Goal: Book appointment/travel/reservation

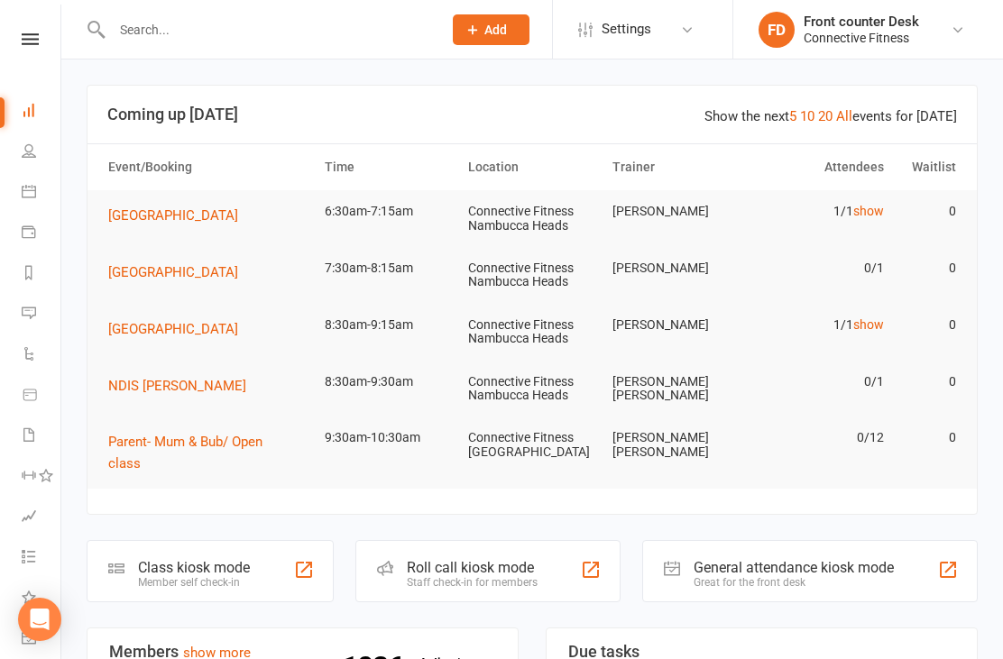
click at [873, 214] on link "show" at bounding box center [868, 211] width 31 height 14
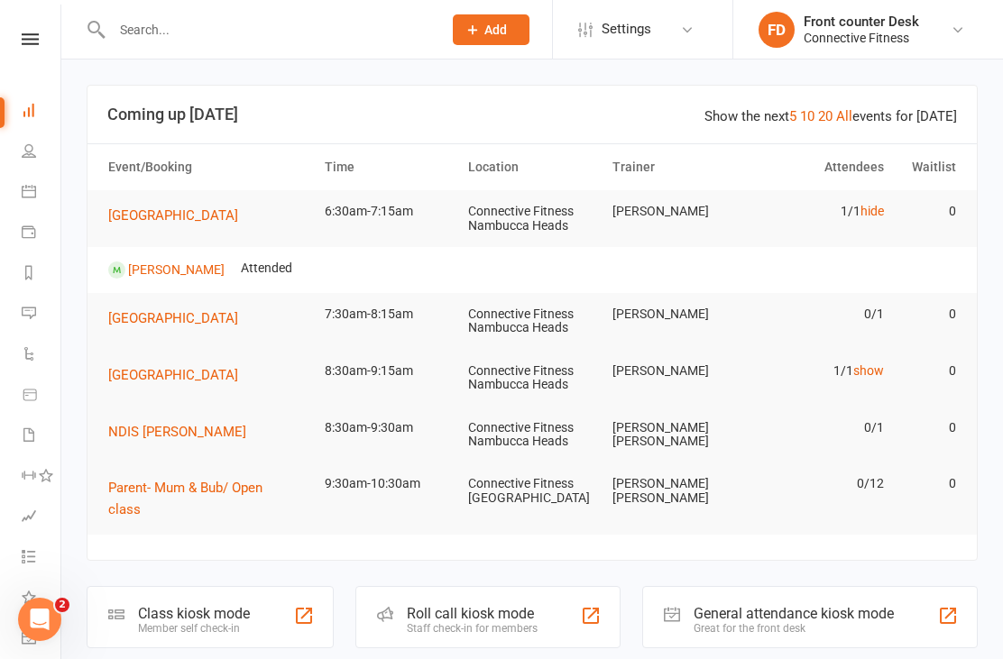
click at [882, 217] on link "hide" at bounding box center [872, 211] width 23 height 14
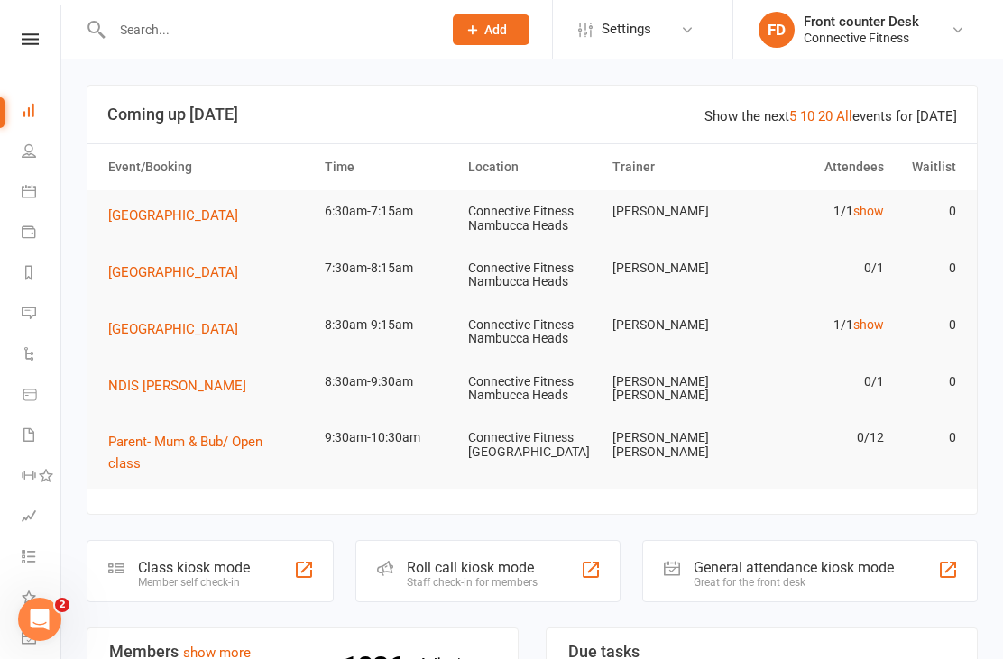
click at [882, 327] on link "show" at bounding box center [868, 325] width 31 height 14
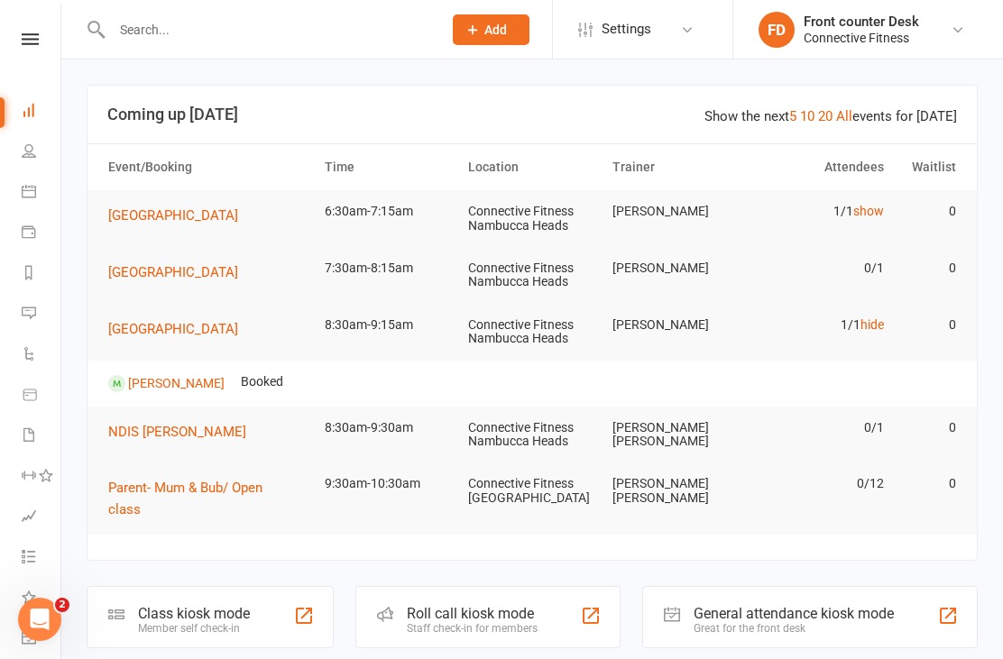
click at [867, 328] on link "hide" at bounding box center [872, 325] width 23 height 14
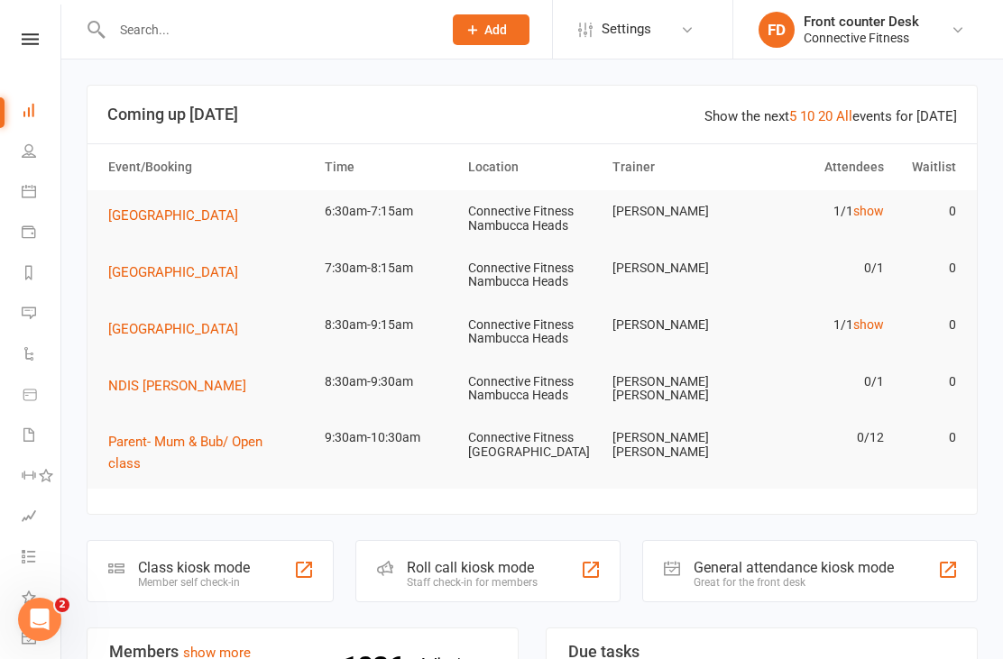
click at [870, 216] on link "show" at bounding box center [868, 211] width 31 height 14
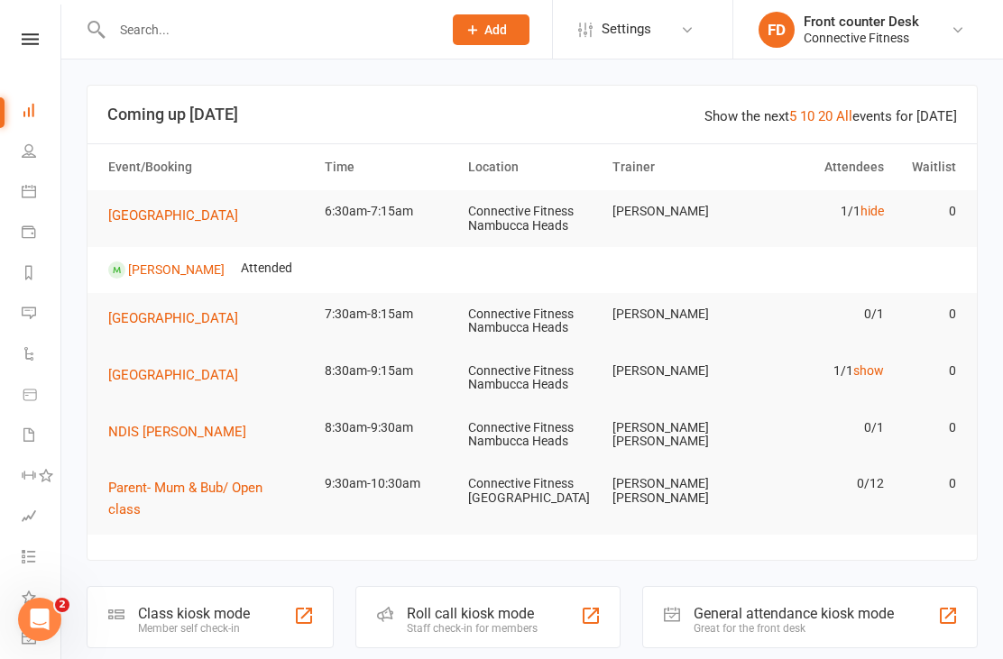
click at [879, 206] on link "hide" at bounding box center [872, 211] width 23 height 14
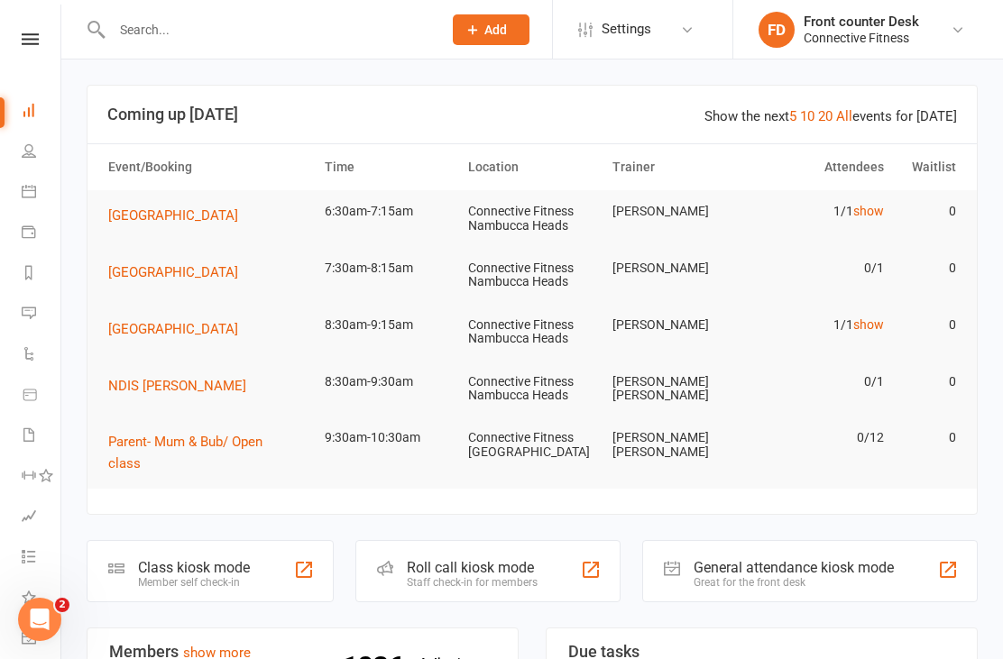
click at [35, 194] on icon at bounding box center [29, 191] width 14 height 14
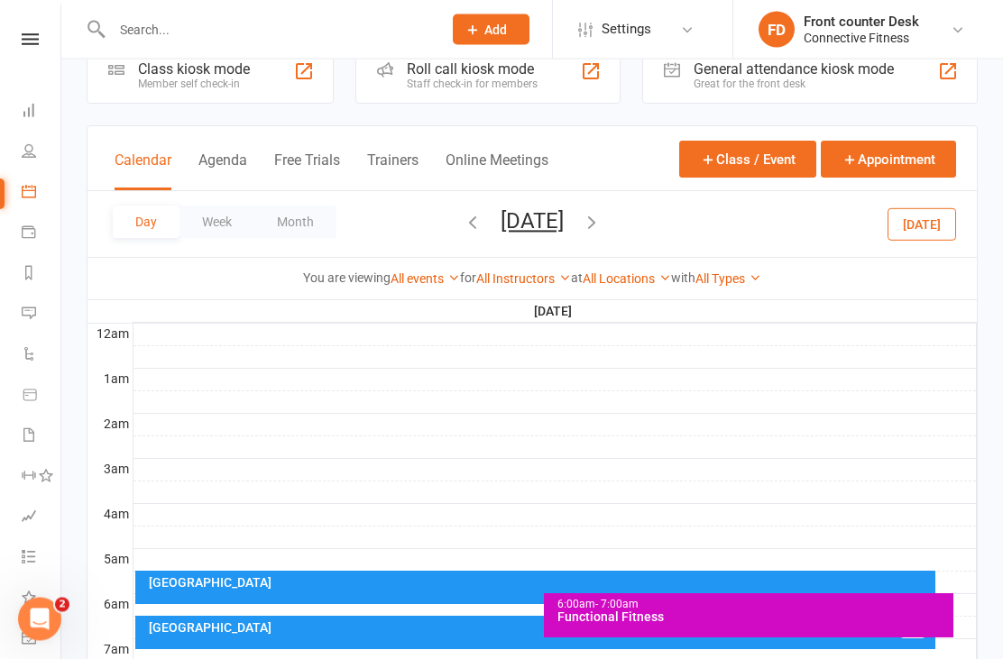
scroll to position [43, 0]
click at [602, 215] on icon "button" at bounding box center [592, 222] width 20 height 20
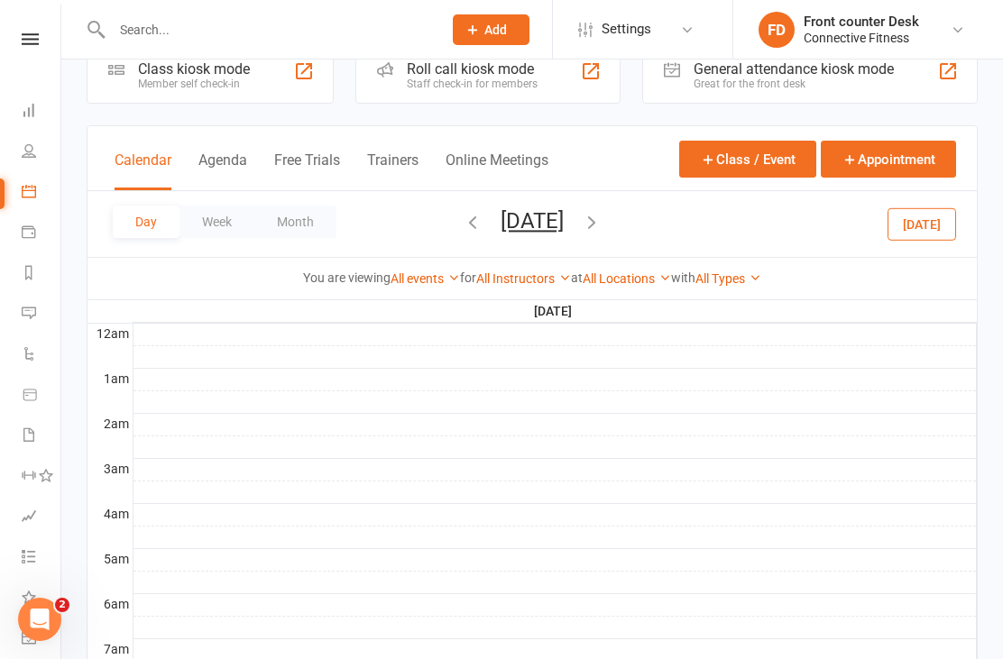
click at [602, 214] on icon "button" at bounding box center [592, 222] width 20 height 20
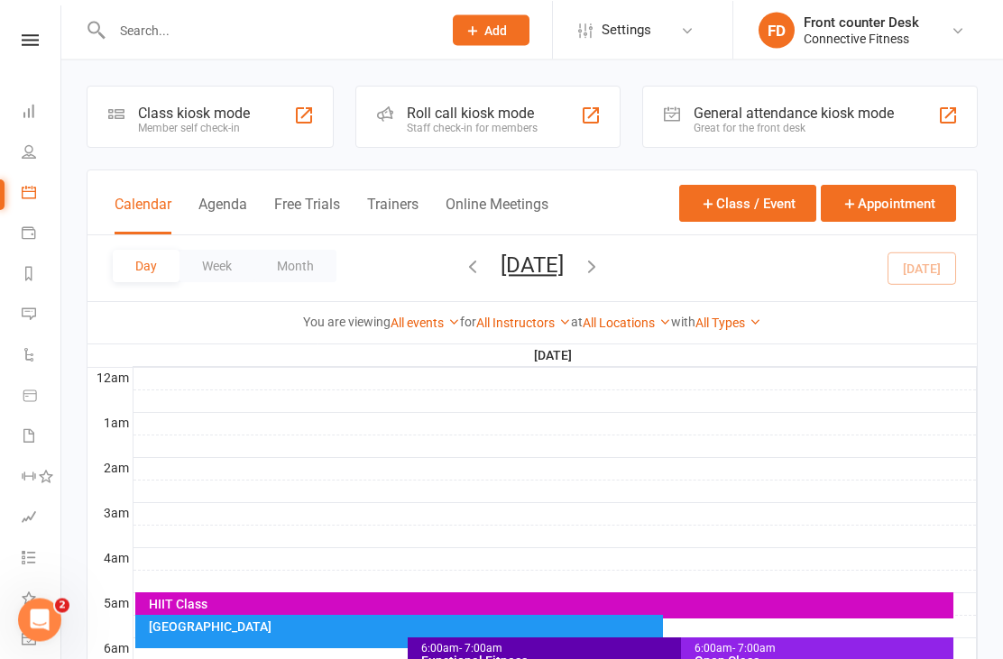
scroll to position [0, 0]
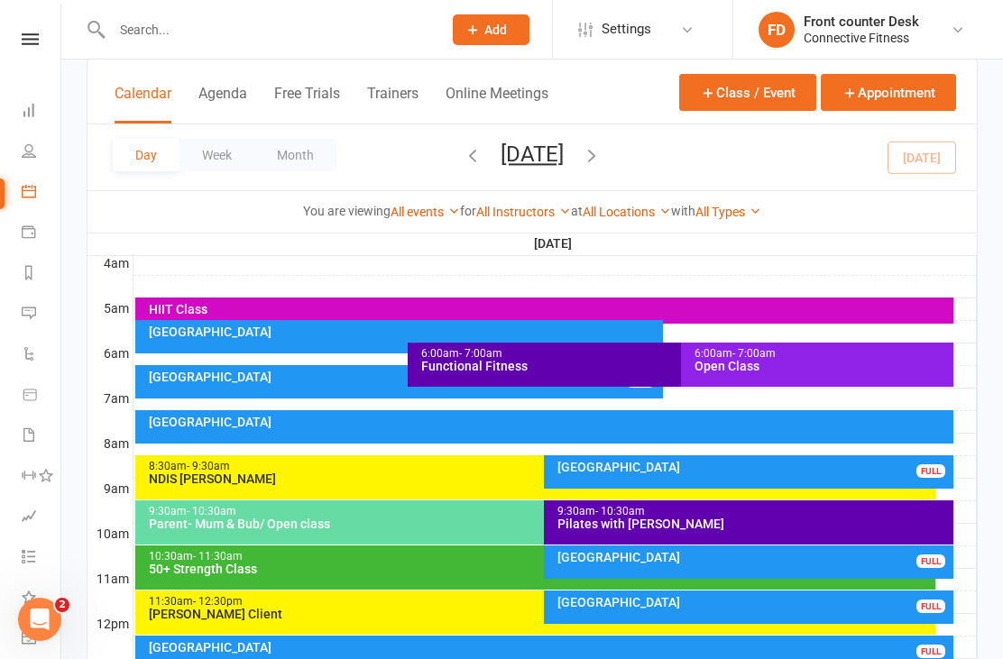
click at [704, 484] on div "Recovery Centre FULL" at bounding box center [749, 472] width 410 height 33
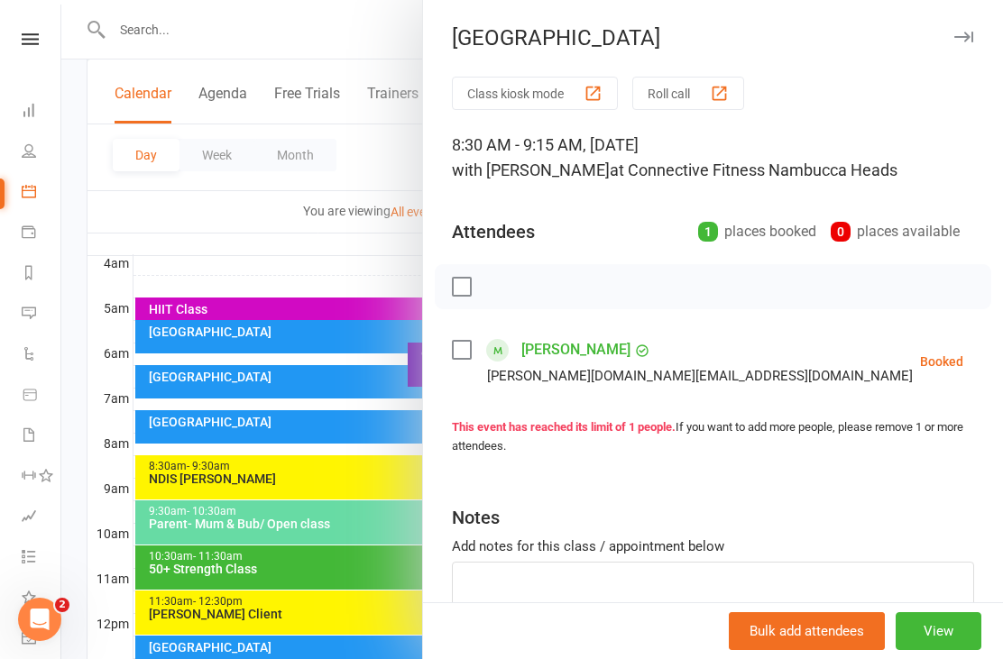
click at [313, 248] on div at bounding box center [532, 329] width 942 height 659
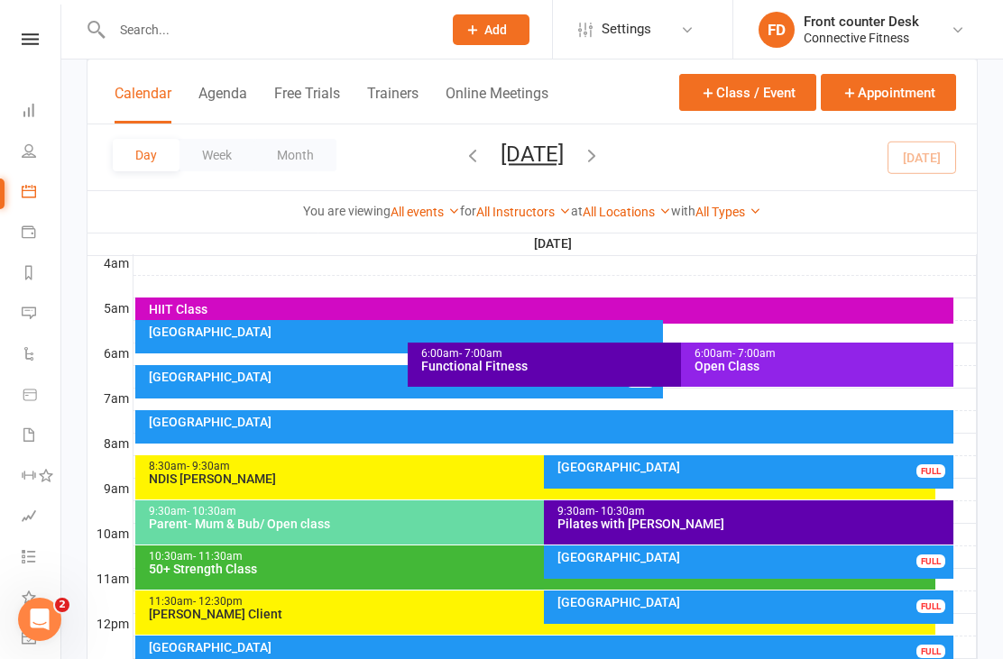
click at [786, 561] on div "[GEOGRAPHIC_DATA]" at bounding box center [753, 557] width 393 height 13
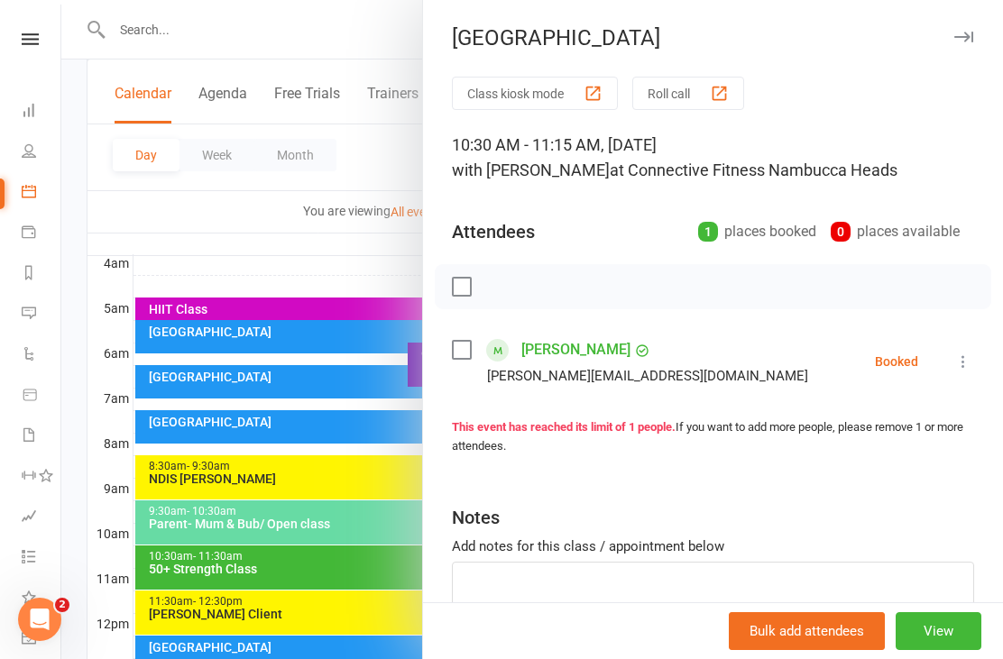
click at [337, 274] on div at bounding box center [532, 329] width 942 height 659
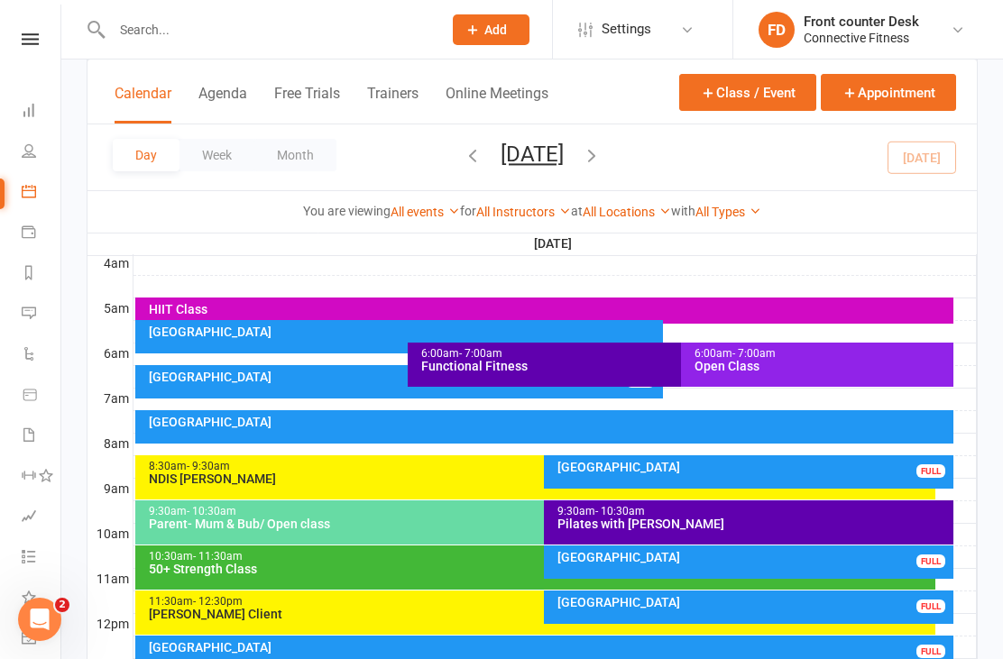
click at [268, 385] on div "Recovery Centre FULL" at bounding box center [399, 381] width 528 height 33
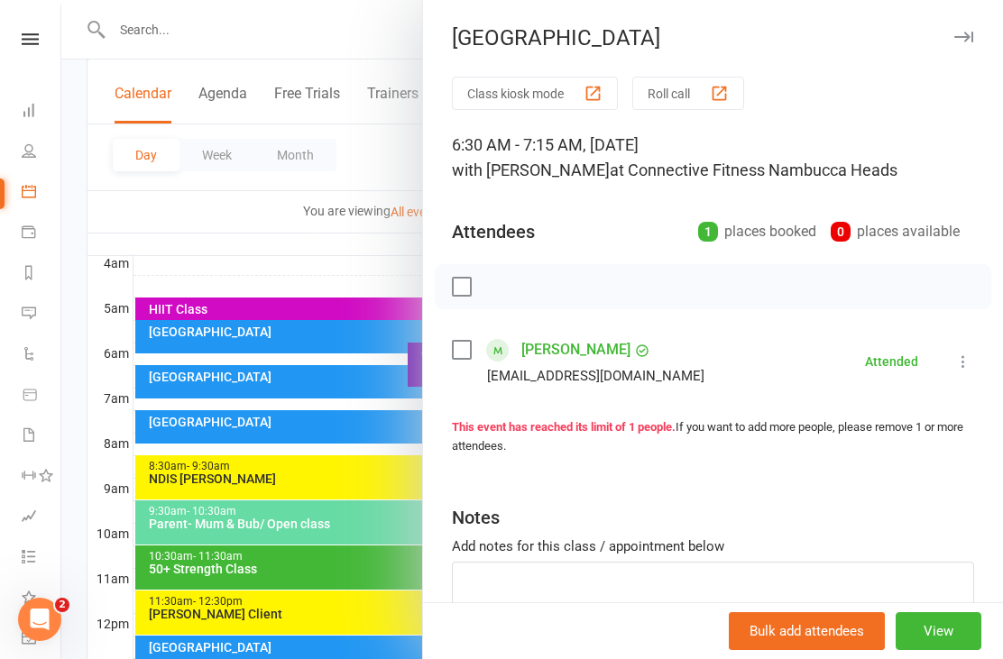
click at [241, 252] on div at bounding box center [532, 329] width 942 height 659
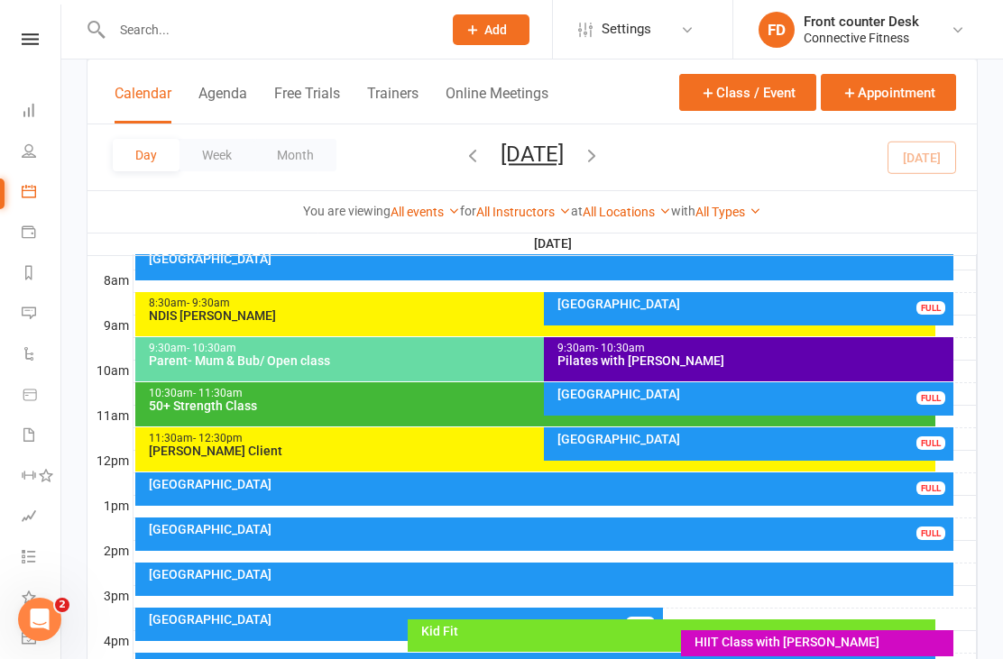
scroll to position [455, 0]
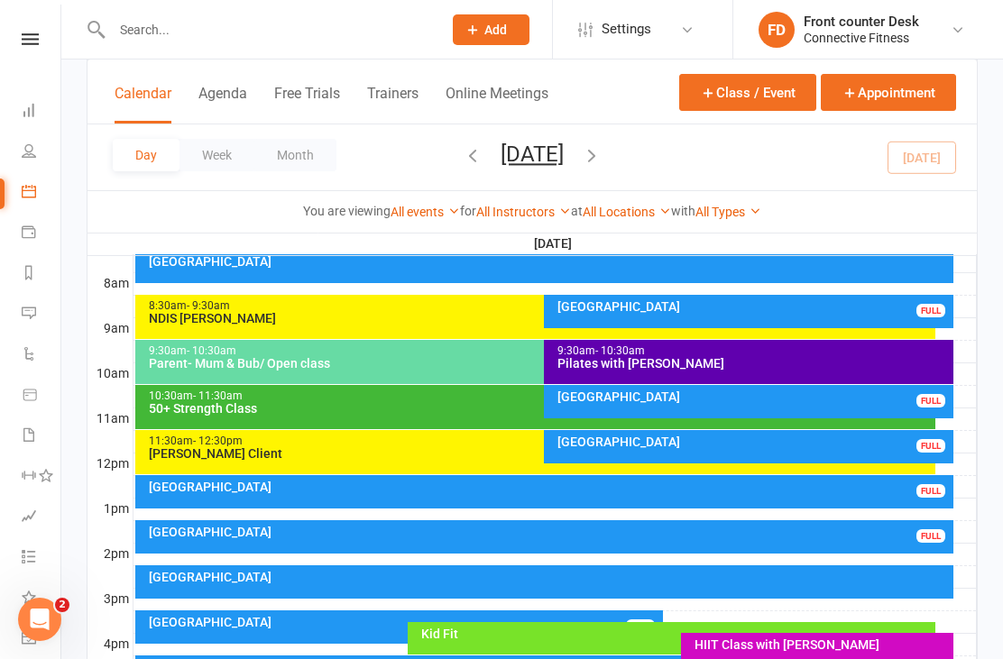
click at [816, 462] on div "Recovery Centre FULL" at bounding box center [749, 446] width 410 height 33
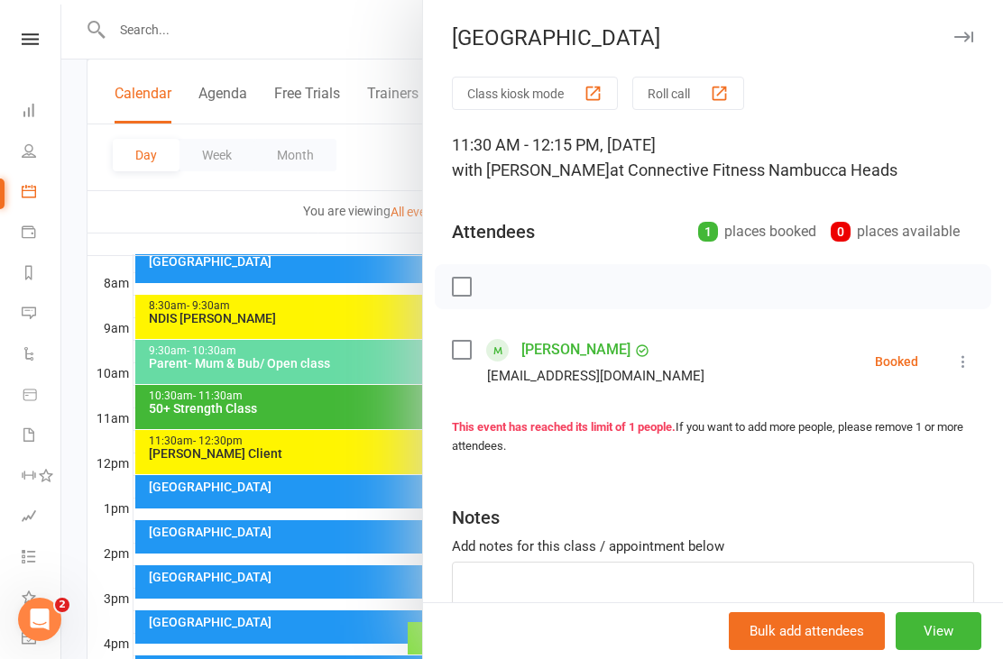
click at [963, 45] on button "button" at bounding box center [964, 37] width 22 height 22
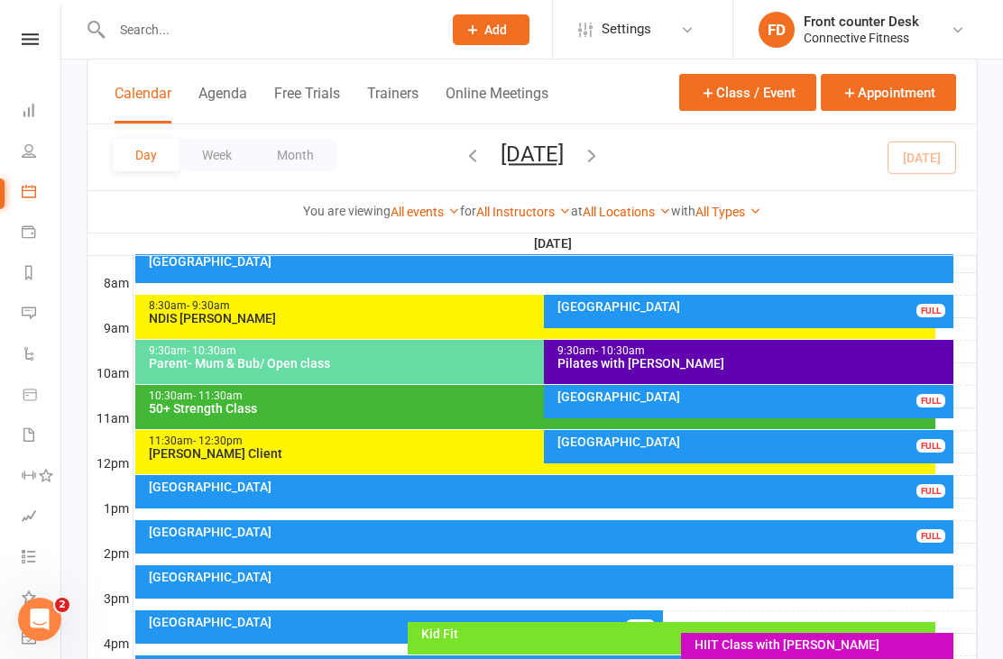
click at [829, 513] on div at bounding box center [555, 510] width 843 height 22
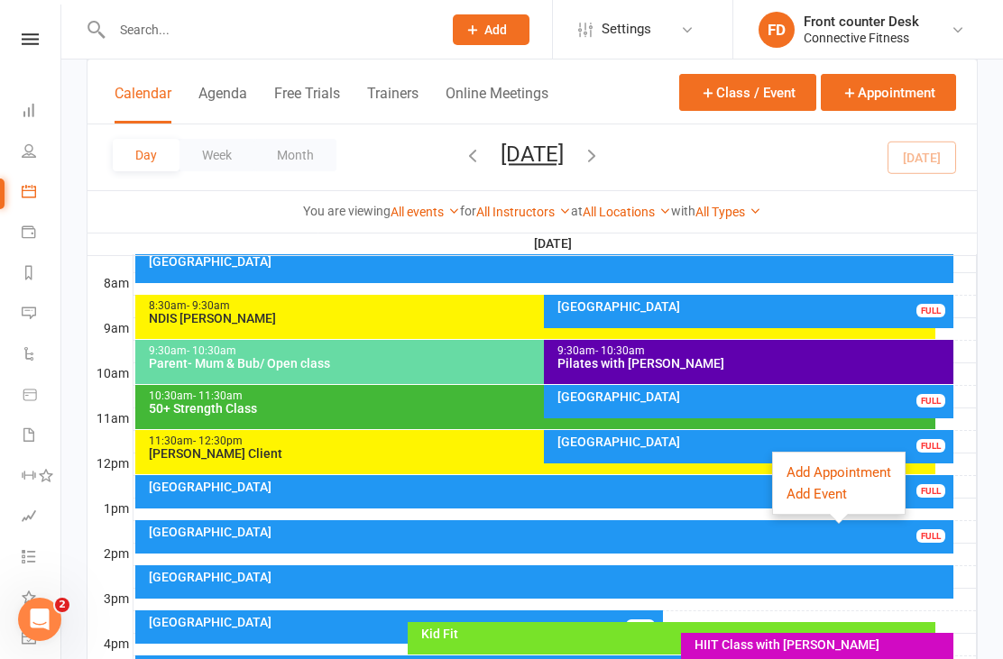
click at [724, 496] on div "Recovery Centre FULL" at bounding box center [544, 491] width 819 height 33
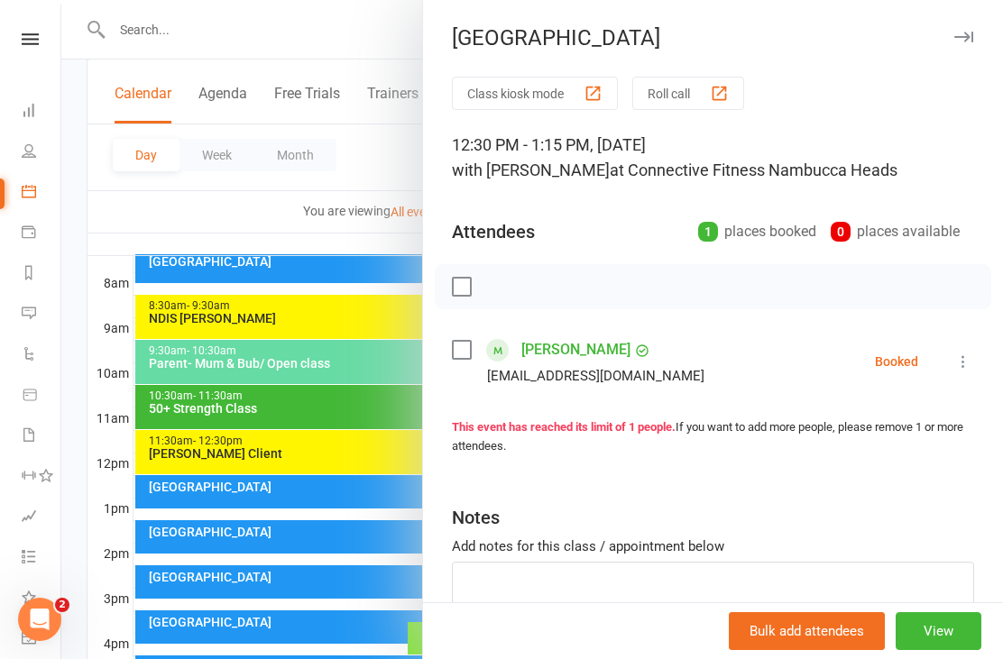
click at [224, 216] on div at bounding box center [532, 329] width 942 height 659
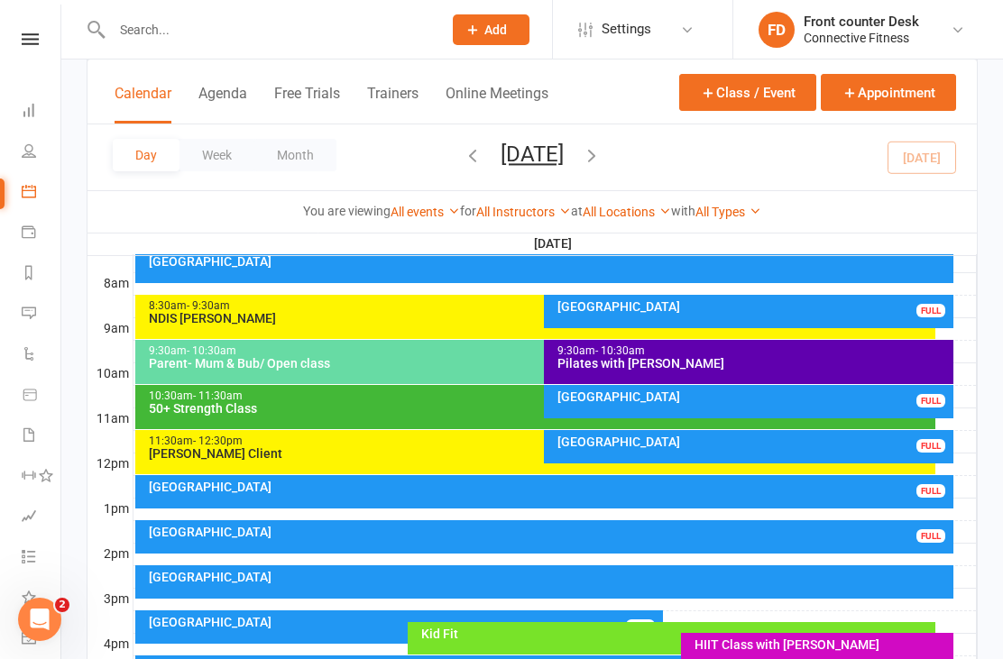
click at [189, 536] on div "[GEOGRAPHIC_DATA]" at bounding box center [549, 532] width 803 height 13
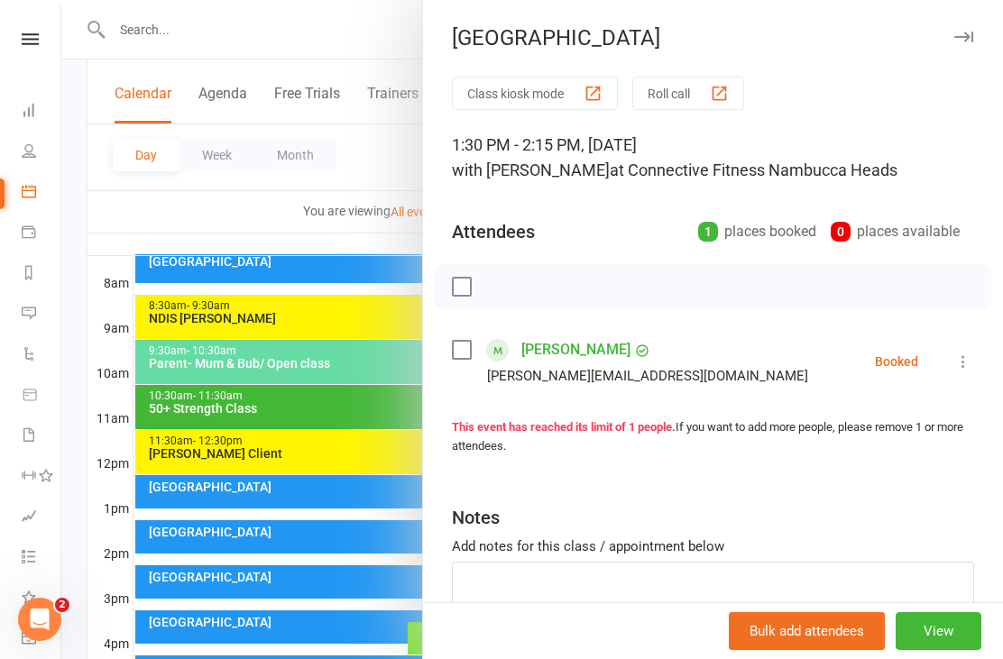
click at [114, 594] on div at bounding box center [532, 329] width 942 height 659
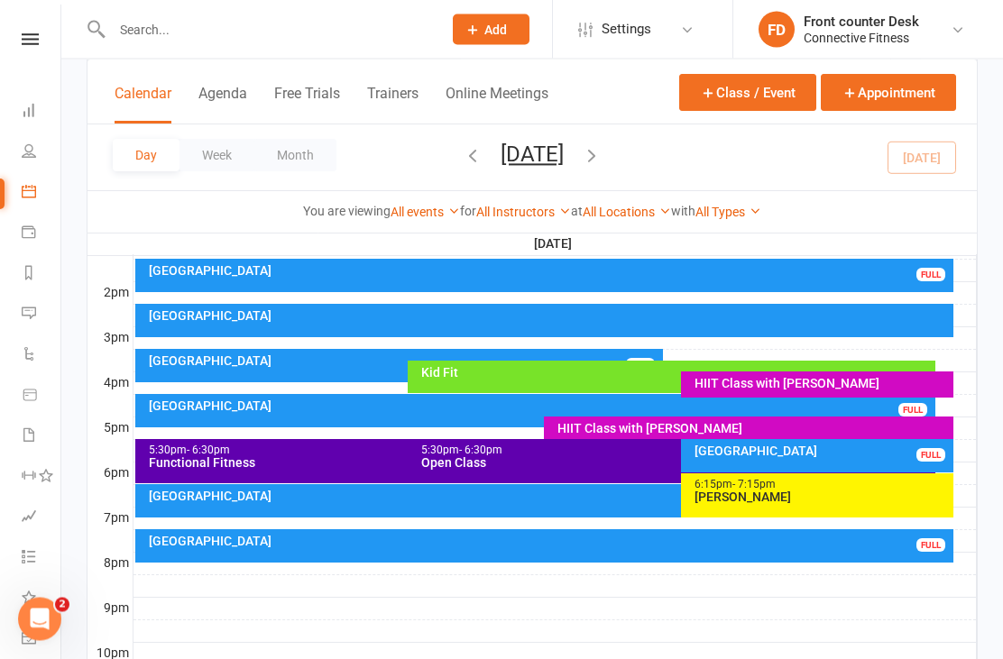
click at [289, 417] on div "Recovery Centre FULL" at bounding box center [535, 411] width 801 height 33
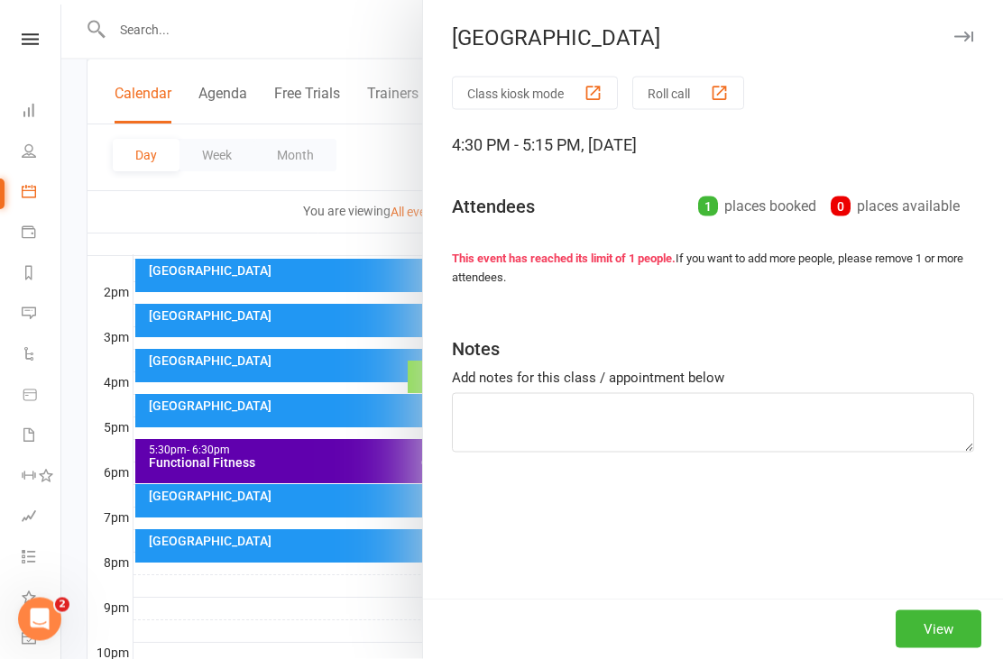
scroll to position [716, 0]
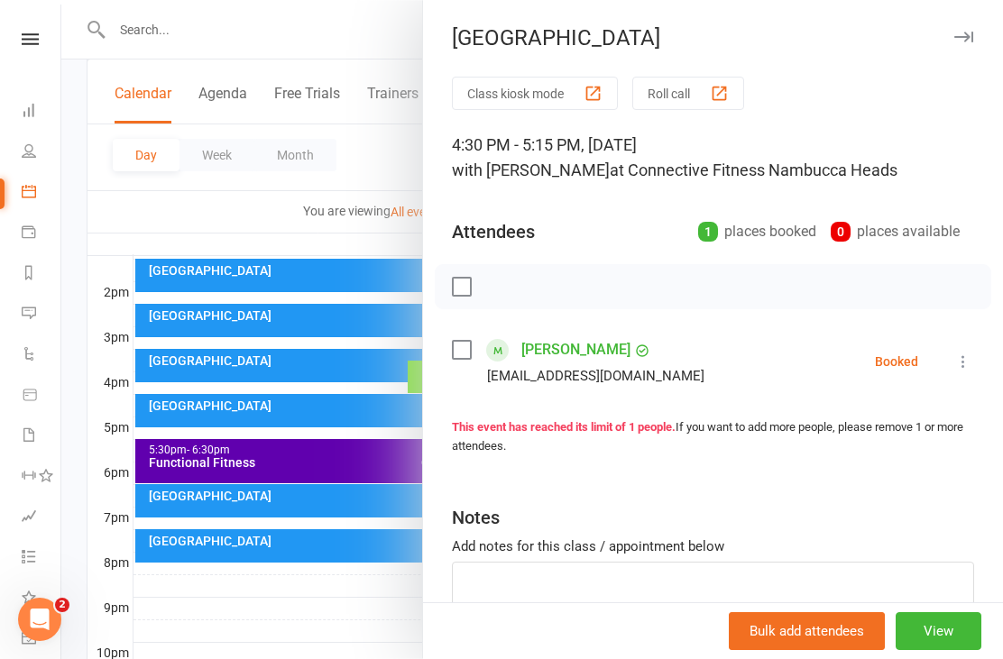
click at [206, 644] on div at bounding box center [532, 329] width 942 height 659
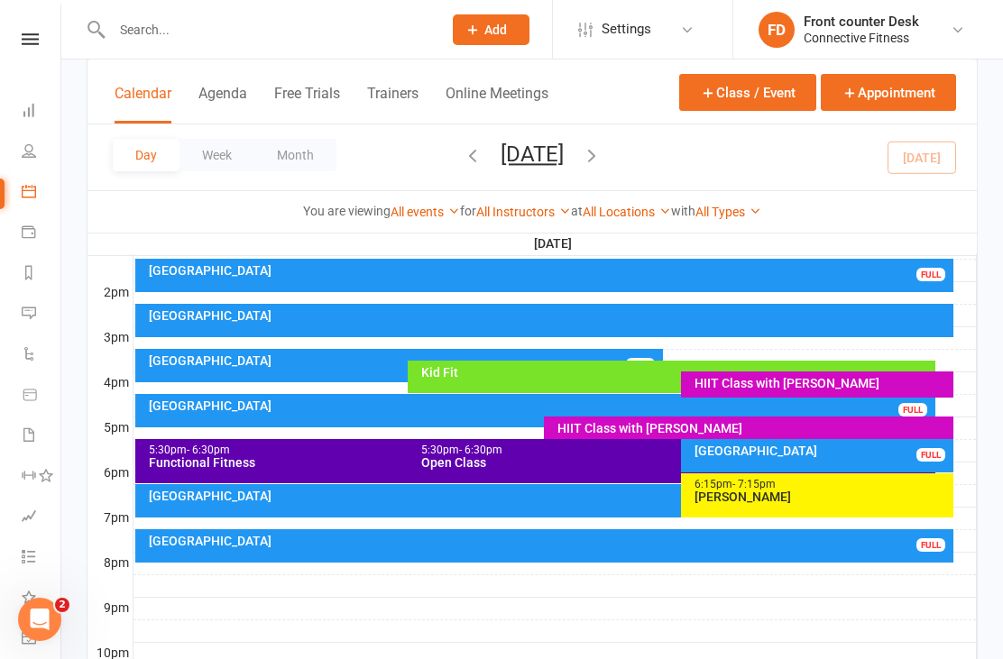
click at [452, 411] on div "[GEOGRAPHIC_DATA]" at bounding box center [540, 406] width 785 height 13
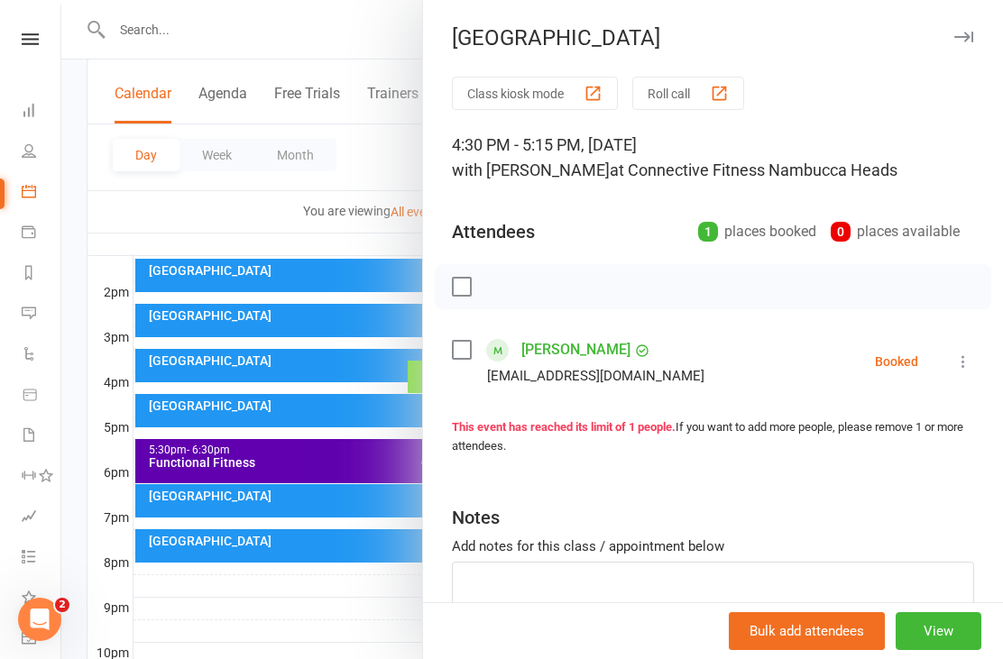
click at [317, 657] on div at bounding box center [532, 329] width 942 height 659
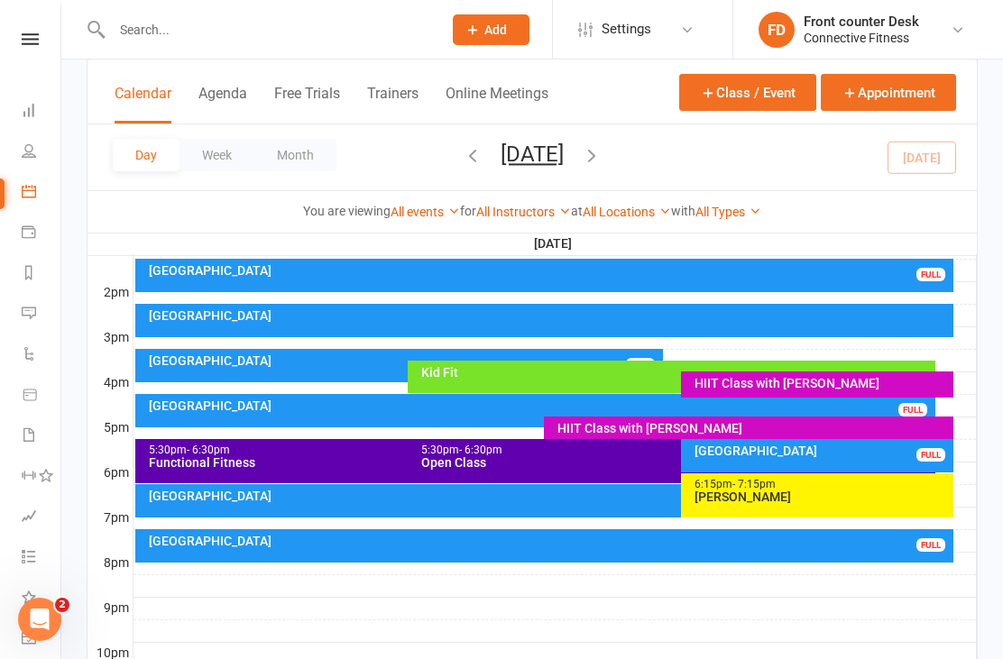
click at [814, 451] on div "[GEOGRAPHIC_DATA]" at bounding box center [822, 451] width 257 height 13
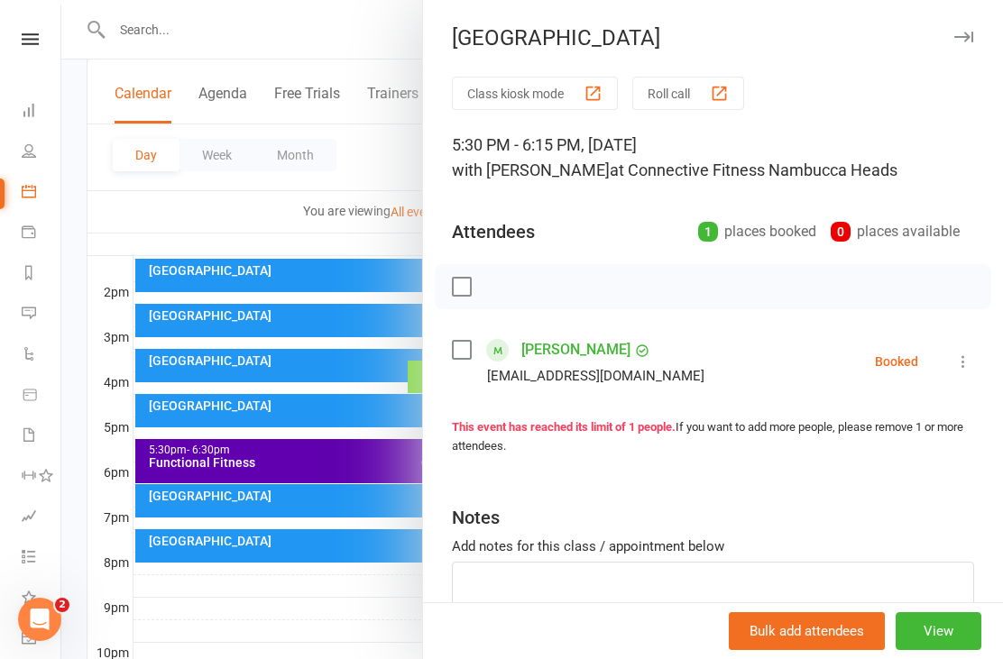
click at [366, 650] on div at bounding box center [532, 329] width 942 height 659
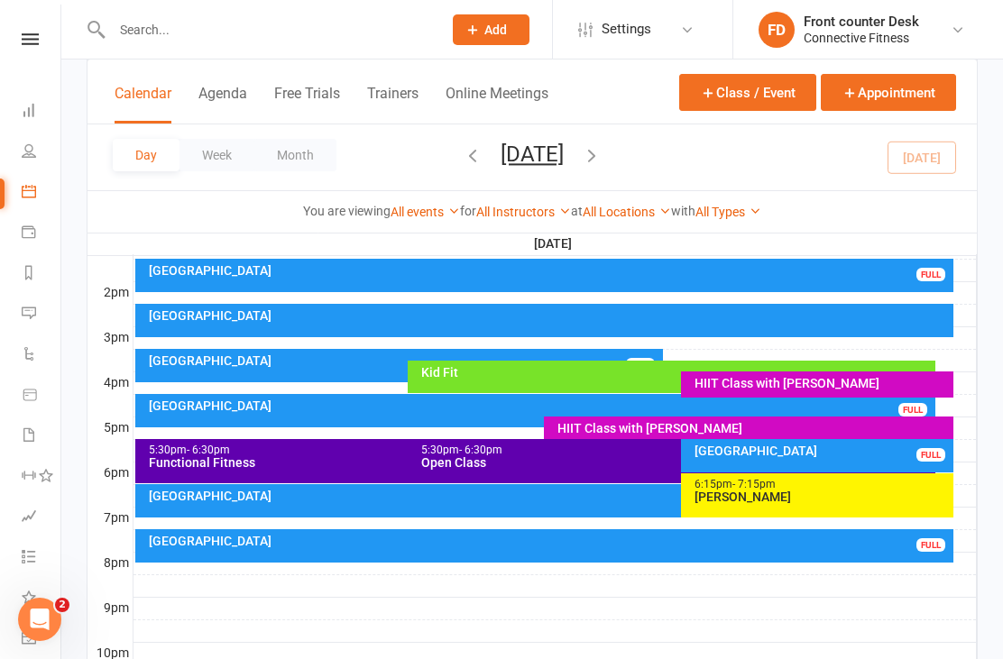
click at [497, 544] on div "[GEOGRAPHIC_DATA]" at bounding box center [549, 541] width 803 height 13
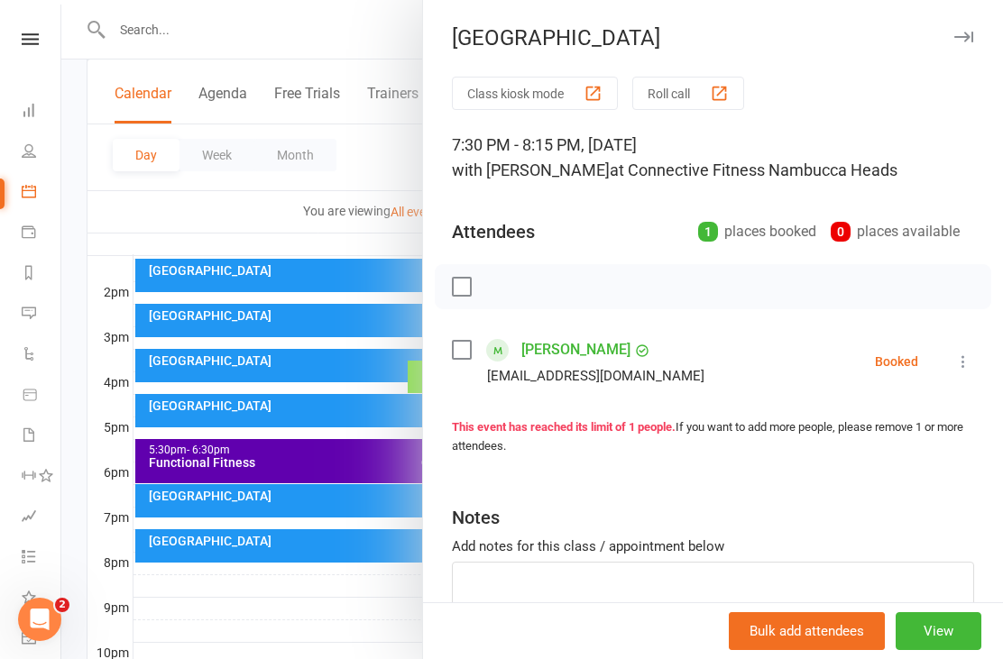
click at [387, 650] on div at bounding box center [532, 329] width 942 height 659
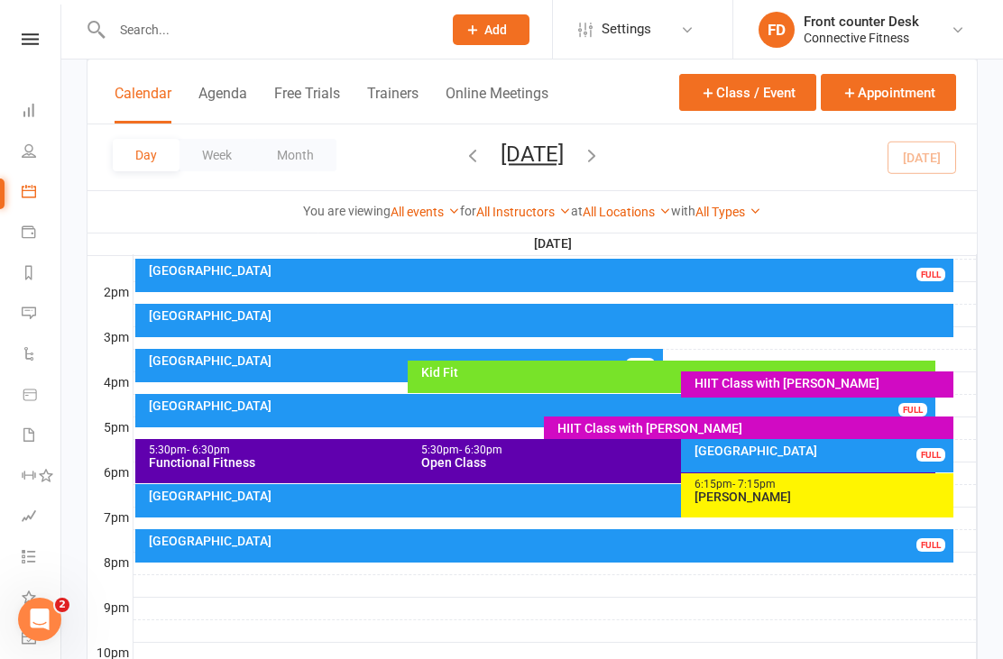
click at [364, 505] on div "Recovery Centre FULL" at bounding box center [544, 500] width 819 height 33
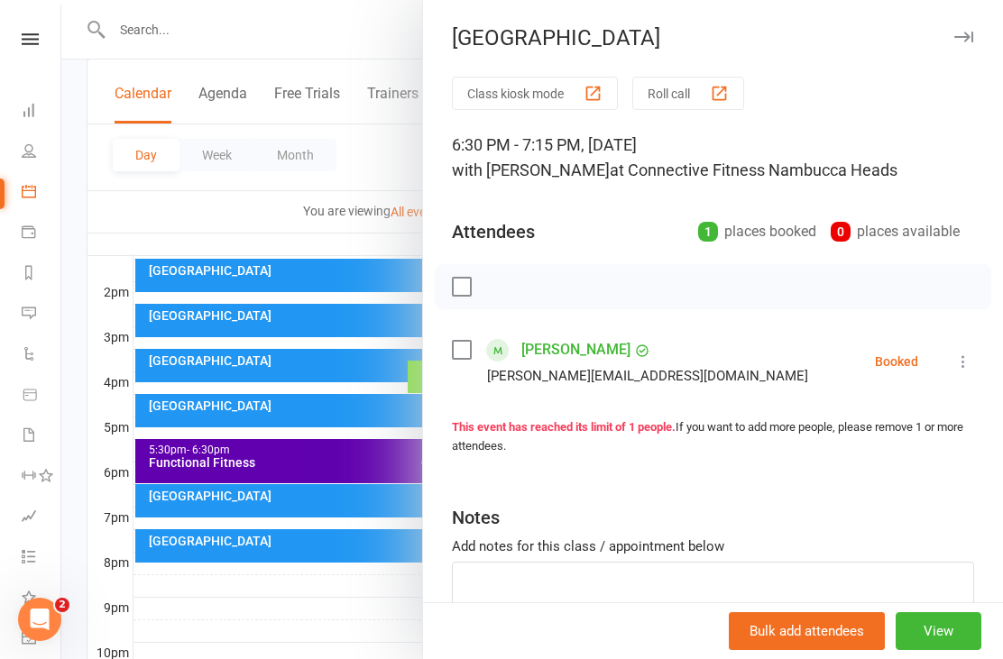
click at [346, 648] on div at bounding box center [532, 329] width 942 height 659
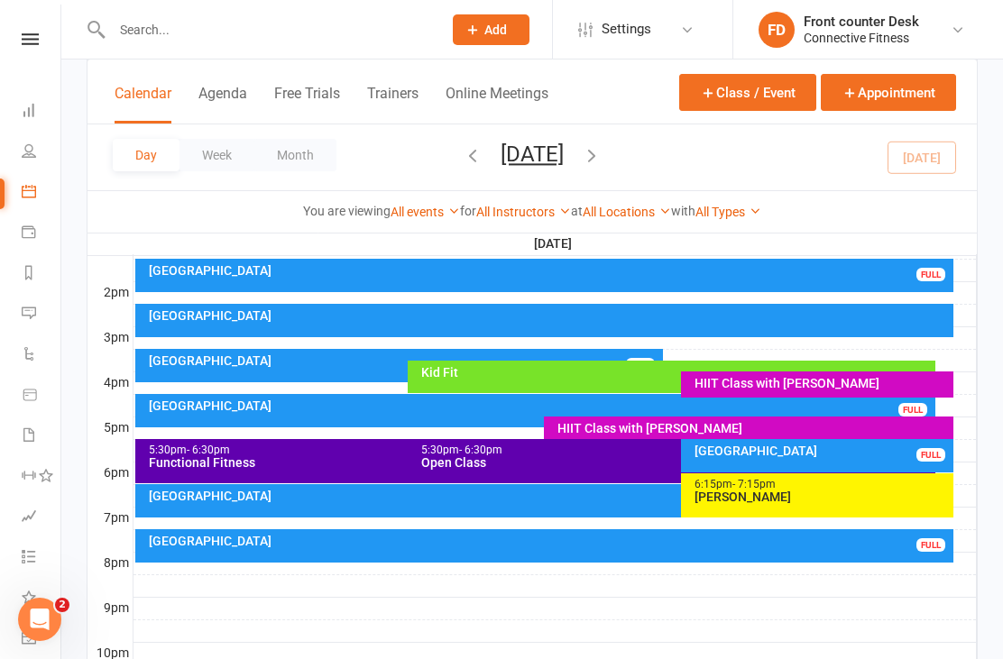
click at [602, 165] on icon "button" at bounding box center [592, 155] width 20 height 20
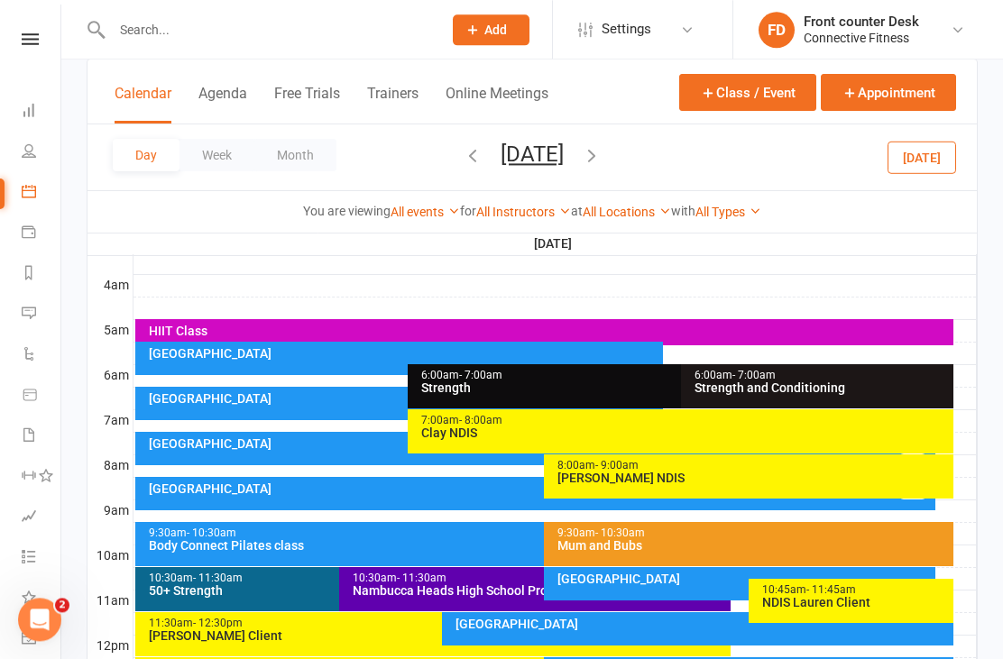
scroll to position [240, 0]
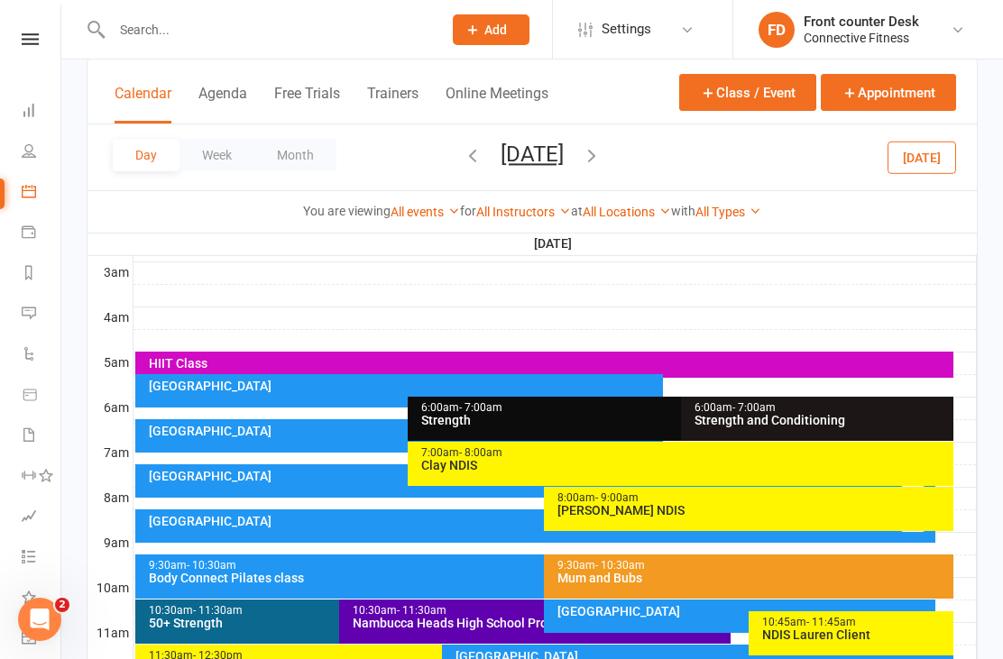
click at [243, 396] on div "[GEOGRAPHIC_DATA]" at bounding box center [399, 390] width 528 height 33
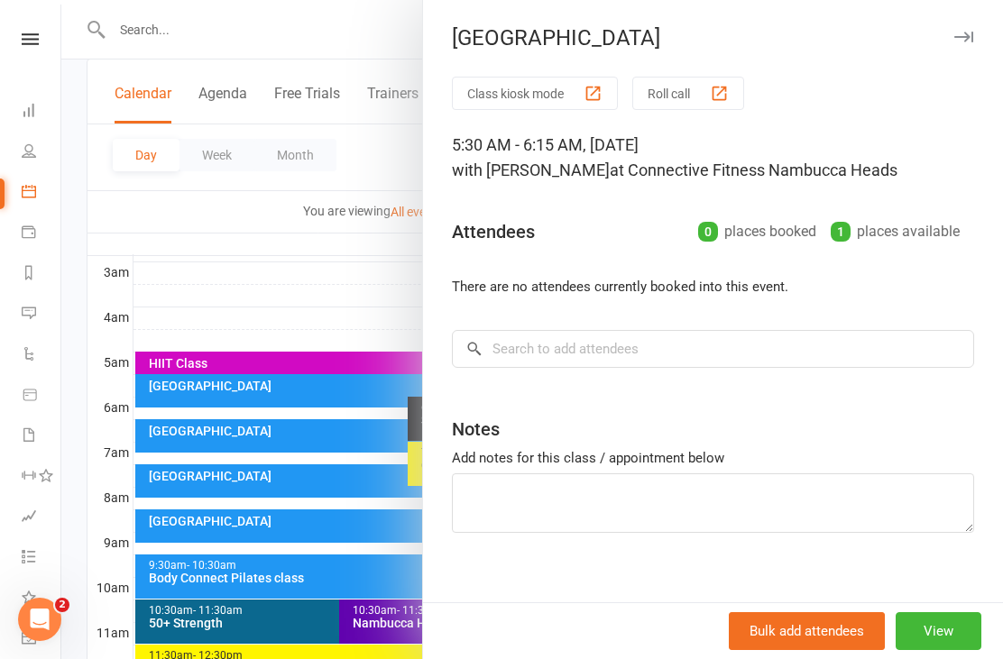
click at [127, 534] on div at bounding box center [532, 329] width 942 height 659
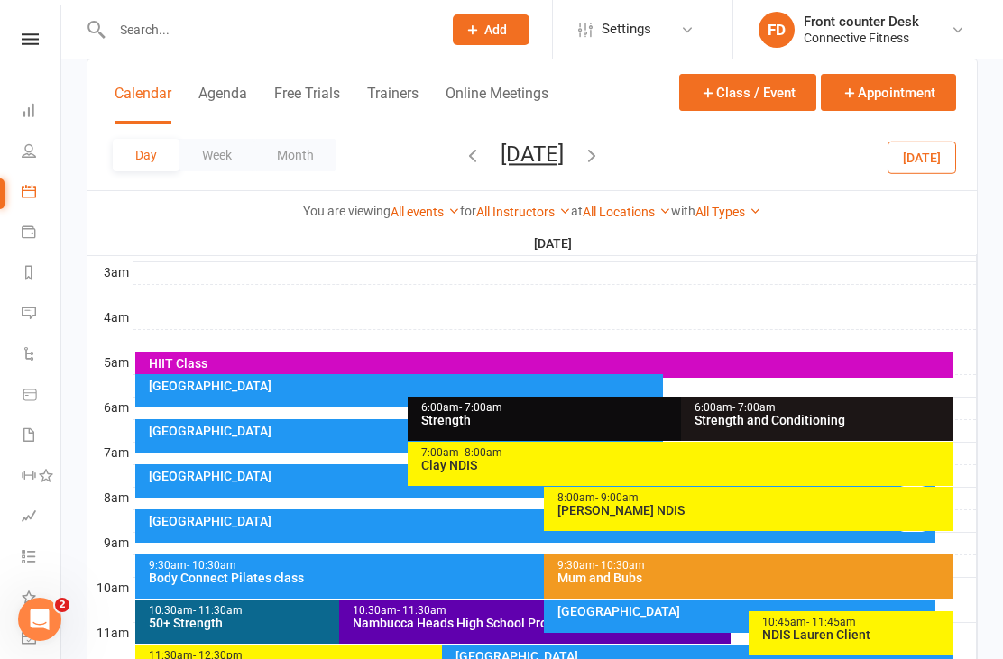
click at [198, 450] on div "[GEOGRAPHIC_DATA]" at bounding box center [399, 435] width 528 height 33
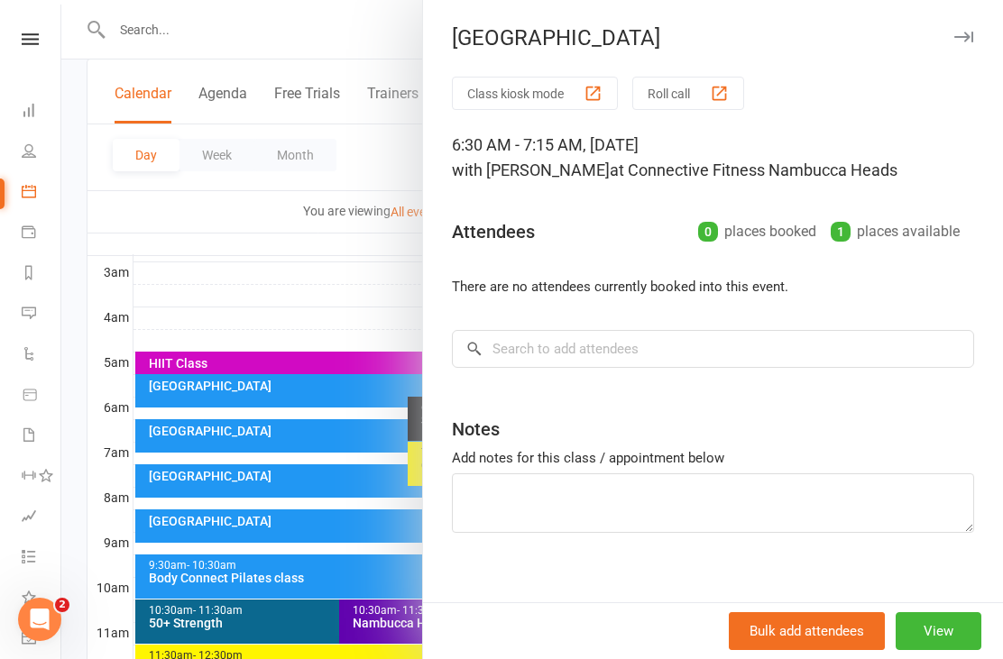
click at [134, 561] on div at bounding box center [532, 329] width 942 height 659
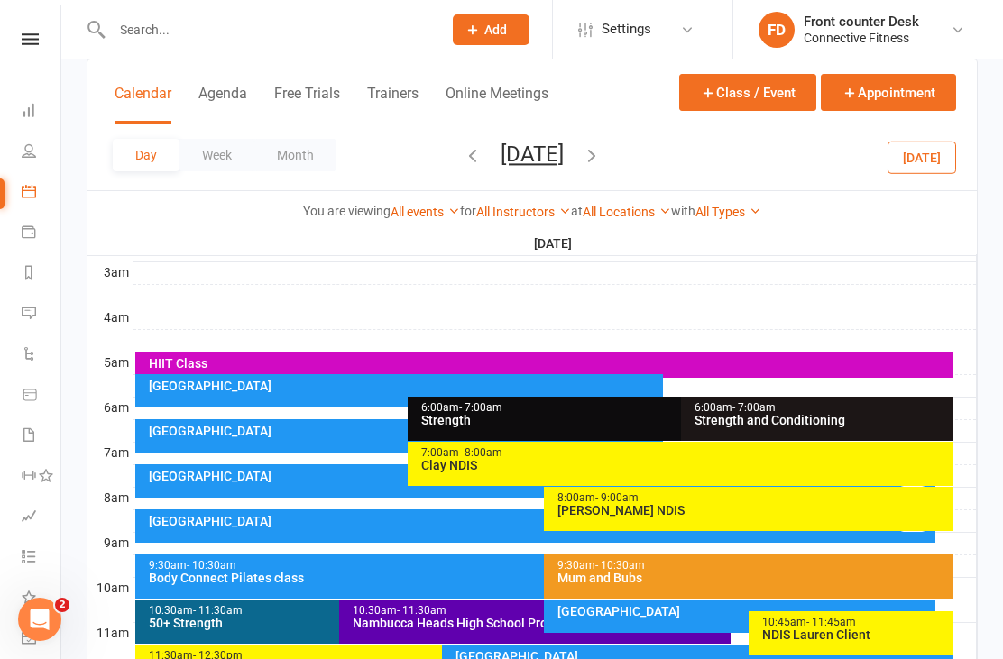
click at [193, 484] on div "Recovery Centre FULL" at bounding box center [535, 481] width 801 height 33
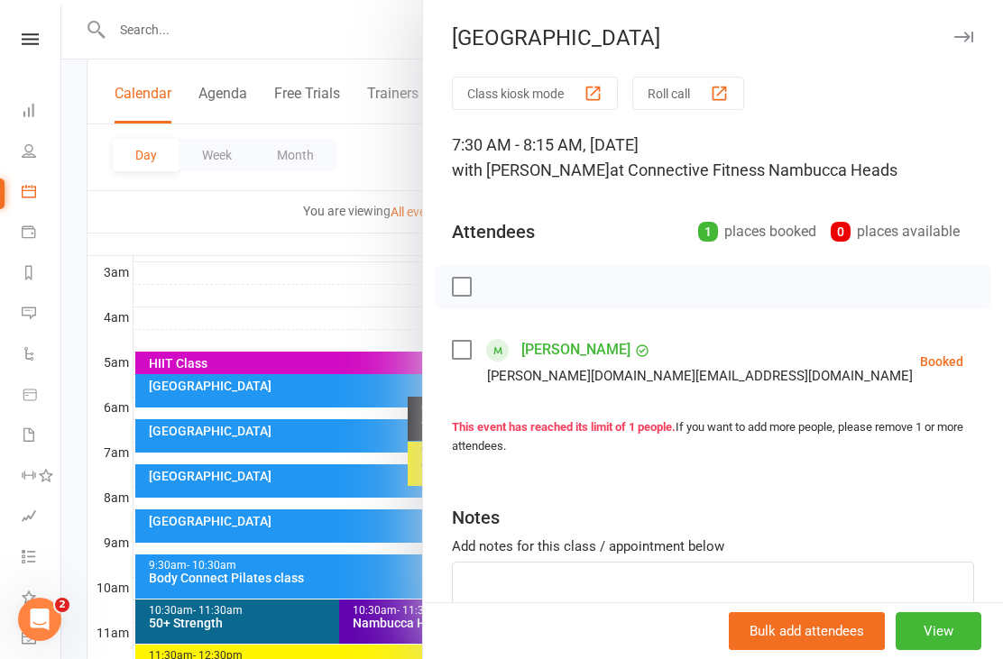
click at [115, 594] on div at bounding box center [532, 329] width 942 height 659
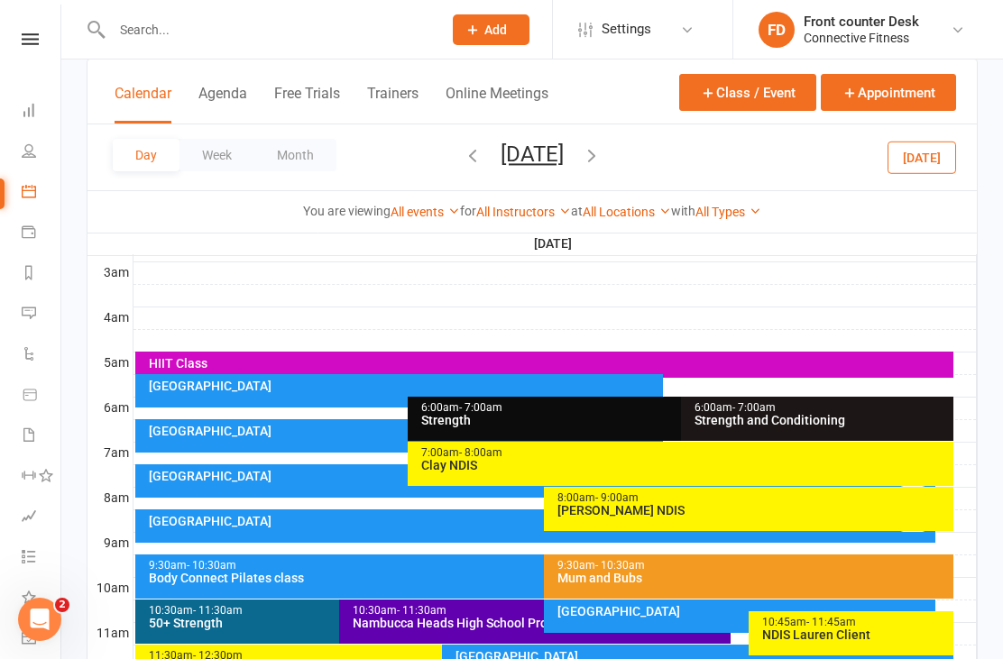
click at [198, 521] on div "[GEOGRAPHIC_DATA]" at bounding box center [540, 521] width 785 height 13
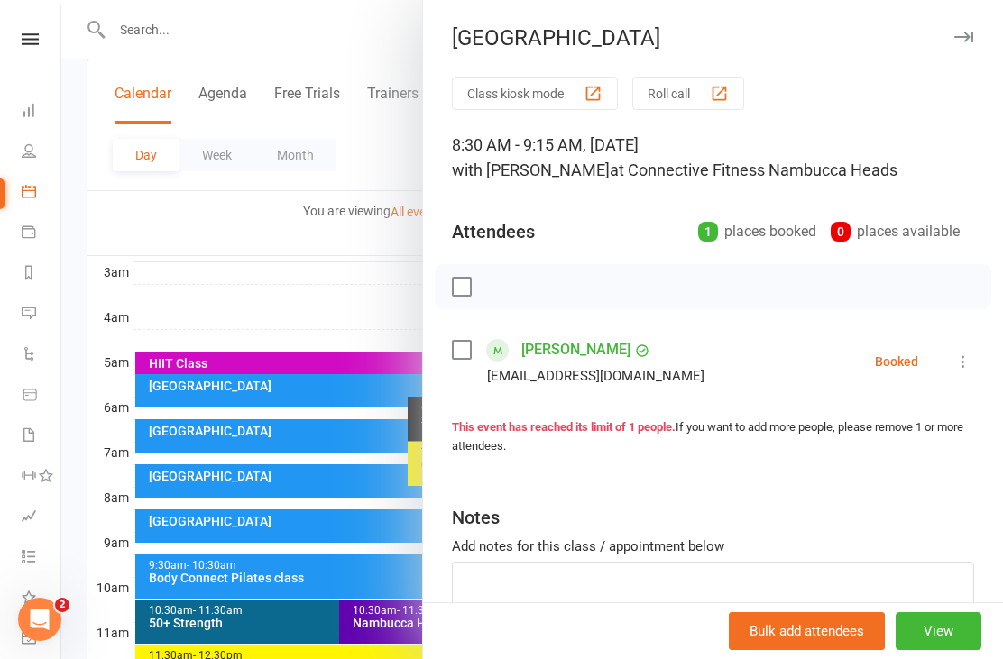
click at [124, 592] on div at bounding box center [532, 329] width 942 height 659
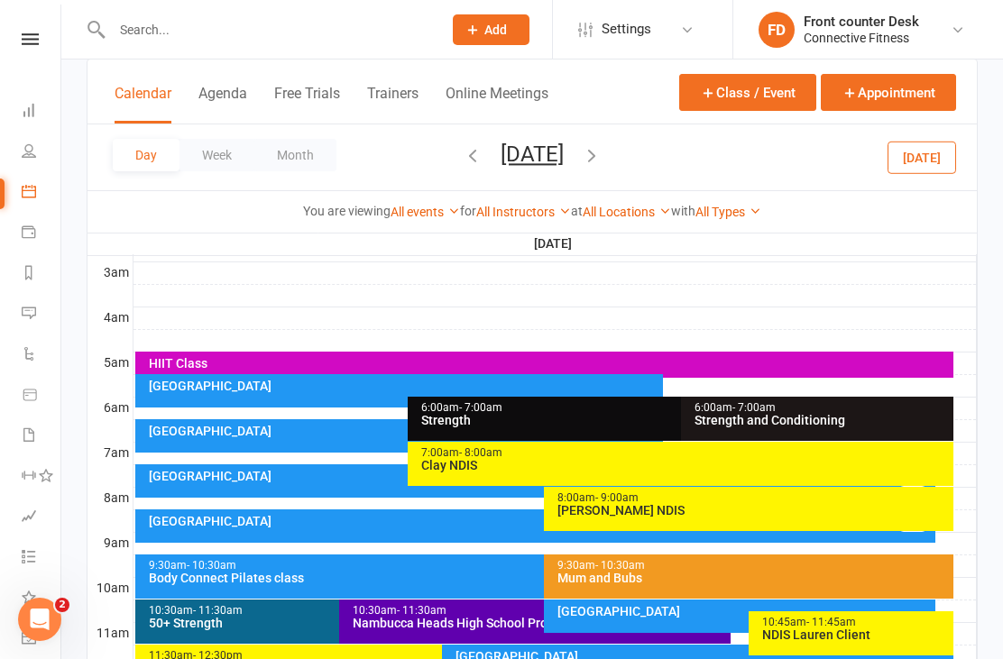
click at [201, 576] on div "Body Connect Pilates class" at bounding box center [540, 578] width 785 height 13
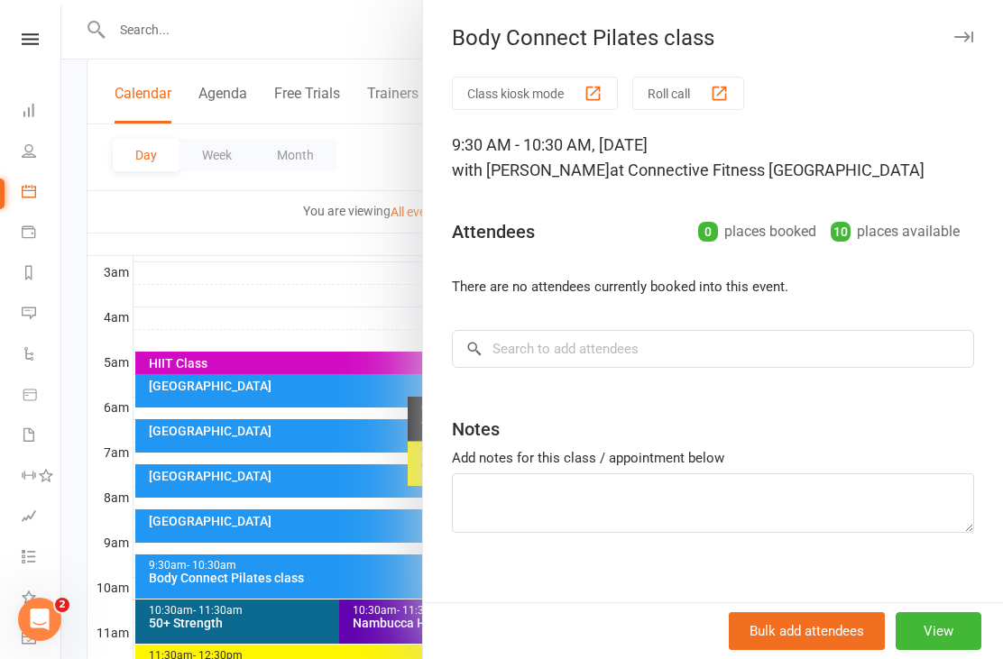
click at [117, 584] on div at bounding box center [532, 329] width 942 height 659
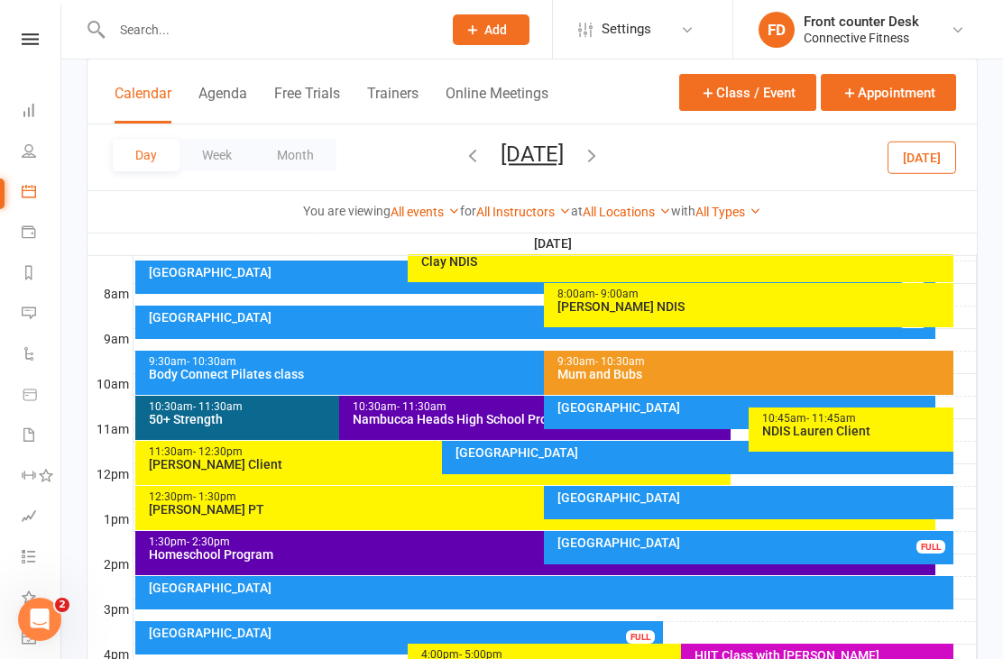
scroll to position [441, 0]
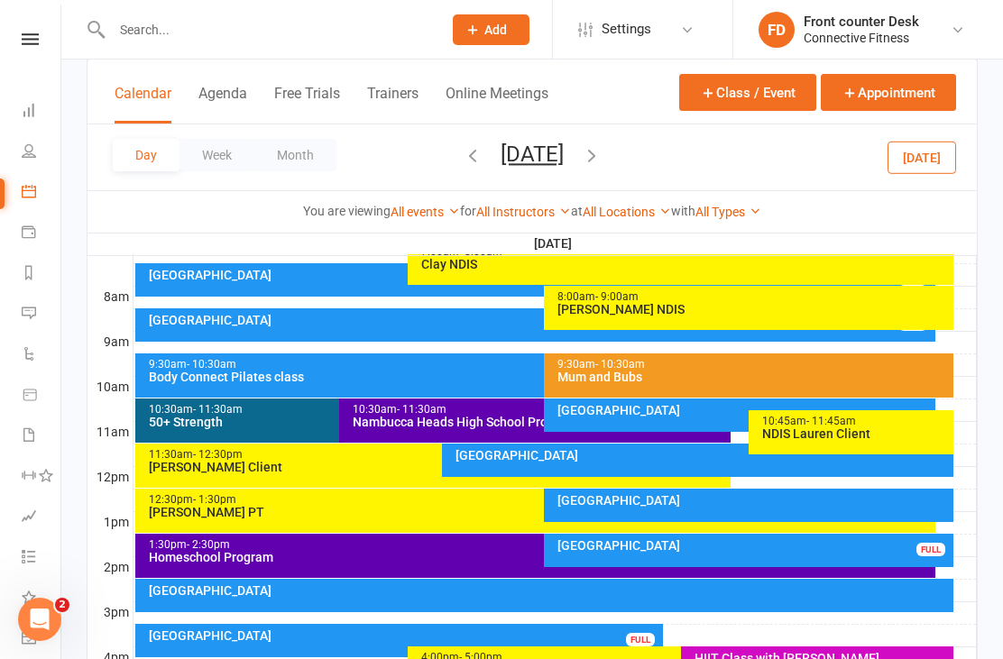
click at [844, 554] on div "Recovery Centre FULL" at bounding box center [749, 550] width 410 height 33
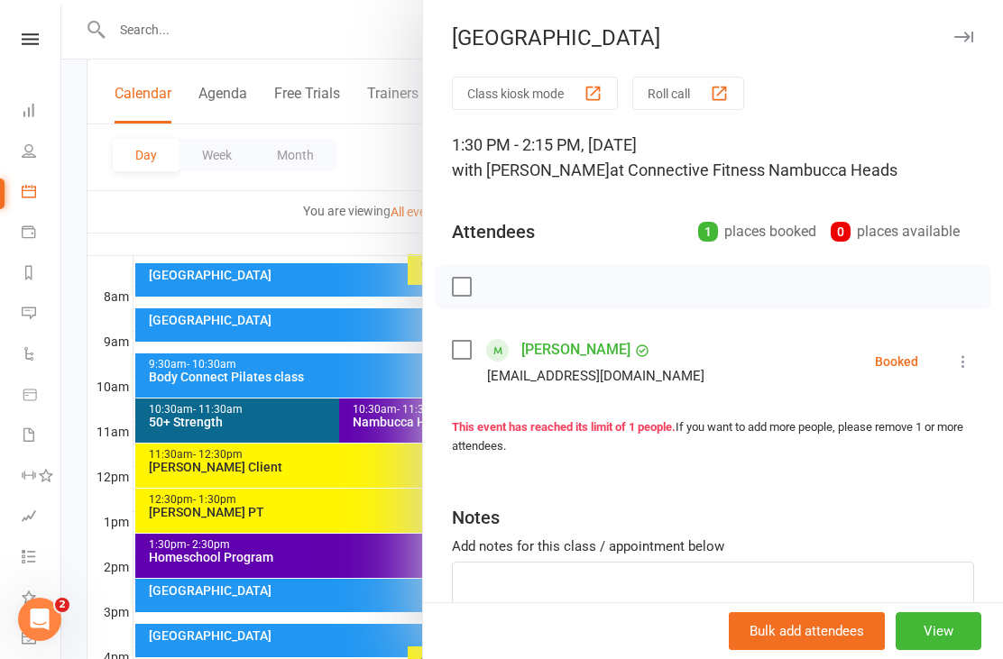
click at [97, 587] on div at bounding box center [532, 329] width 942 height 659
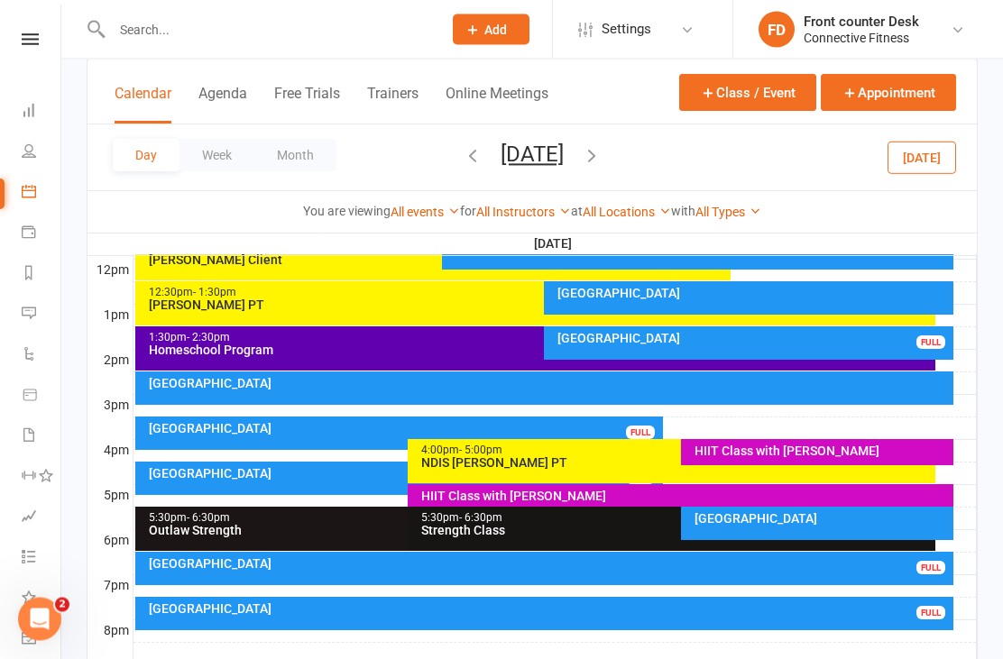
scroll to position [649, 0]
click at [316, 432] on div "[GEOGRAPHIC_DATA]" at bounding box center [404, 428] width 512 height 13
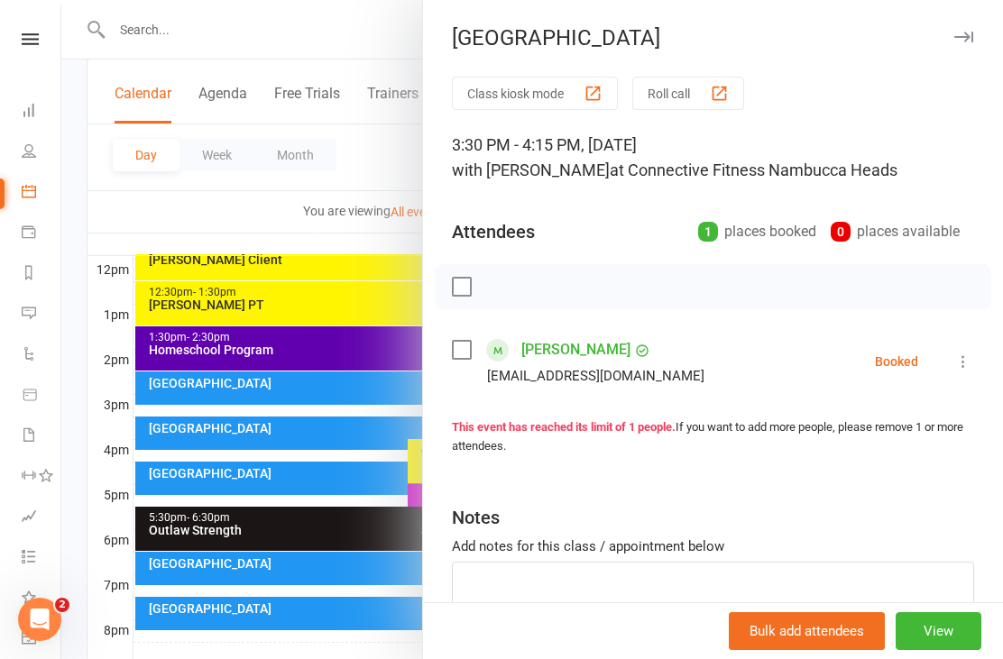
click at [217, 655] on div at bounding box center [532, 329] width 942 height 659
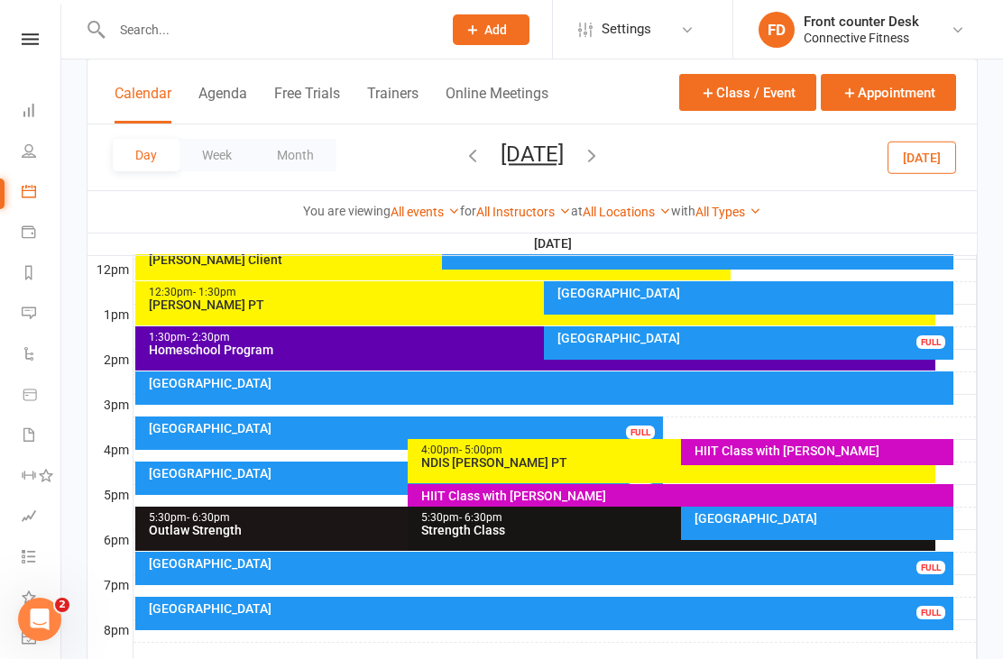
click at [838, 575] on div "Recovery Centre FULL" at bounding box center [544, 568] width 819 height 33
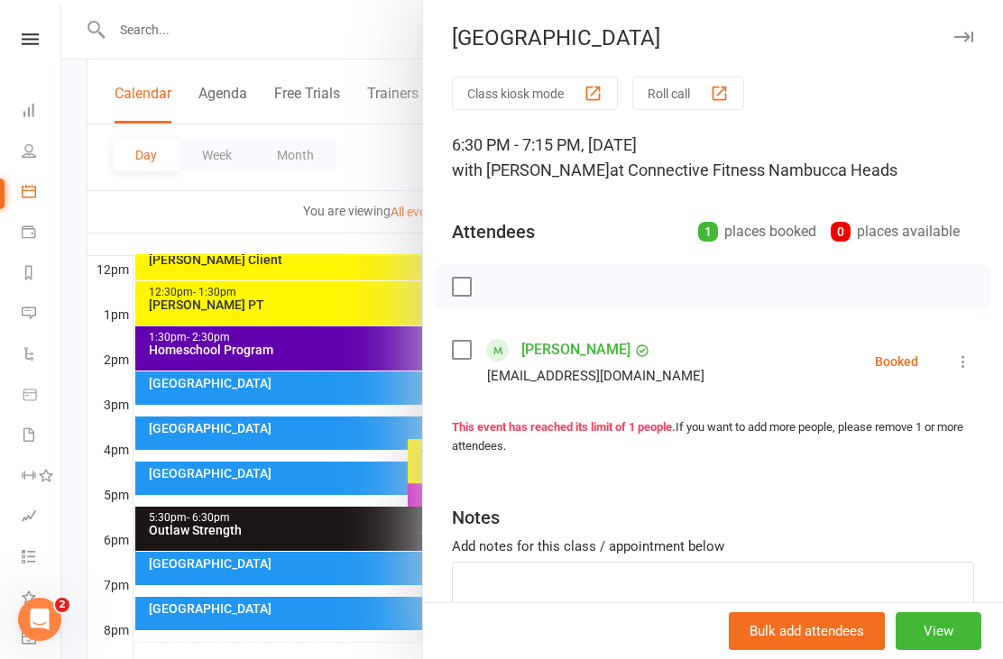
click at [366, 659] on div at bounding box center [532, 329] width 942 height 659
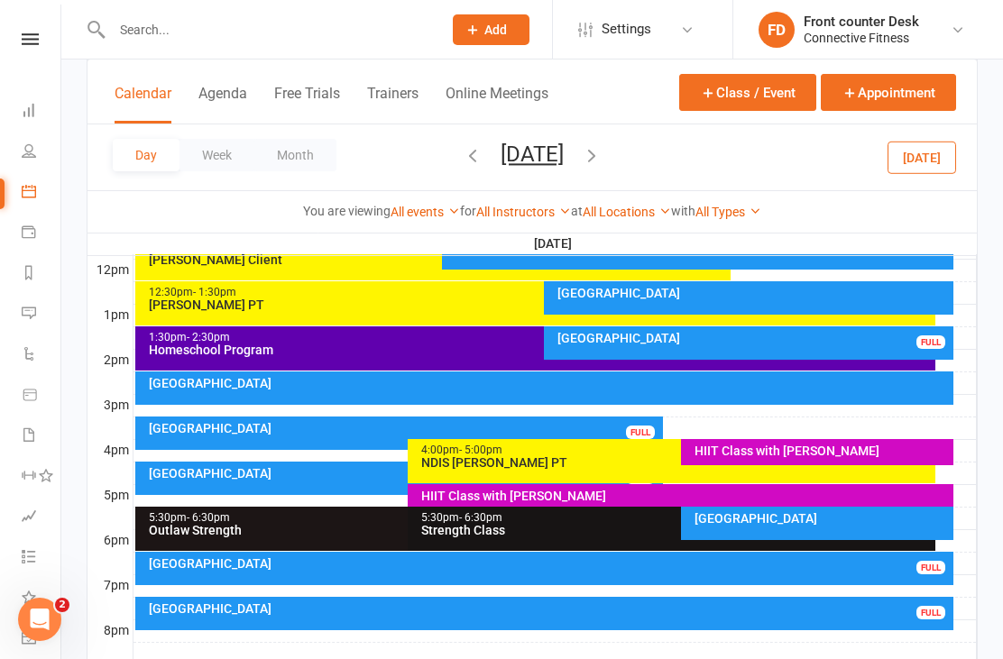
click at [295, 479] on div "[GEOGRAPHIC_DATA]" at bounding box center [404, 473] width 512 height 13
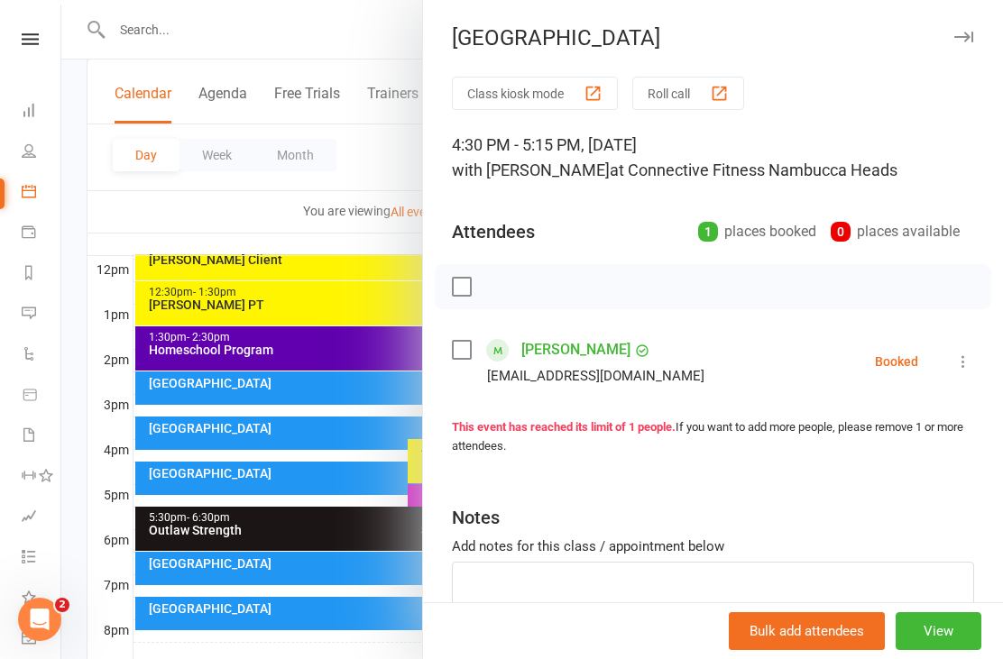
click at [290, 659] on div at bounding box center [532, 329] width 942 height 659
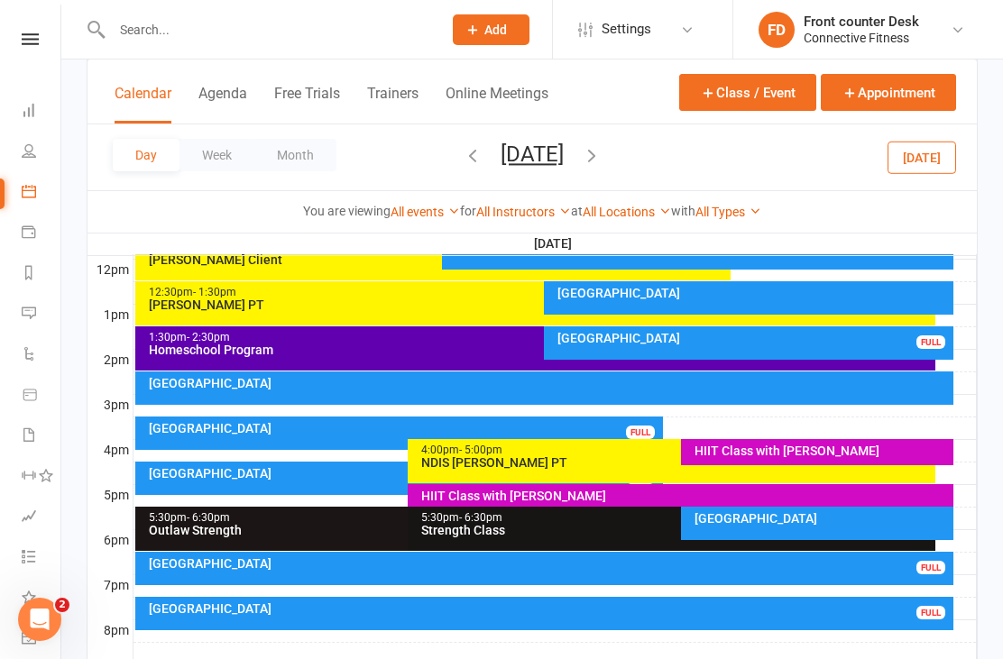
click at [590, 603] on div "[GEOGRAPHIC_DATA]" at bounding box center [549, 609] width 803 height 13
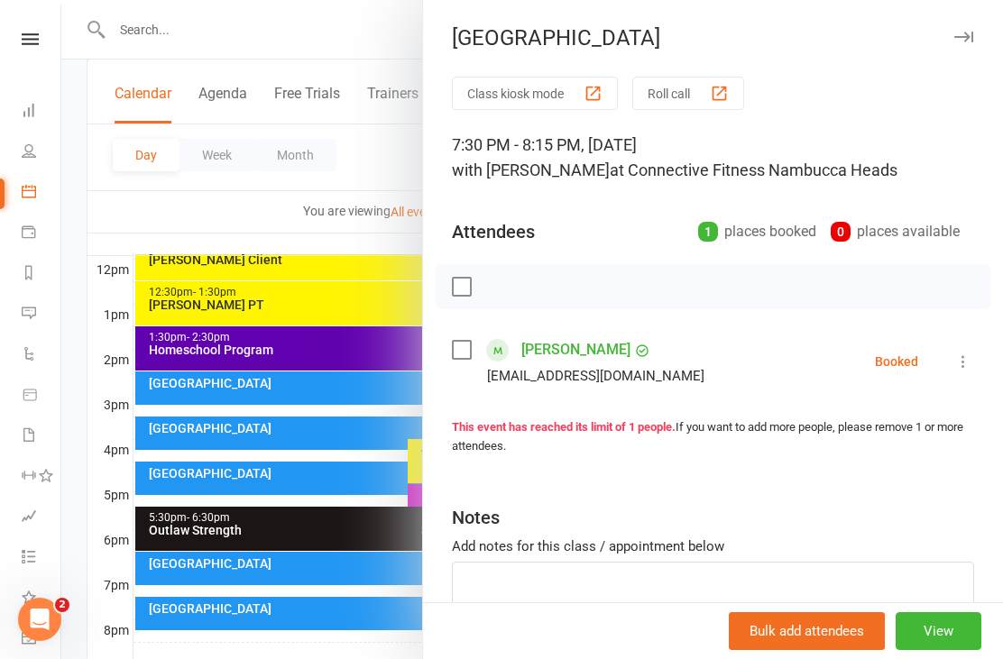
click at [365, 659] on div at bounding box center [532, 329] width 942 height 659
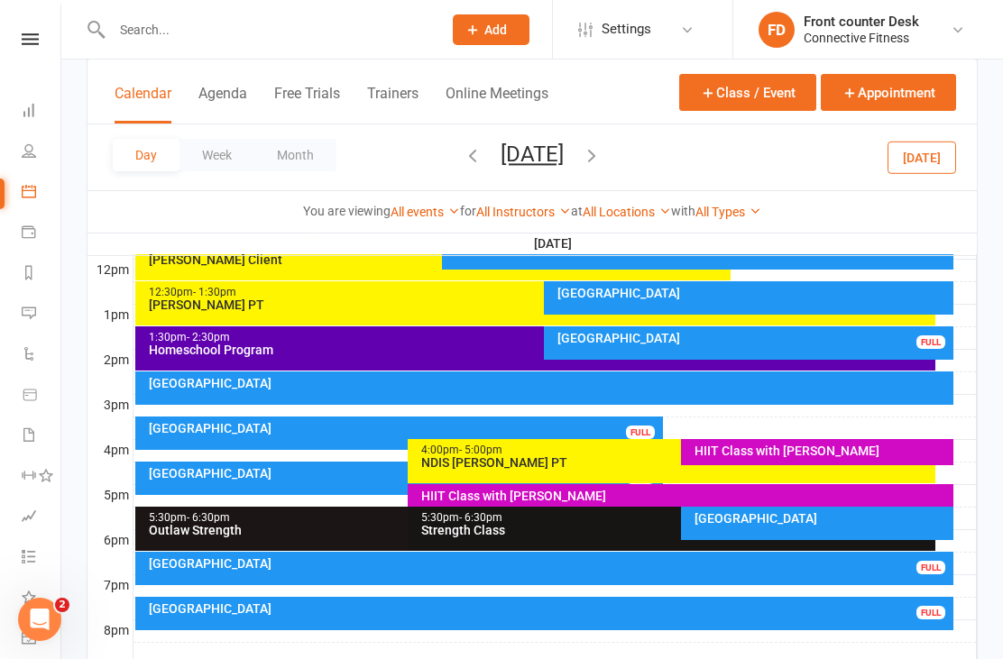
click at [724, 574] on div "Recovery Centre FULL" at bounding box center [544, 568] width 819 height 33
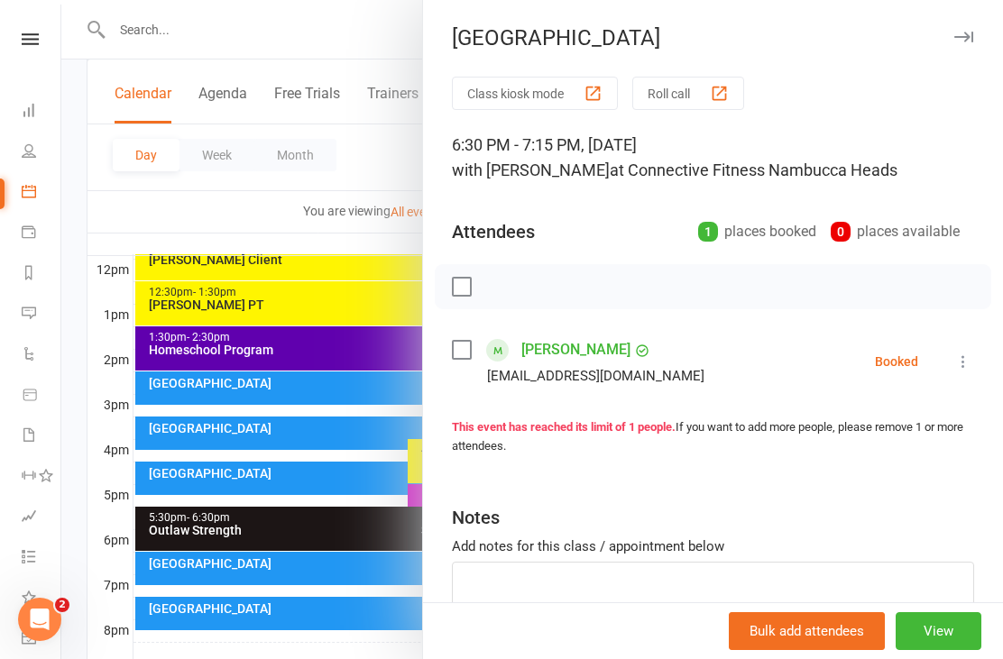
click at [355, 659] on div at bounding box center [532, 329] width 942 height 659
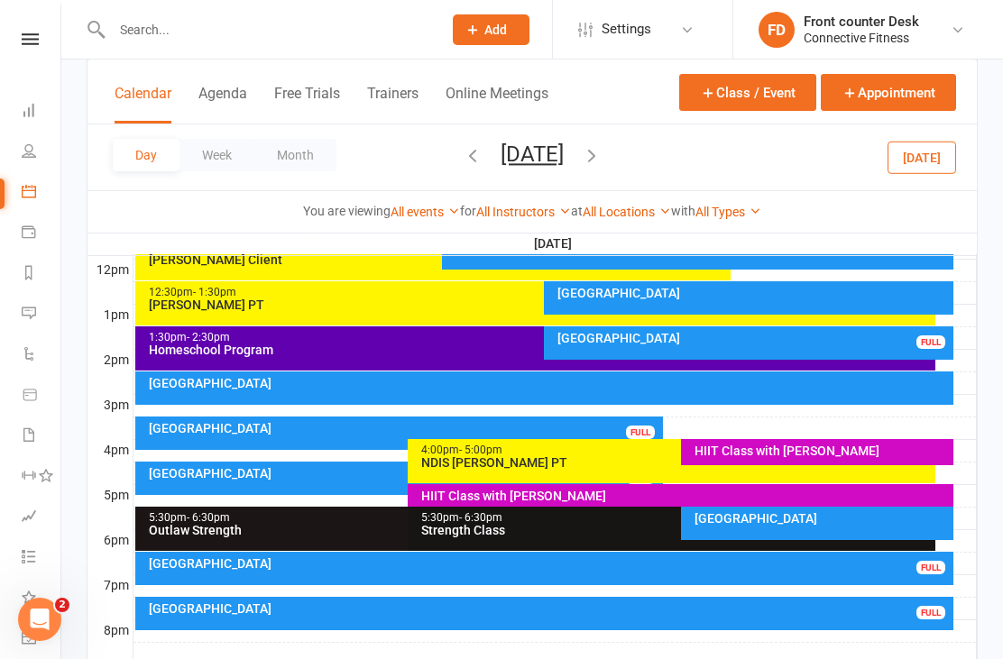
click at [725, 528] on div "[GEOGRAPHIC_DATA]" at bounding box center [817, 523] width 273 height 33
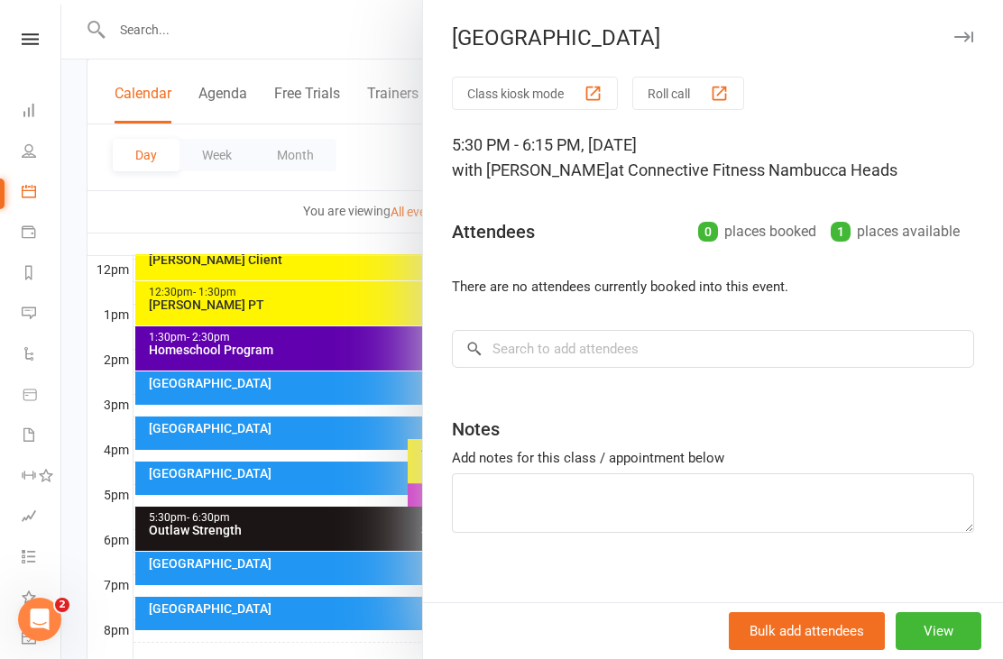
click at [385, 659] on div at bounding box center [532, 329] width 942 height 659
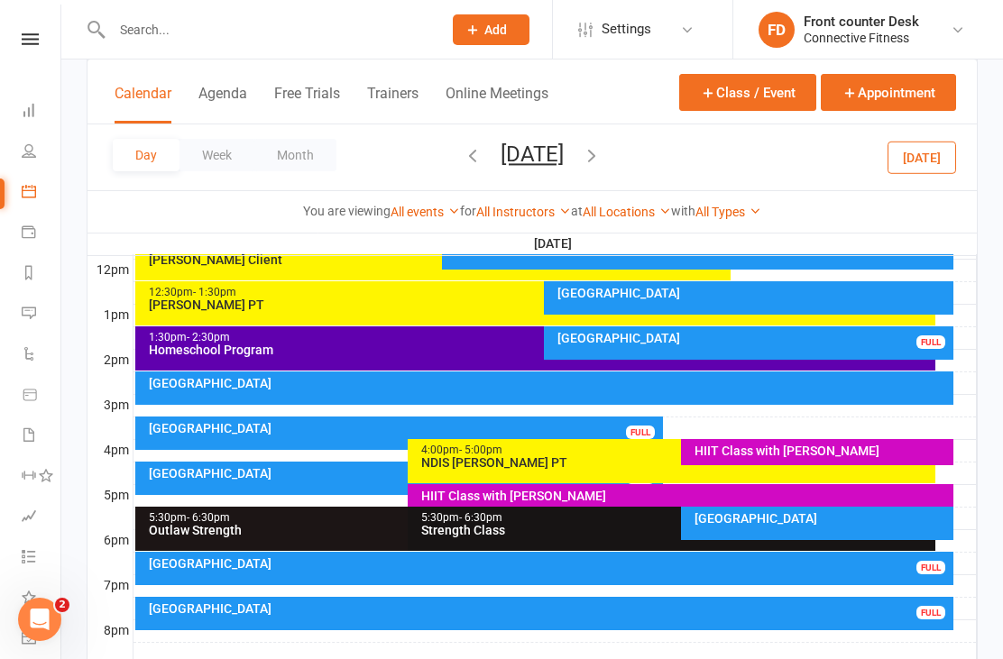
click at [271, 482] on div "Recovery Centre FULL" at bounding box center [399, 478] width 528 height 33
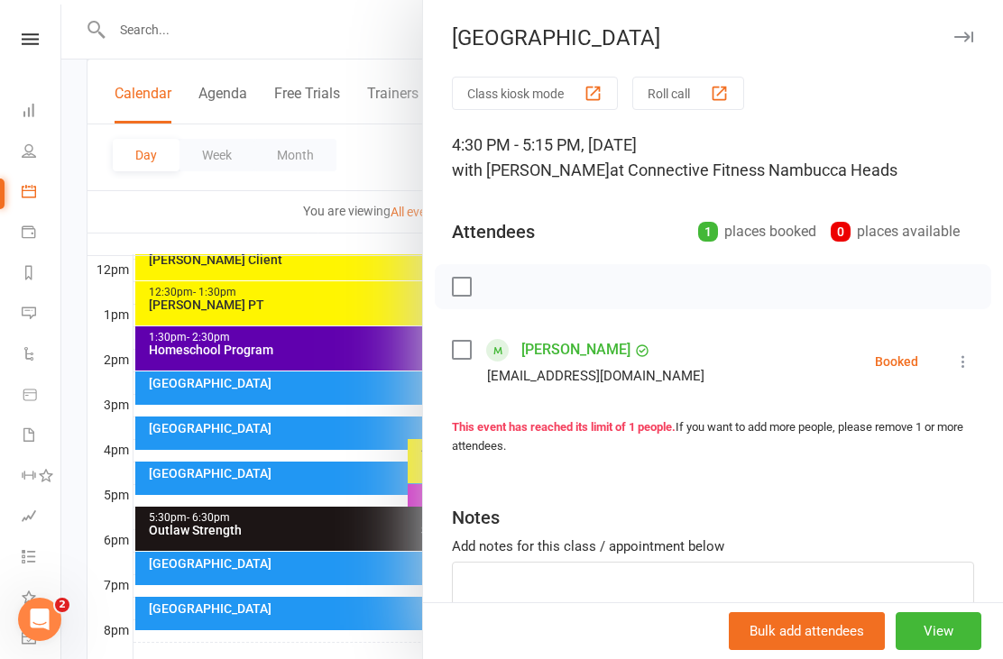
click at [272, 655] on div at bounding box center [532, 329] width 942 height 659
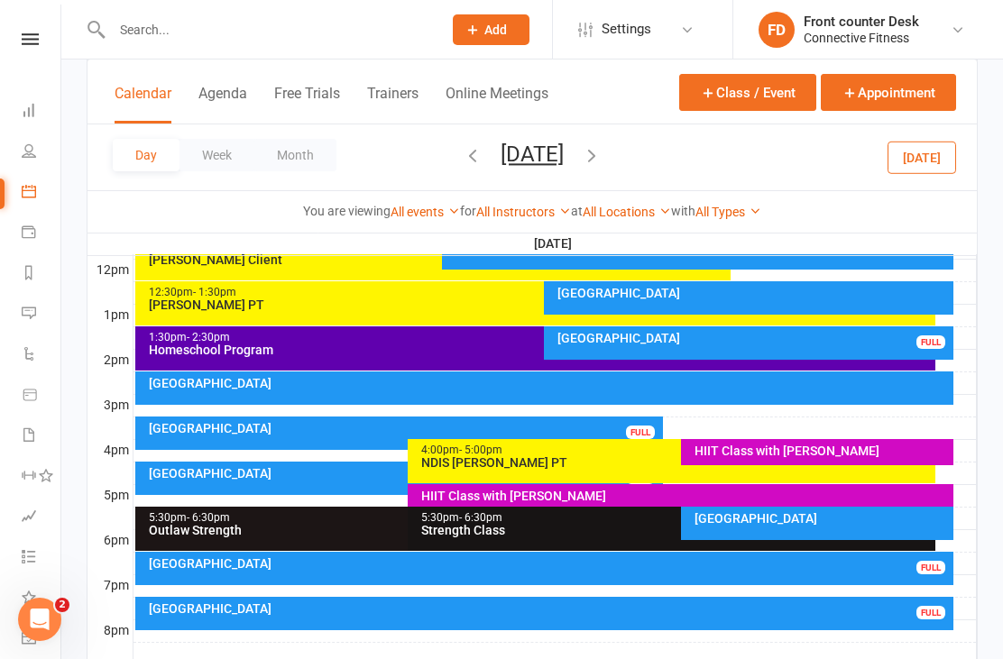
click at [294, 454] on div at bounding box center [555, 451] width 843 height 22
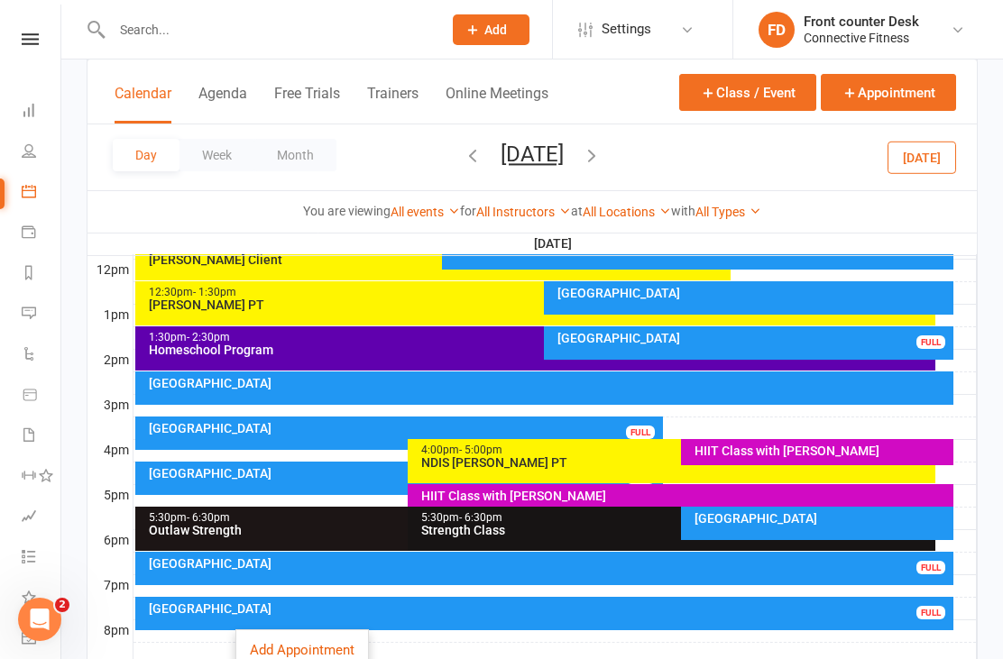
click at [602, 171] on button "button" at bounding box center [592, 158] width 20 height 32
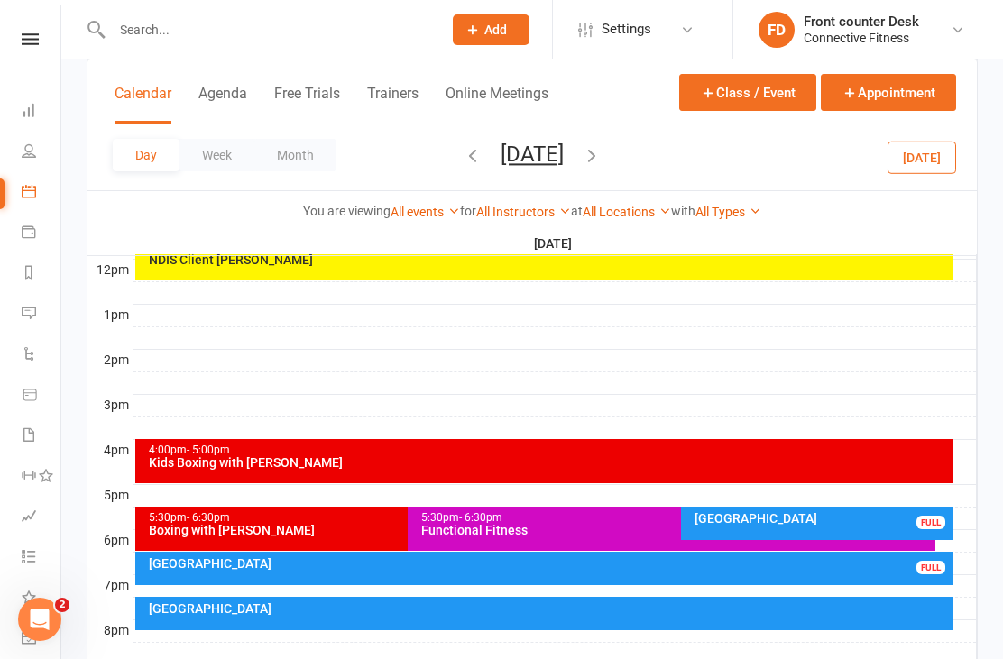
click at [848, 526] on div "Recovery Centre FULL" at bounding box center [817, 523] width 273 height 33
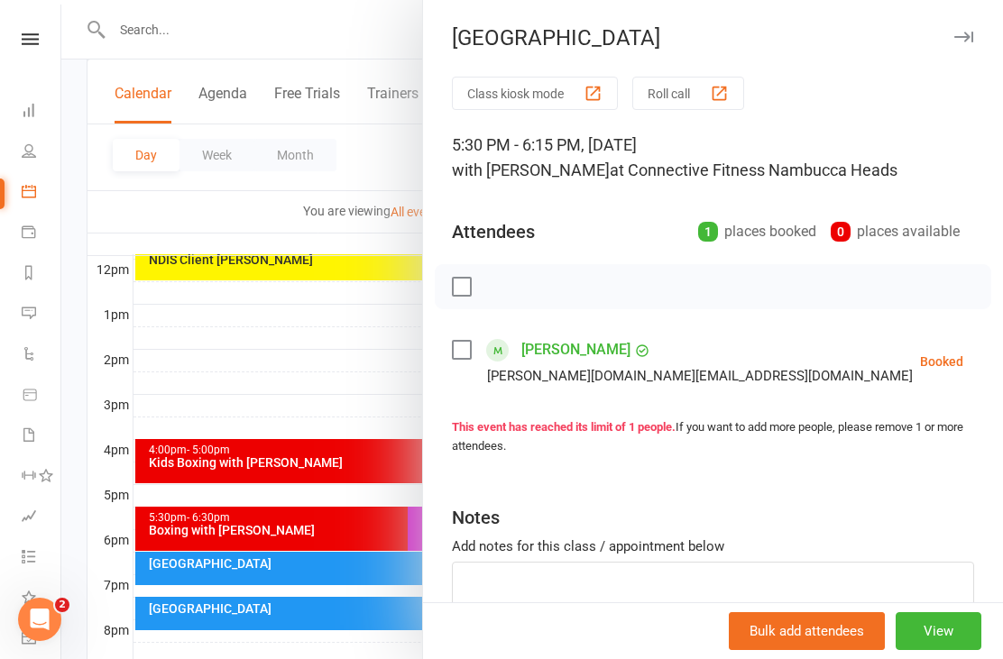
click at [391, 391] on div at bounding box center [532, 329] width 942 height 659
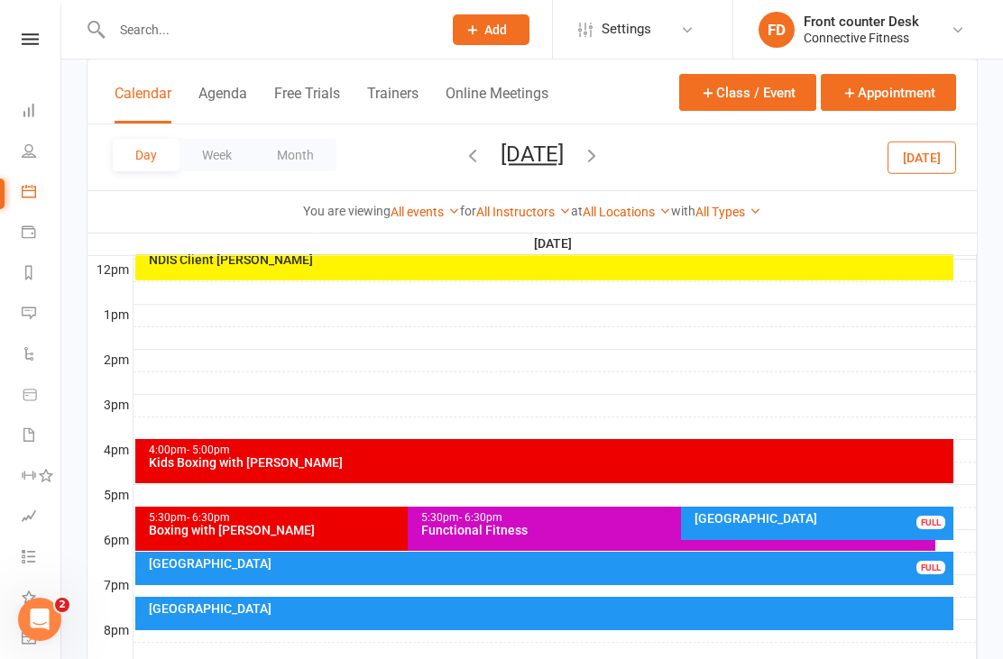
click at [823, 576] on div "Recovery Centre FULL" at bounding box center [544, 568] width 819 height 33
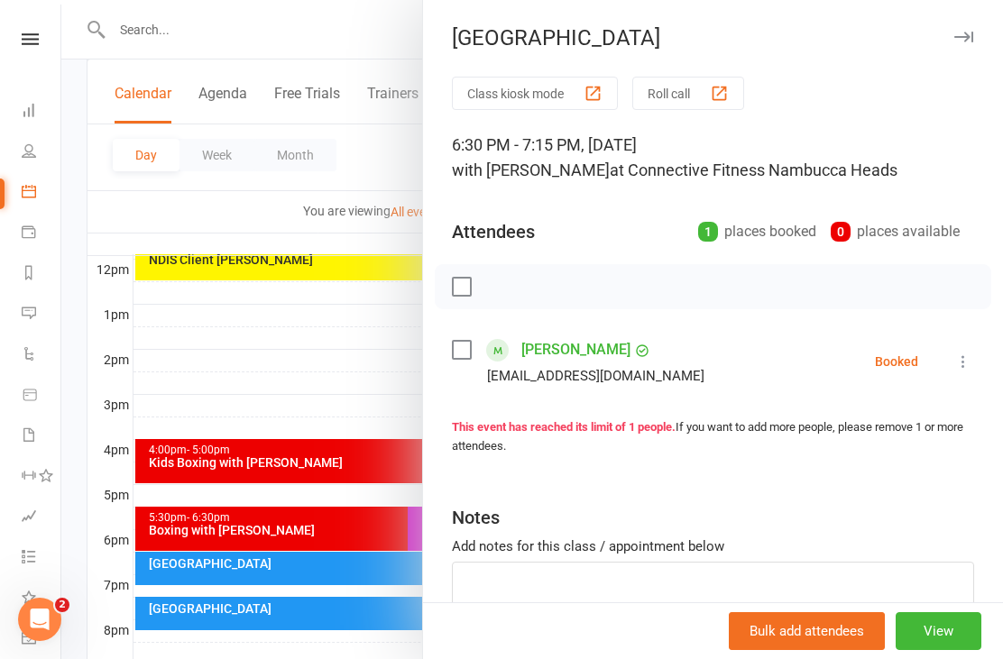
click at [365, 419] on div at bounding box center [532, 329] width 942 height 659
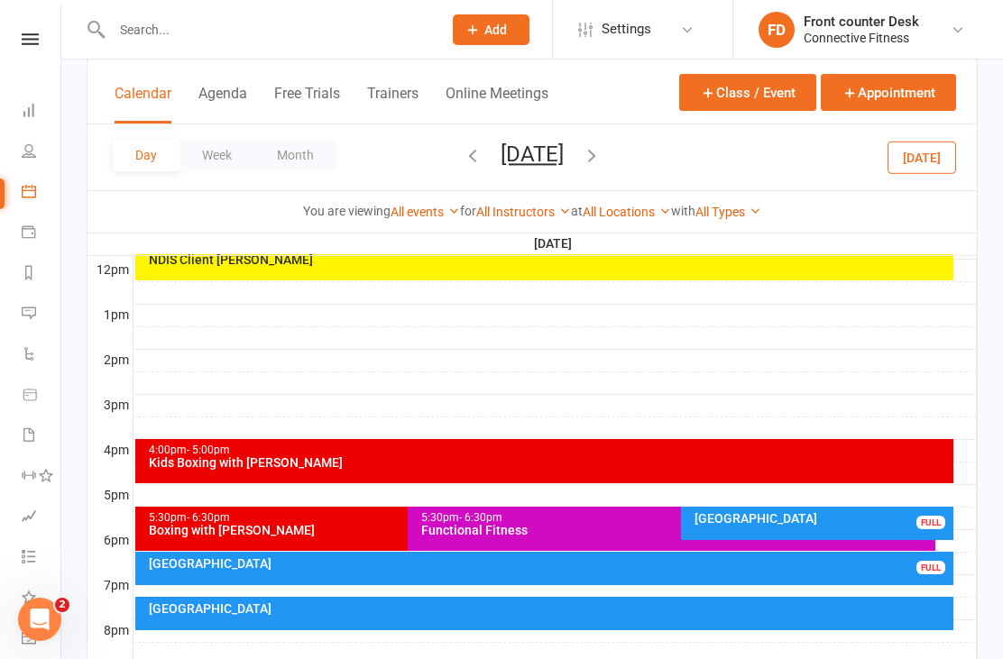
click at [704, 143] on div "Day Week Month Wednesday, Aug 20, 2025 August 2025 Sun Mon Tue Wed Thu Fri Sat …" at bounding box center [533, 157] width 890 height 66
click at [602, 161] on icon "button" at bounding box center [592, 155] width 20 height 20
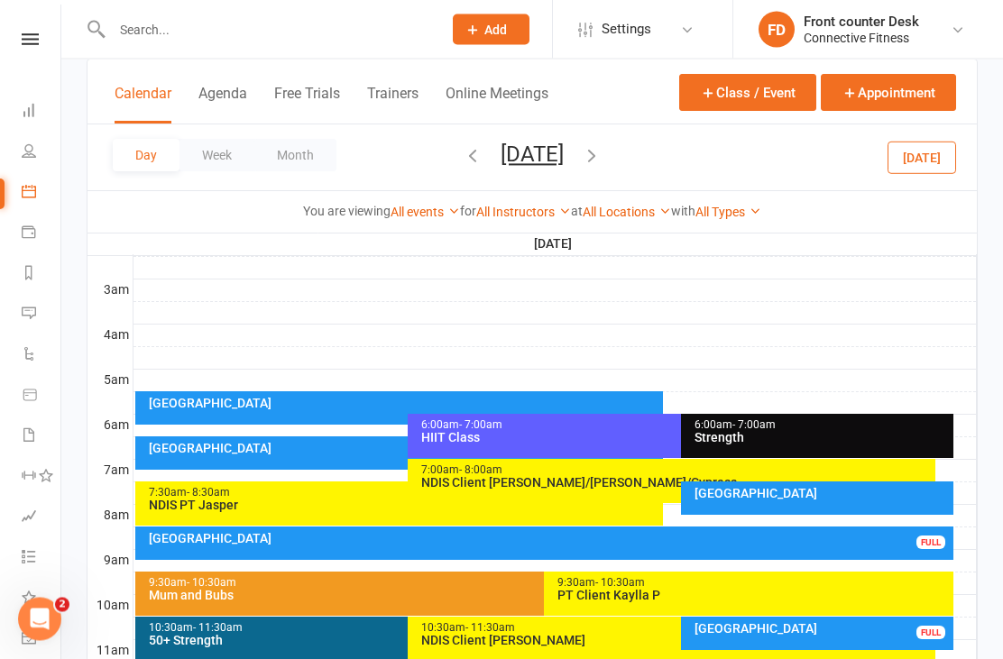
click at [746, 547] on div "Recovery Centre FULL" at bounding box center [544, 544] width 819 height 33
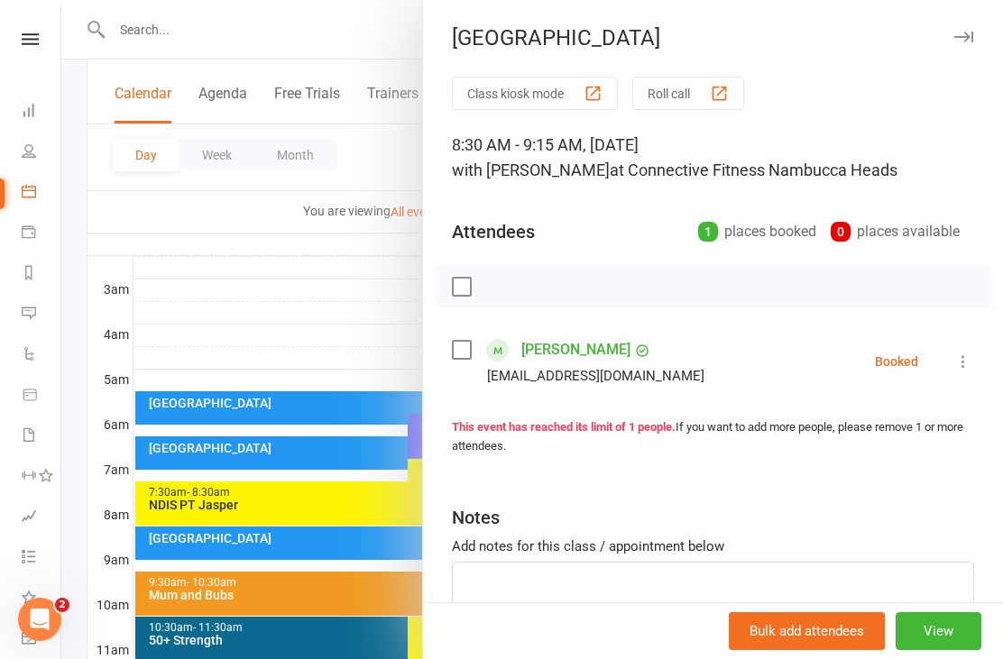
click at [366, 349] on div at bounding box center [532, 329] width 942 height 659
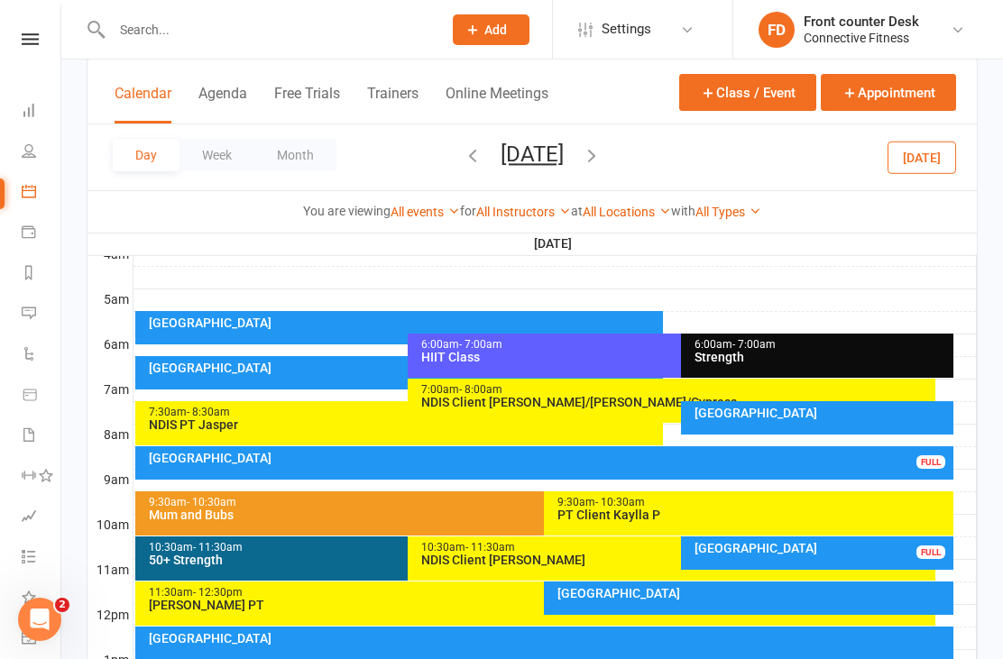
scroll to position [389, 0]
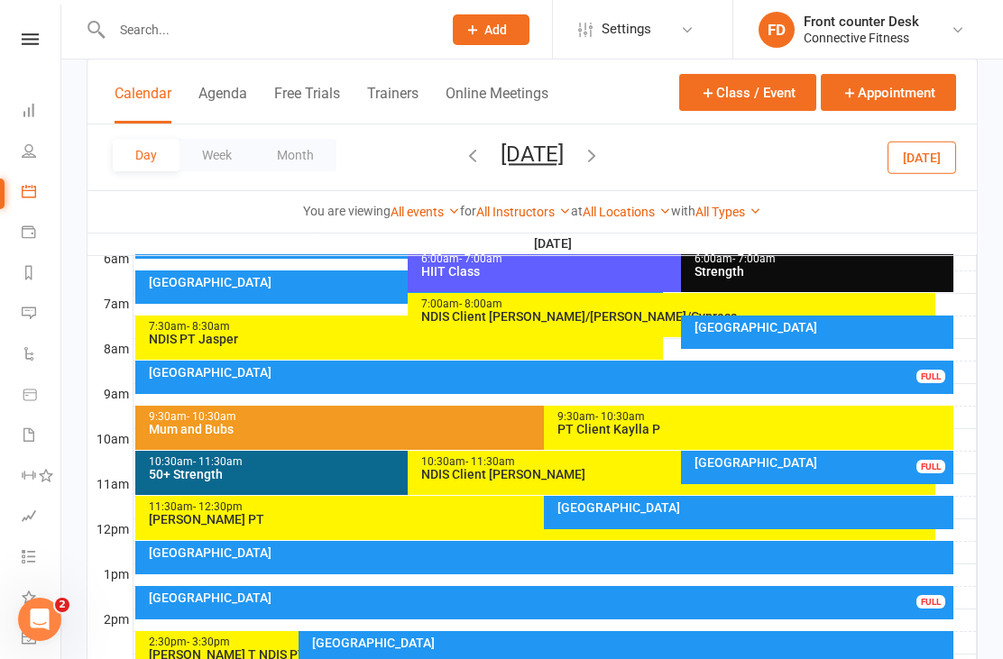
click at [835, 476] on div "Recovery Centre FULL" at bounding box center [817, 467] width 273 height 33
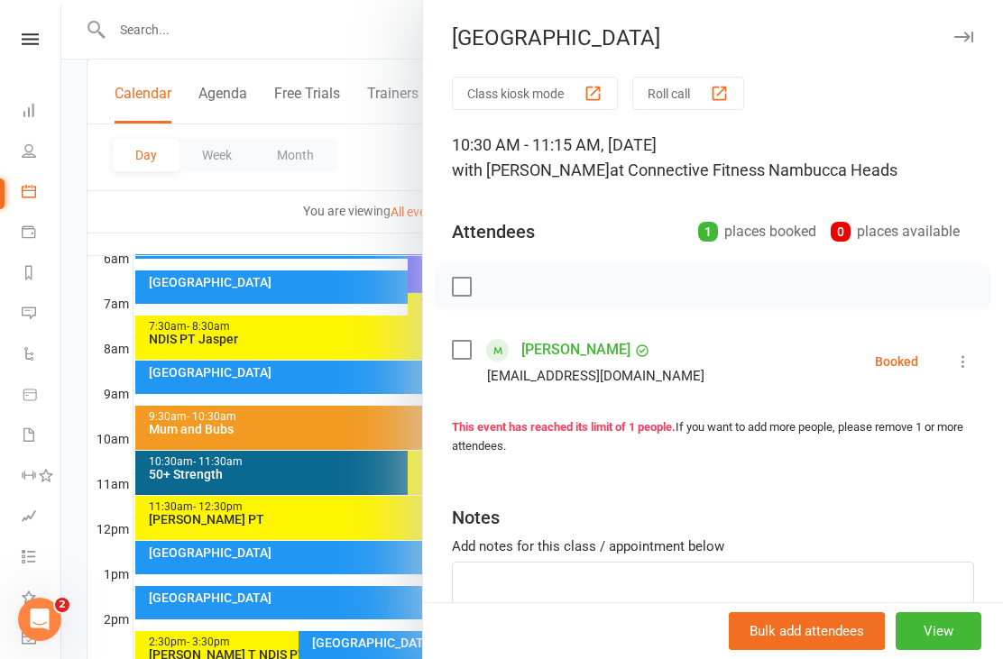
click at [336, 633] on div at bounding box center [532, 329] width 942 height 659
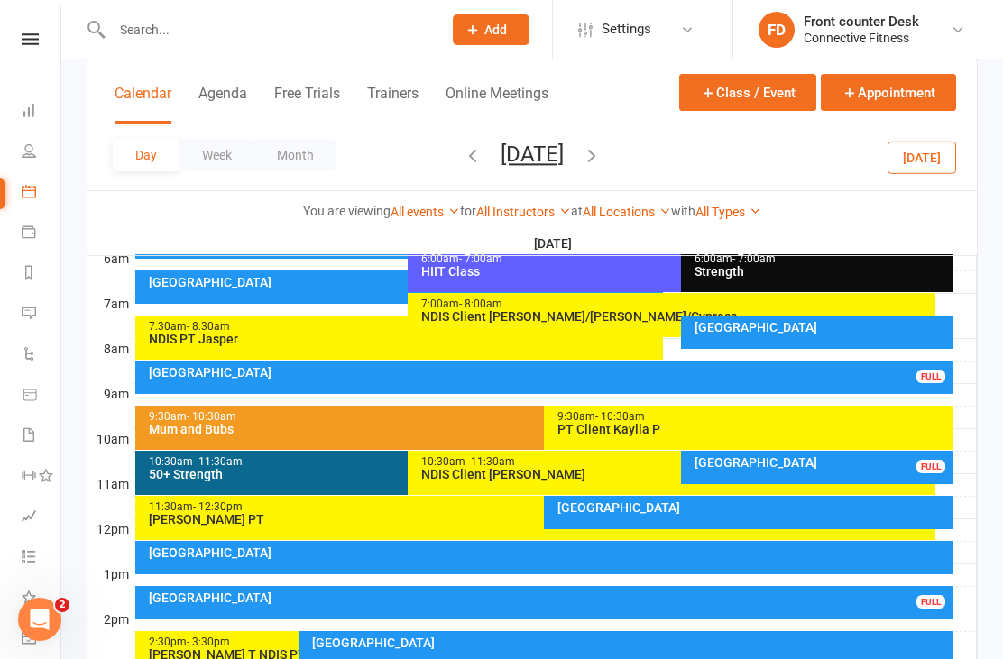
click at [917, 628] on div at bounding box center [555, 621] width 843 height 22
click at [815, 609] on div "Recovery Centre FULL" at bounding box center [544, 602] width 819 height 33
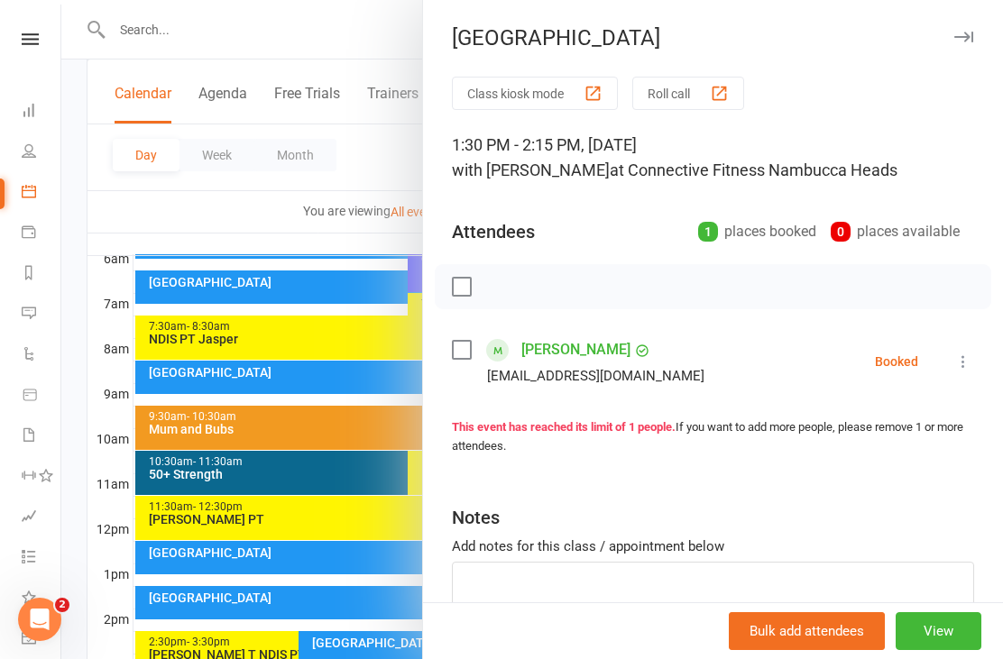
click at [322, 646] on div at bounding box center [532, 329] width 942 height 659
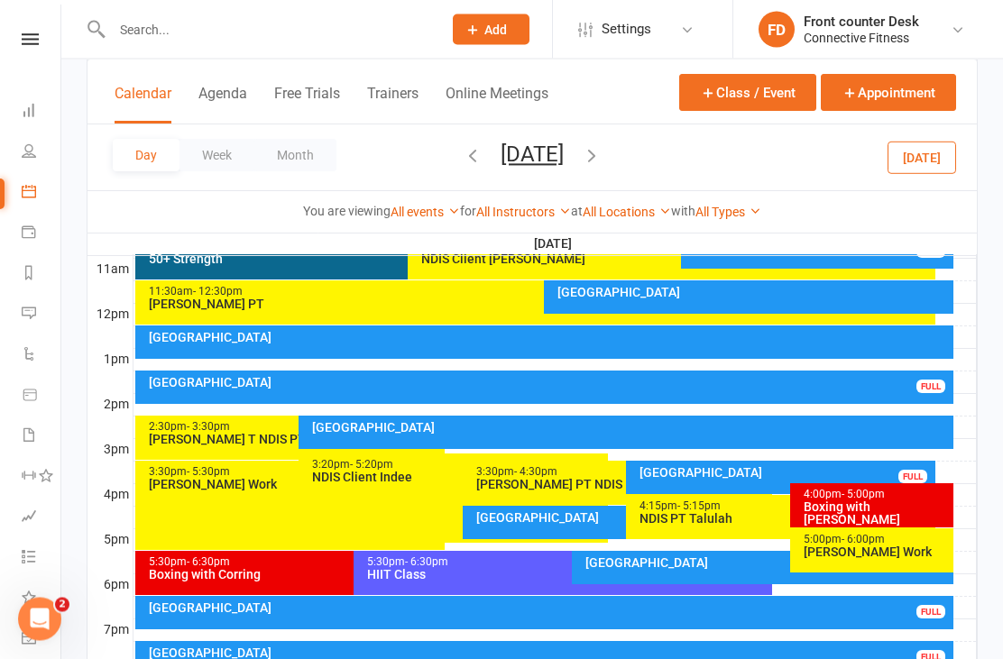
click at [723, 479] on div "[GEOGRAPHIC_DATA]" at bounding box center [785, 473] width 293 height 13
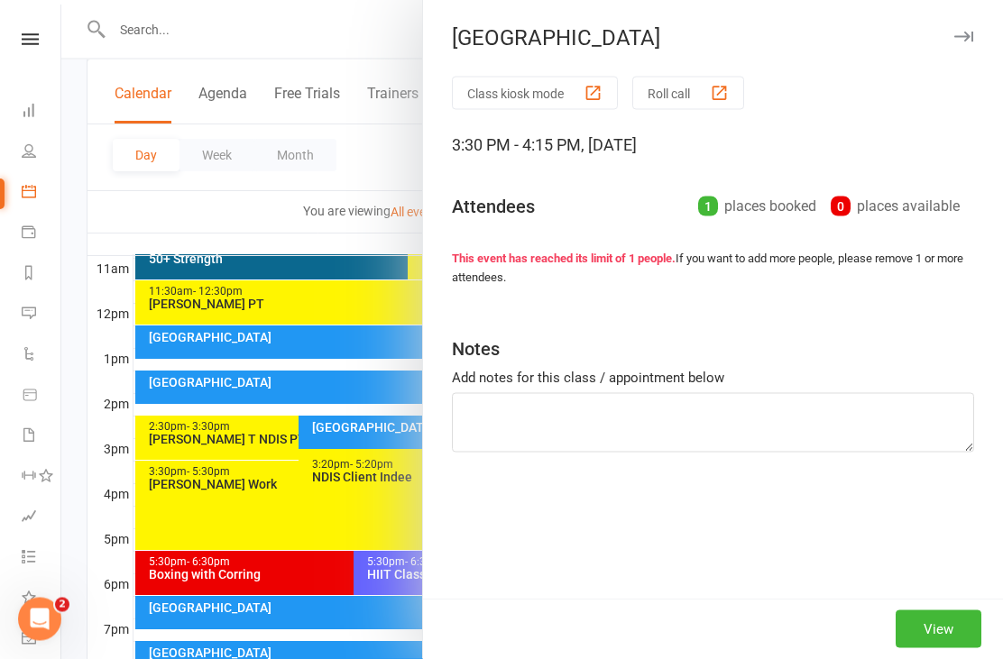
scroll to position [604, 0]
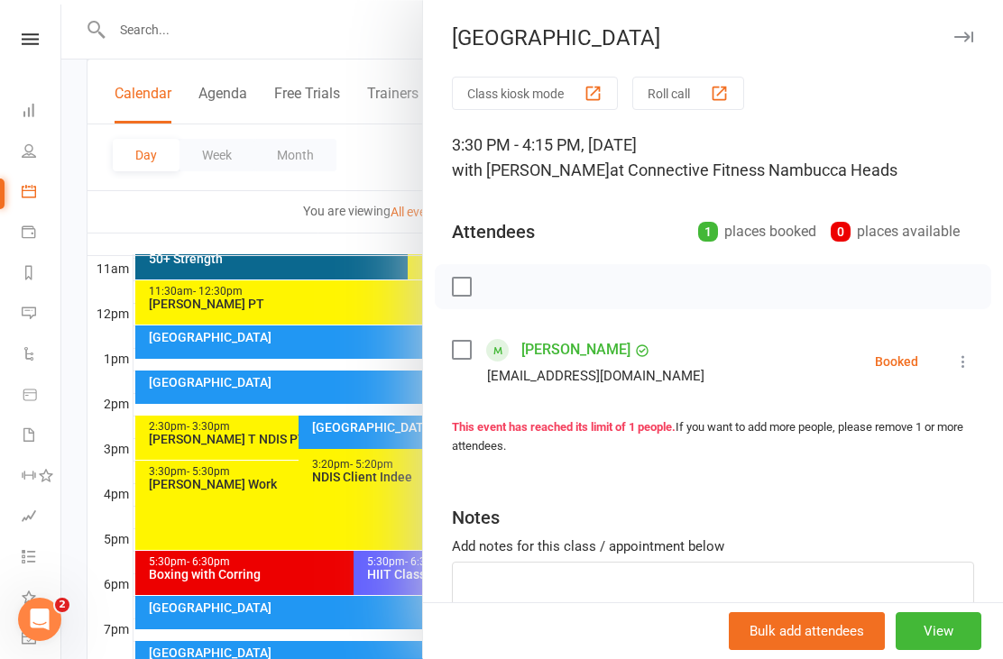
click at [344, 659] on div at bounding box center [532, 329] width 942 height 659
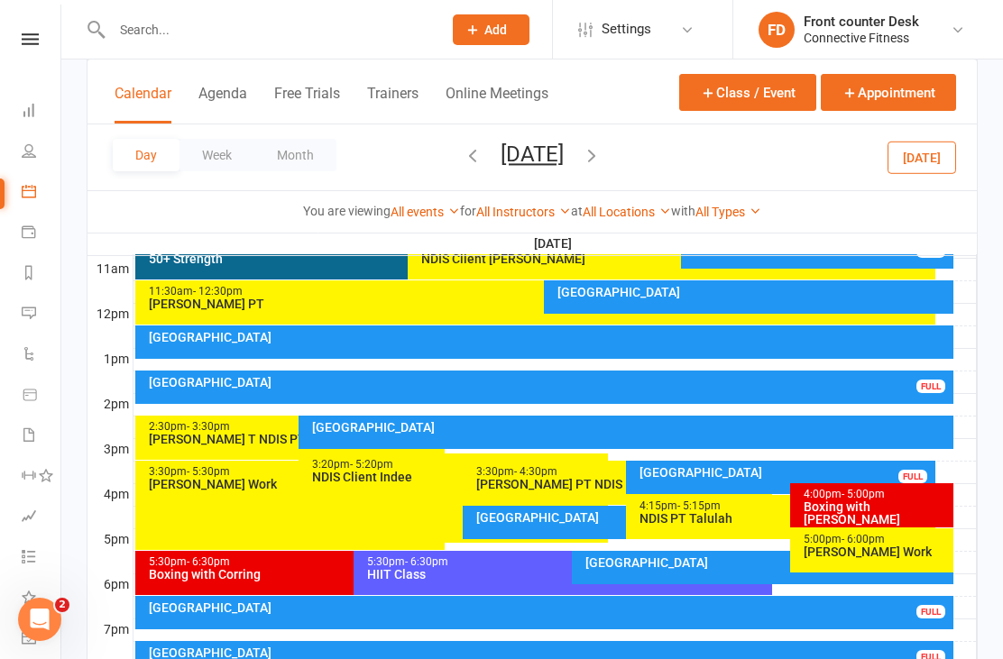
click at [714, 597] on div "Recovery Centre FULL" at bounding box center [544, 612] width 819 height 33
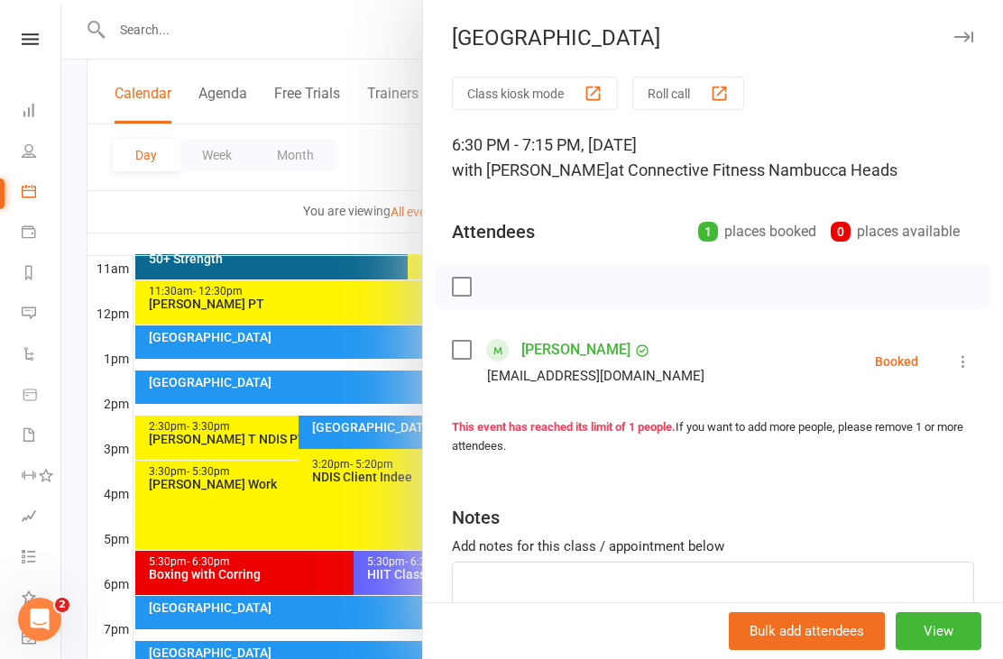
click at [398, 616] on div at bounding box center [532, 329] width 942 height 659
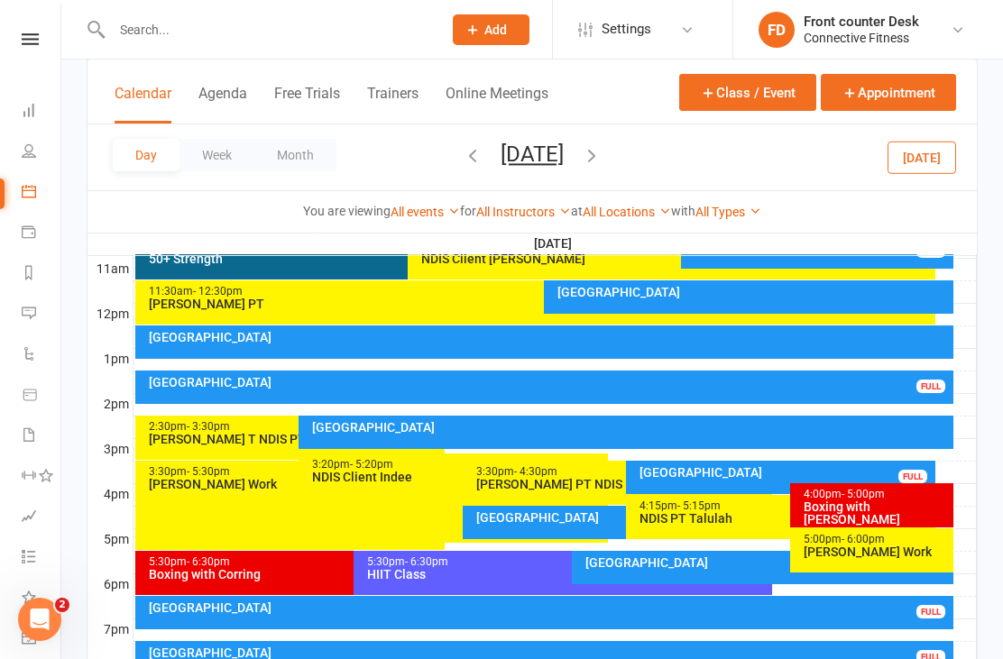
click at [483, 659] on div "Recovery Centre FULL" at bounding box center [544, 657] width 819 height 33
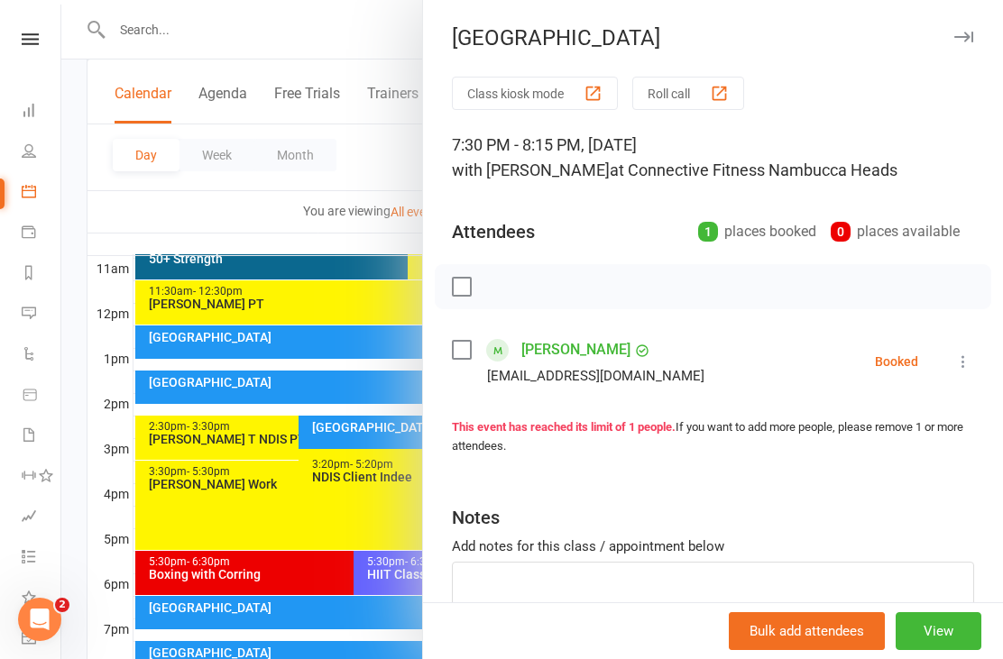
click at [402, 659] on div at bounding box center [532, 329] width 942 height 659
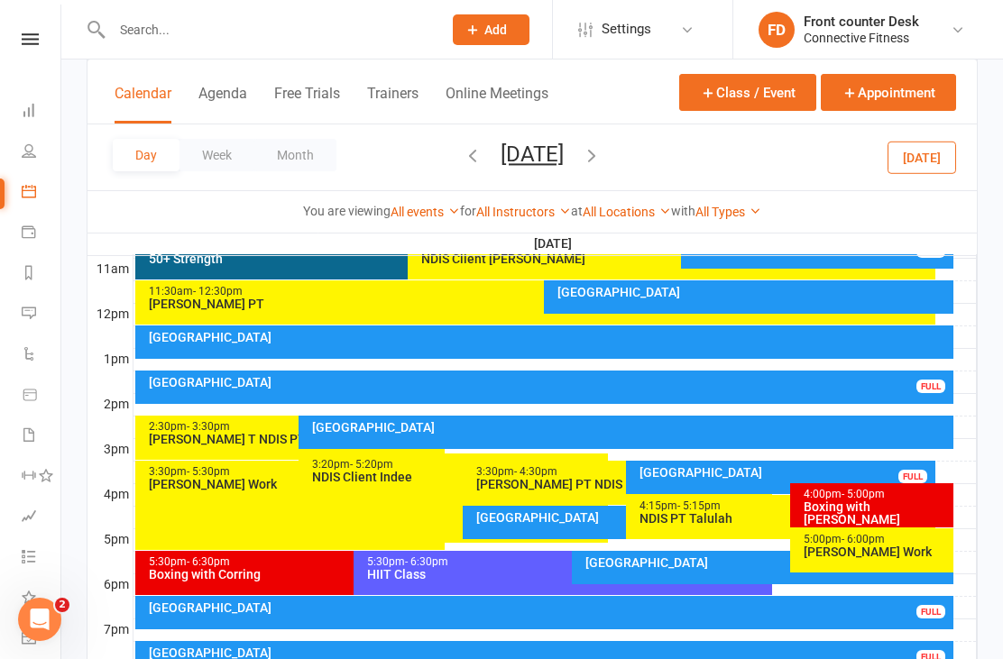
click at [602, 158] on icon "button" at bounding box center [592, 155] width 20 height 20
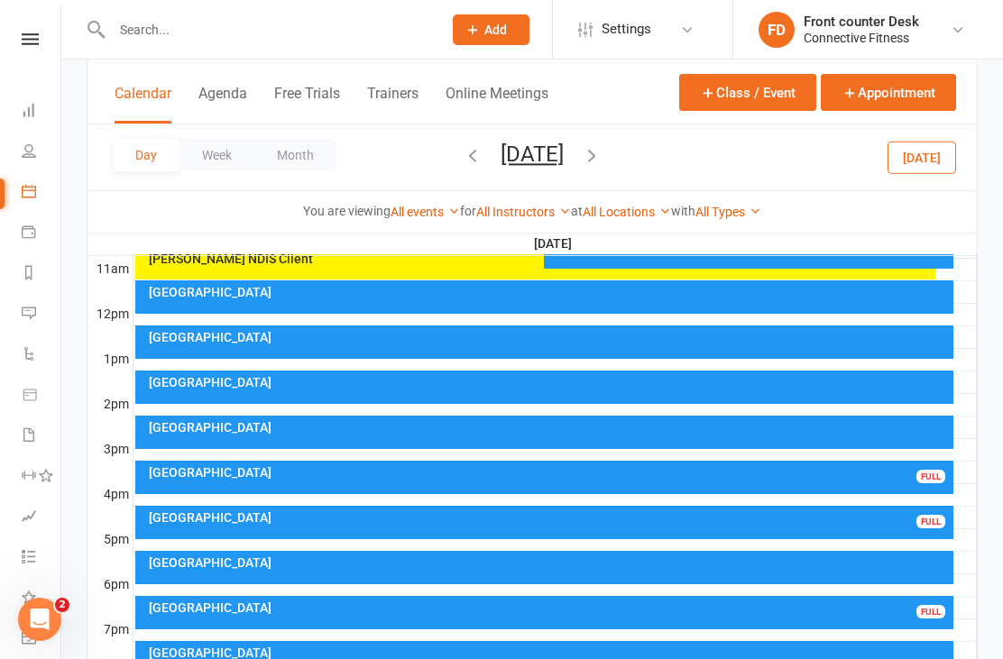
click at [617, 490] on div "Recovery Centre FULL" at bounding box center [544, 477] width 819 height 33
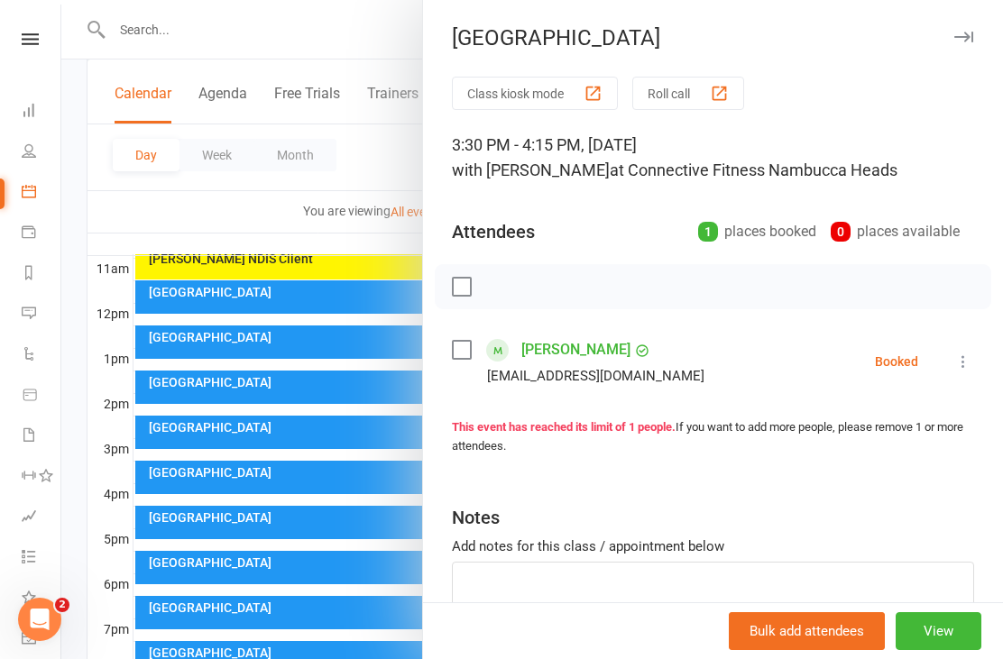
click at [359, 617] on div at bounding box center [532, 329] width 942 height 659
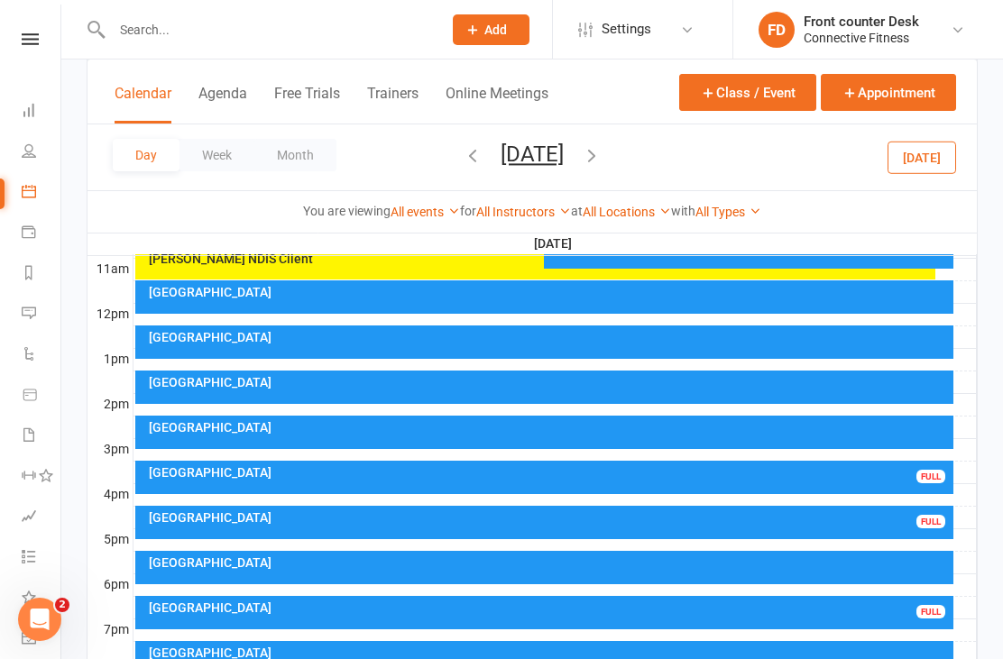
click at [491, 523] on div "[GEOGRAPHIC_DATA]" at bounding box center [549, 518] width 803 height 13
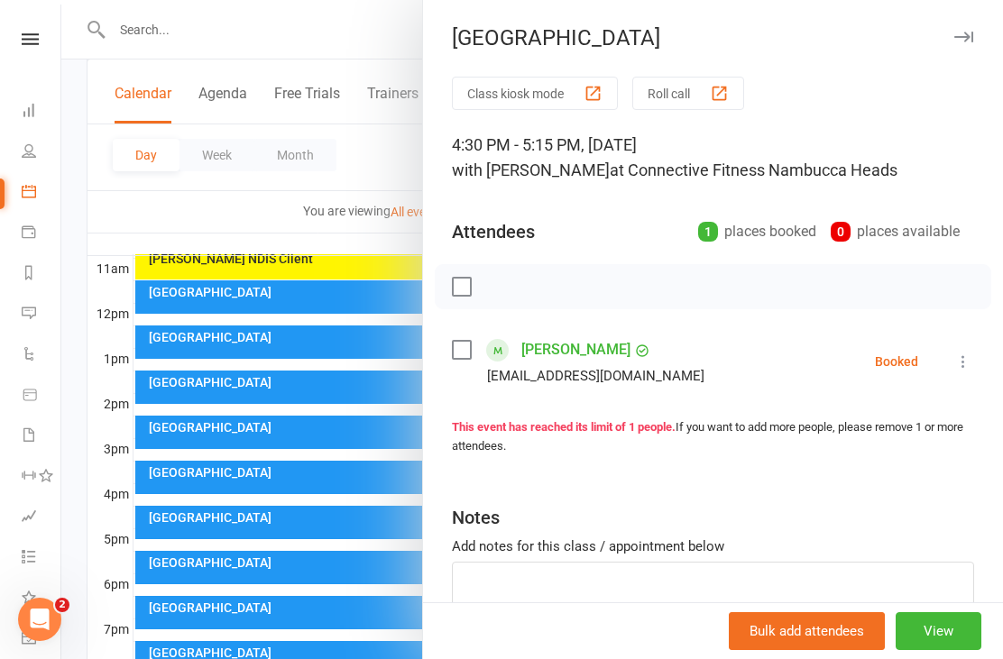
click at [359, 612] on div at bounding box center [532, 329] width 942 height 659
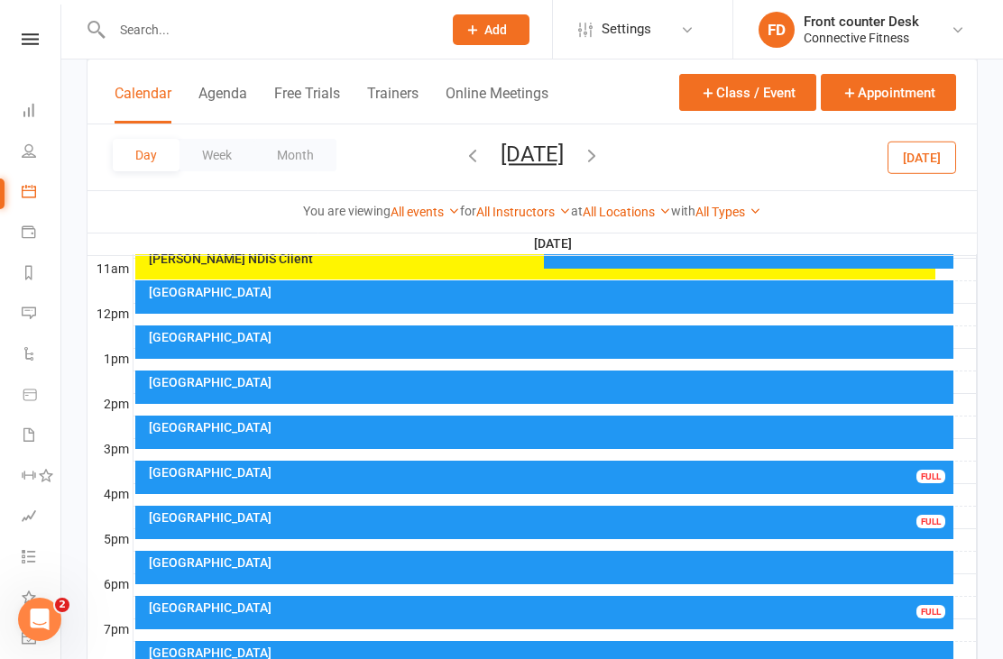
click at [528, 613] on div "[GEOGRAPHIC_DATA]" at bounding box center [549, 608] width 803 height 13
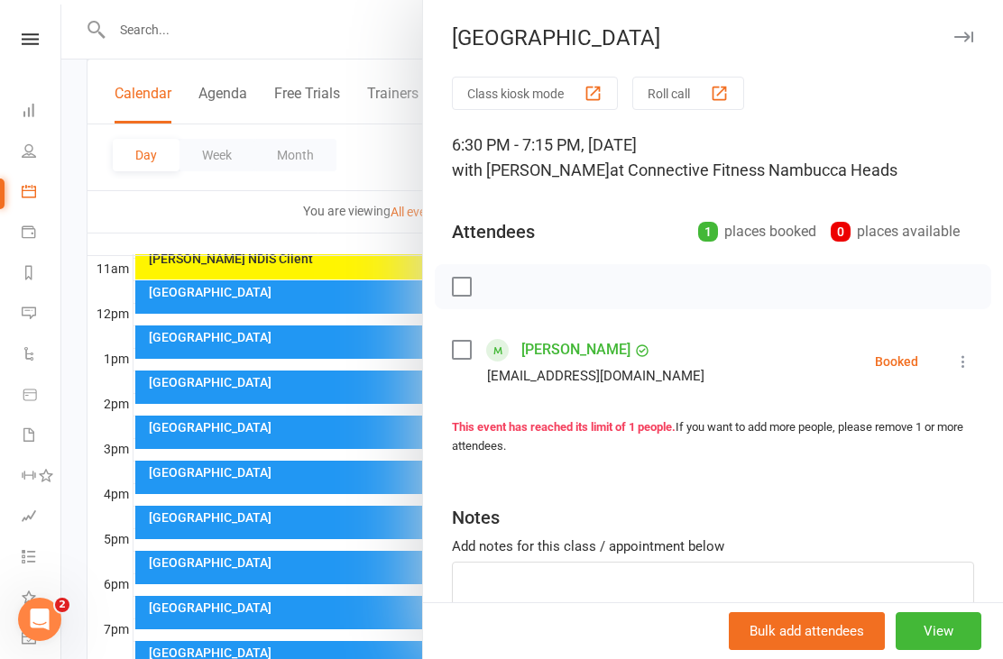
click at [375, 651] on div at bounding box center [532, 329] width 942 height 659
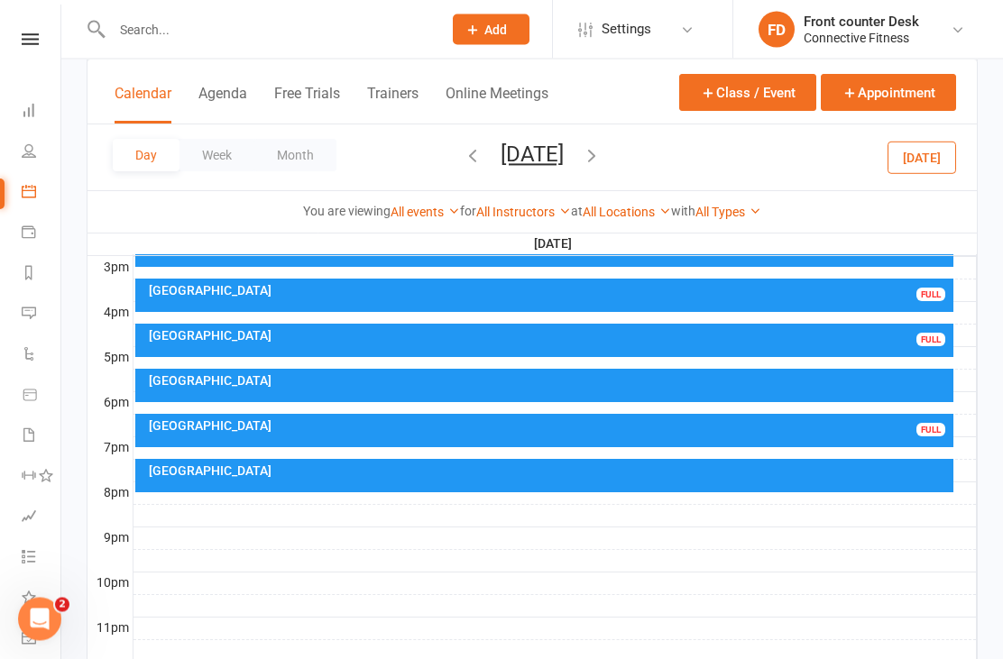
scroll to position [782, 0]
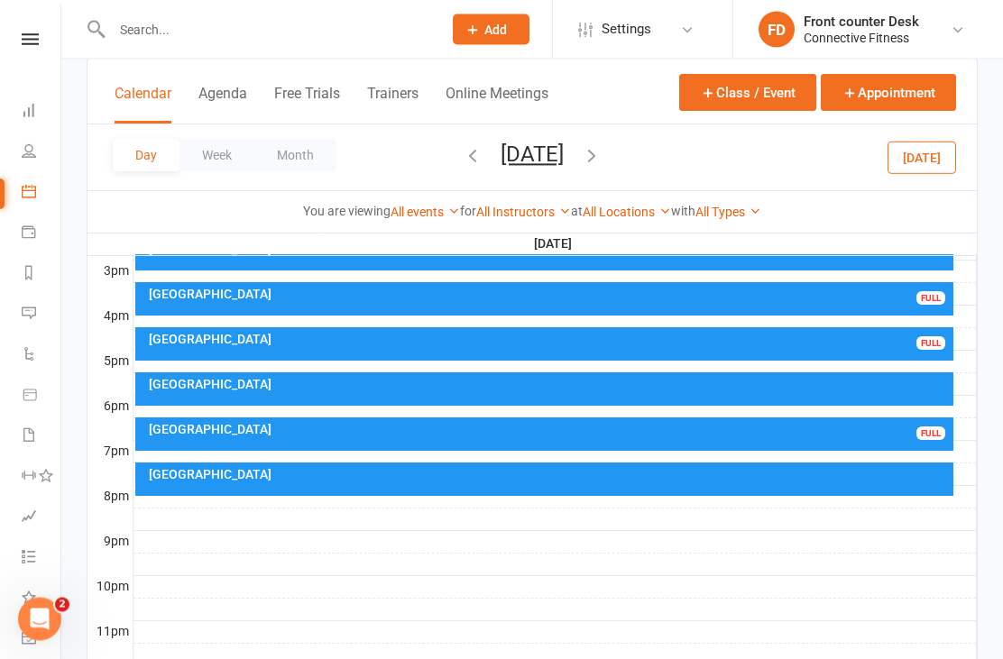
click at [883, 431] on div "[GEOGRAPHIC_DATA]" at bounding box center [549, 430] width 803 height 13
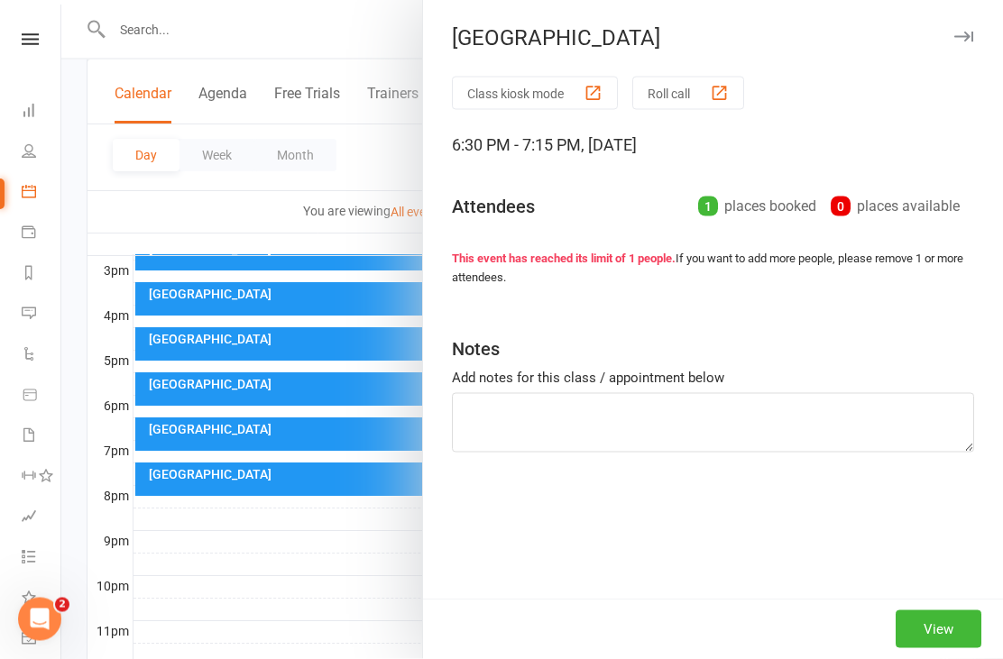
scroll to position [783, 0]
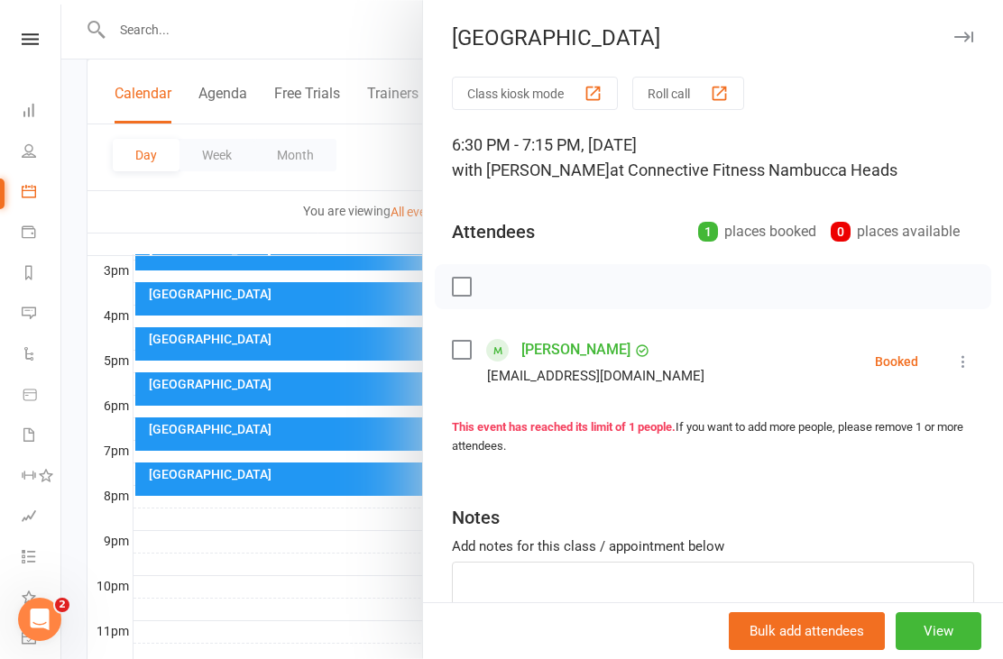
click at [414, 643] on div at bounding box center [532, 329] width 942 height 659
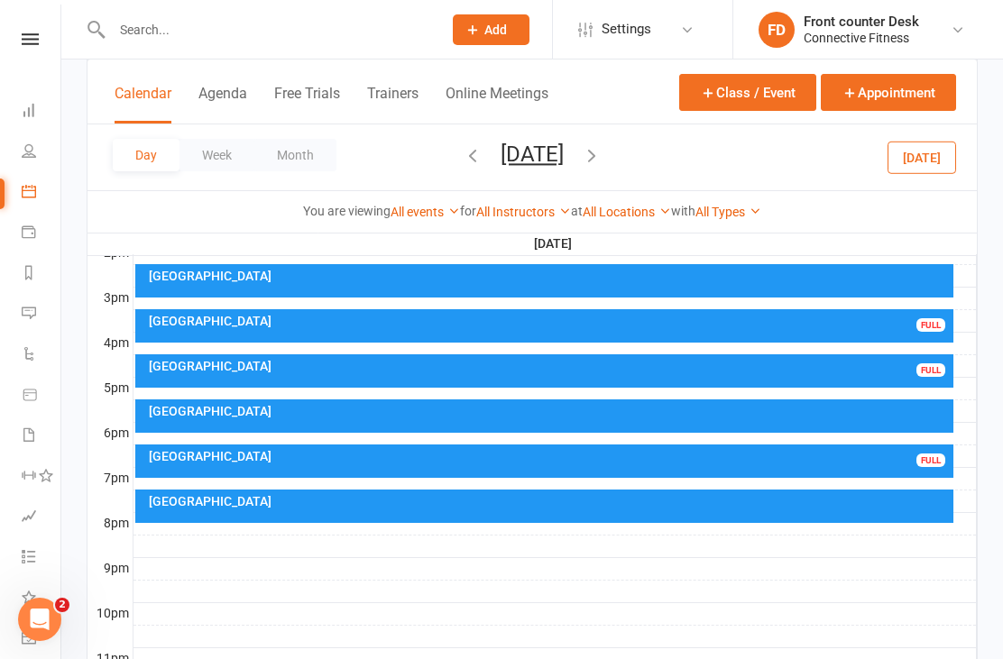
scroll to position [749, 0]
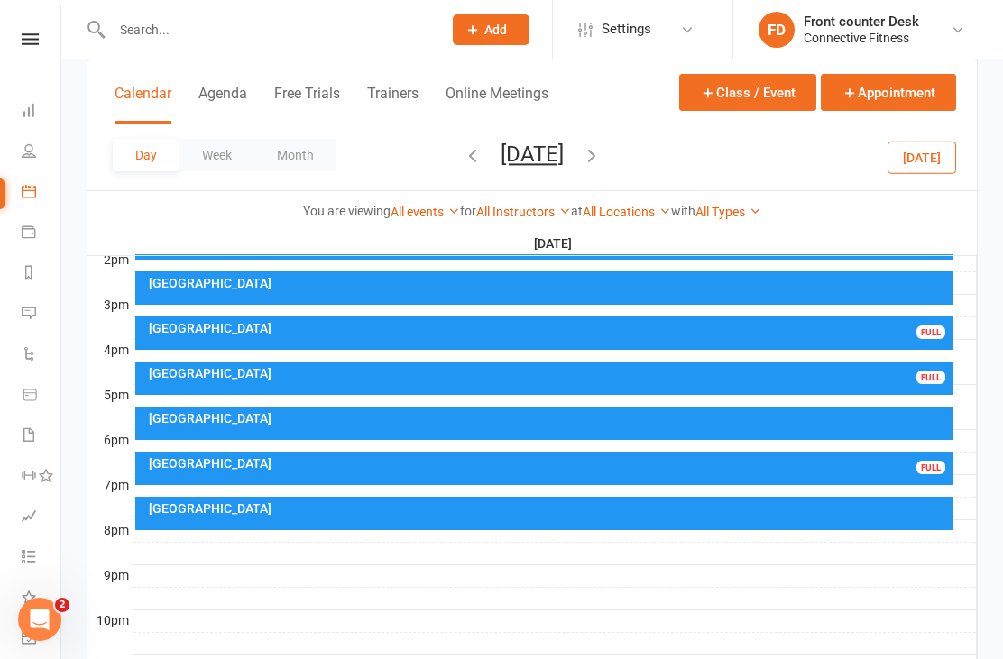
click at [607, 384] on div "Recovery Centre FULL" at bounding box center [544, 378] width 819 height 33
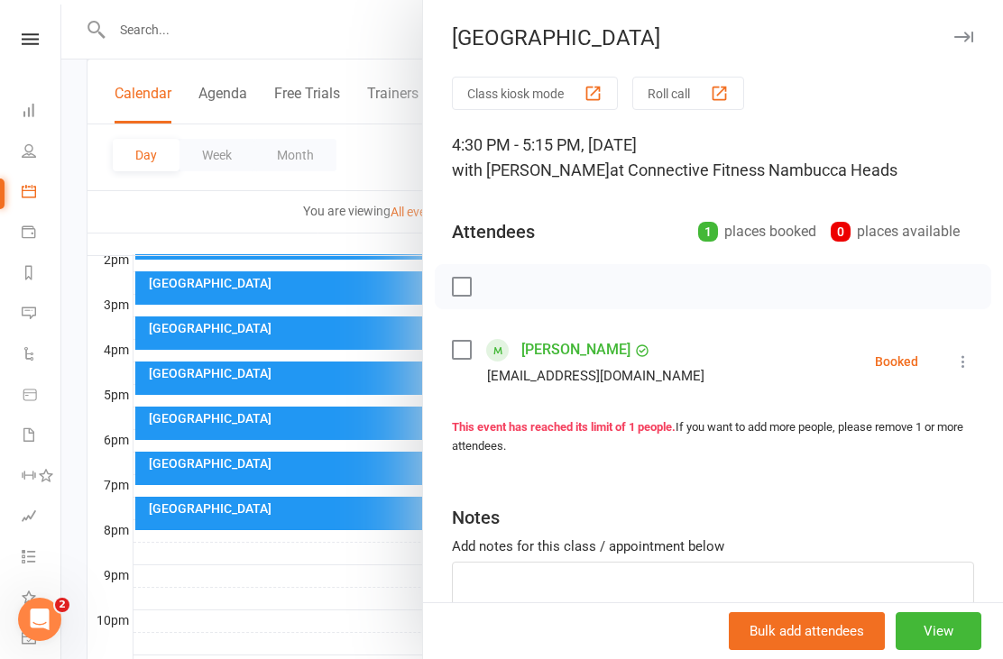
click at [407, 641] on div at bounding box center [532, 329] width 942 height 659
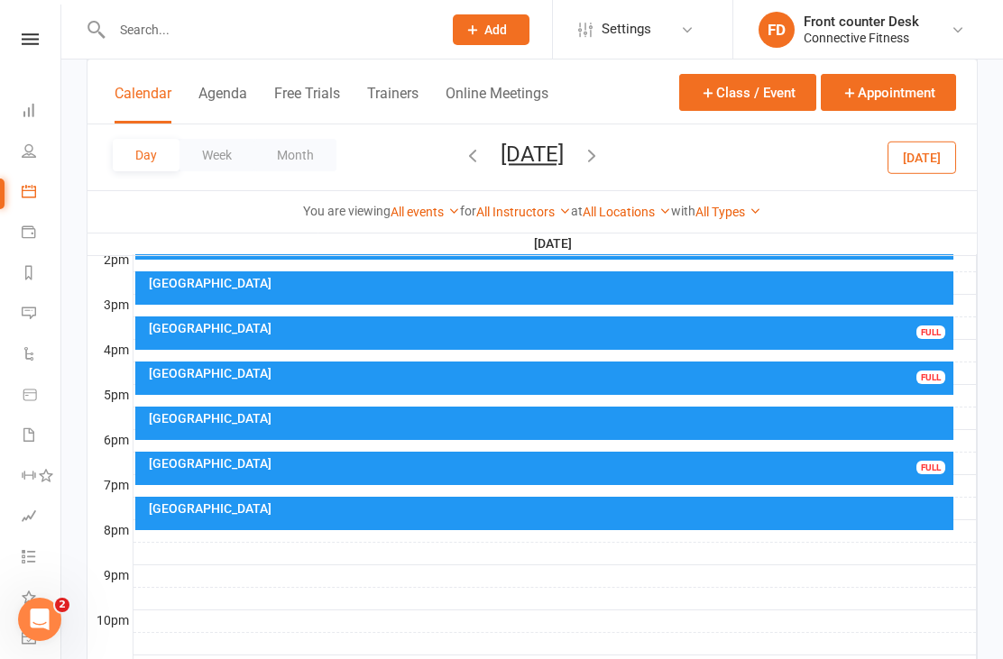
click at [443, 466] on div "[GEOGRAPHIC_DATA]" at bounding box center [549, 463] width 803 height 13
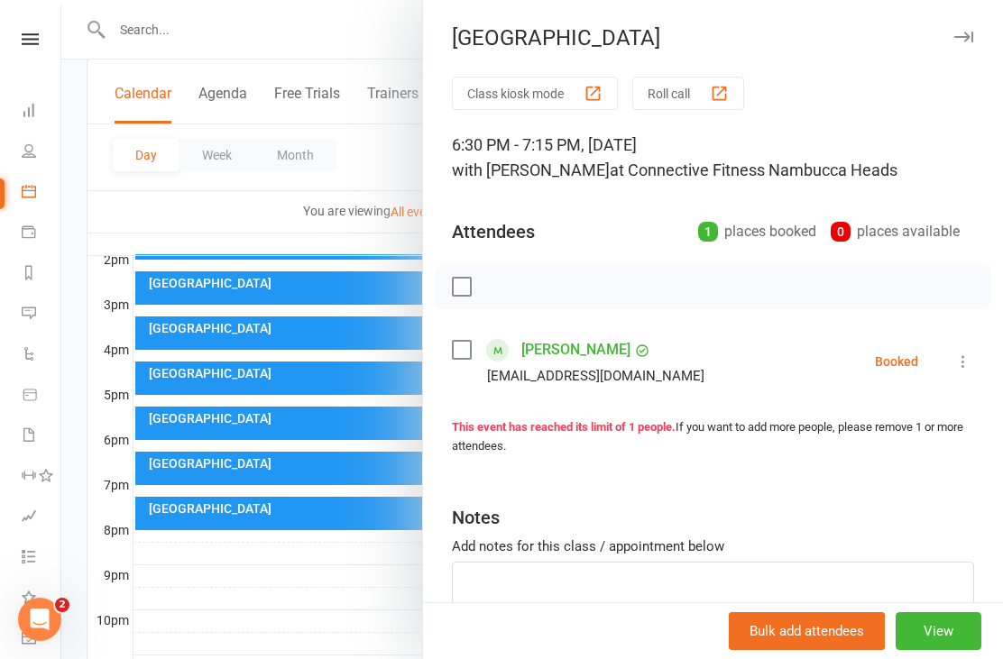
click at [595, 349] on link "Teresa Quennell" at bounding box center [575, 350] width 109 height 29
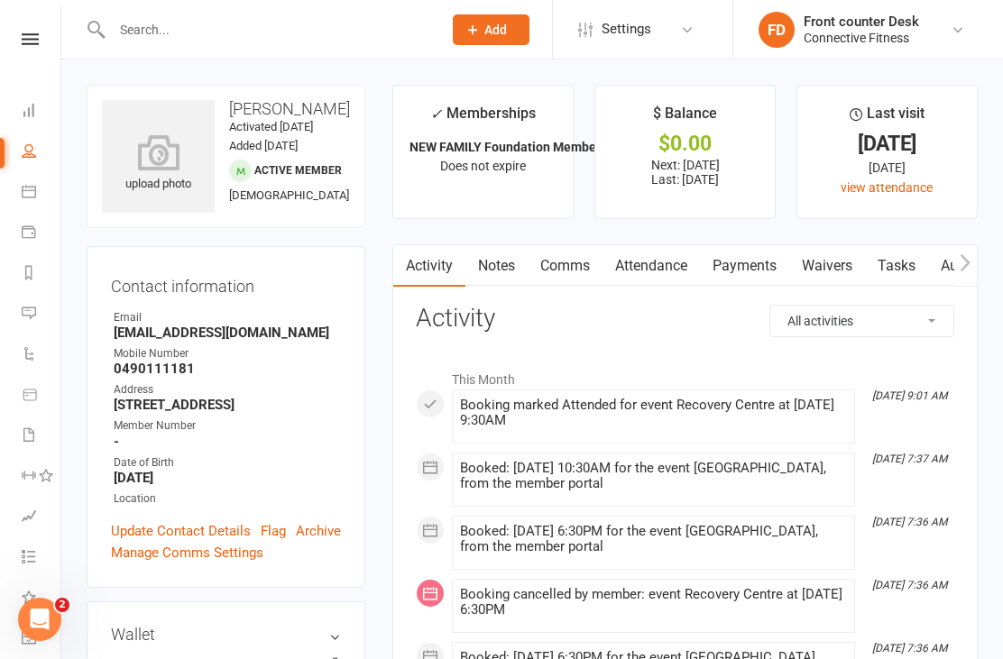
click at [25, 194] on icon at bounding box center [29, 191] width 14 height 14
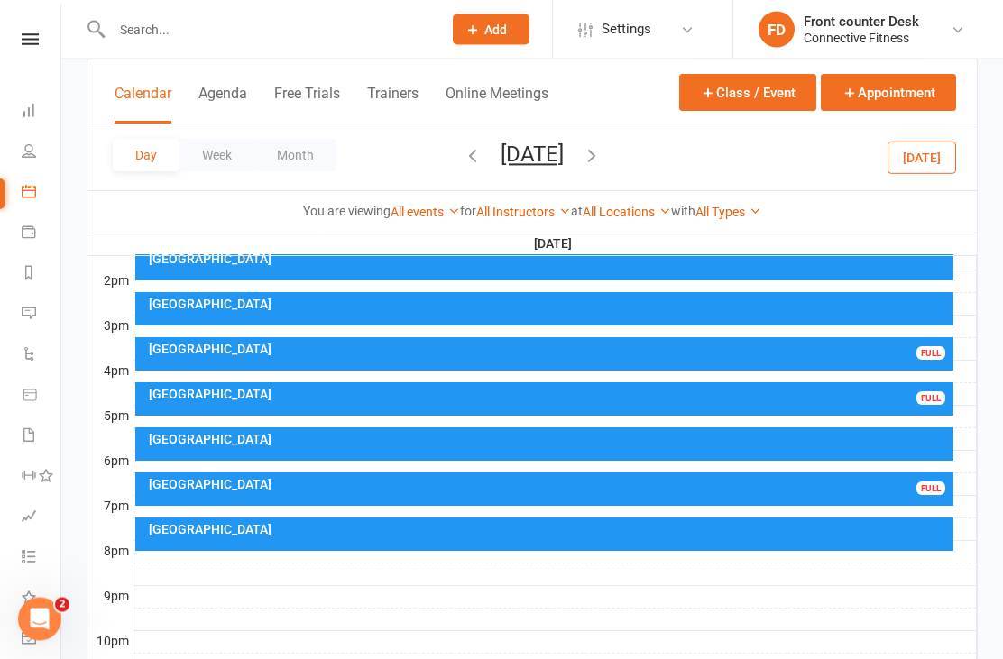
click at [620, 480] on div "[GEOGRAPHIC_DATA]" at bounding box center [549, 485] width 803 height 13
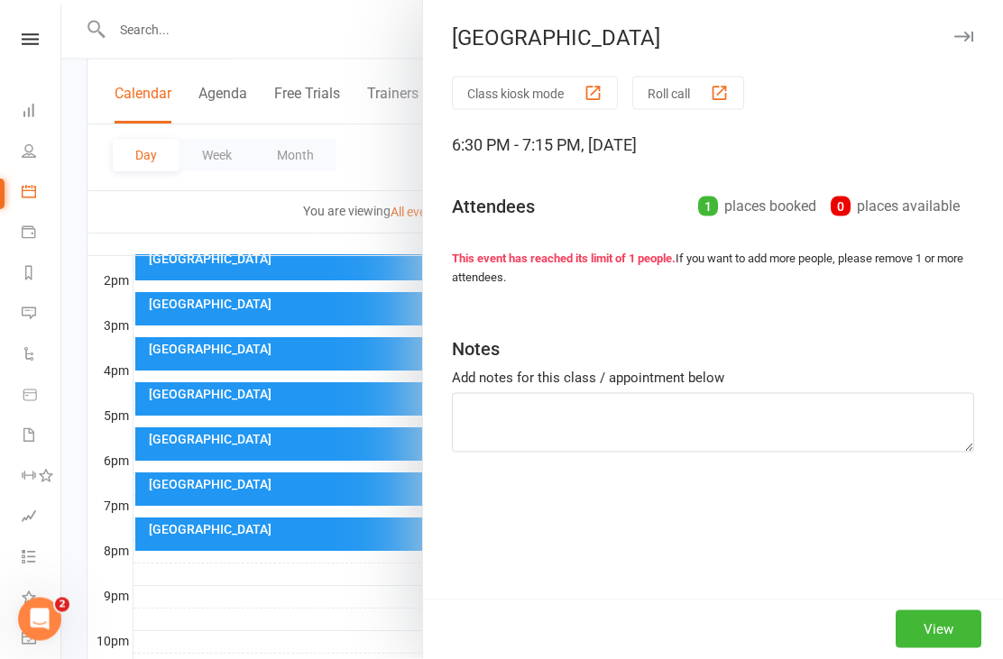
scroll to position [728, 0]
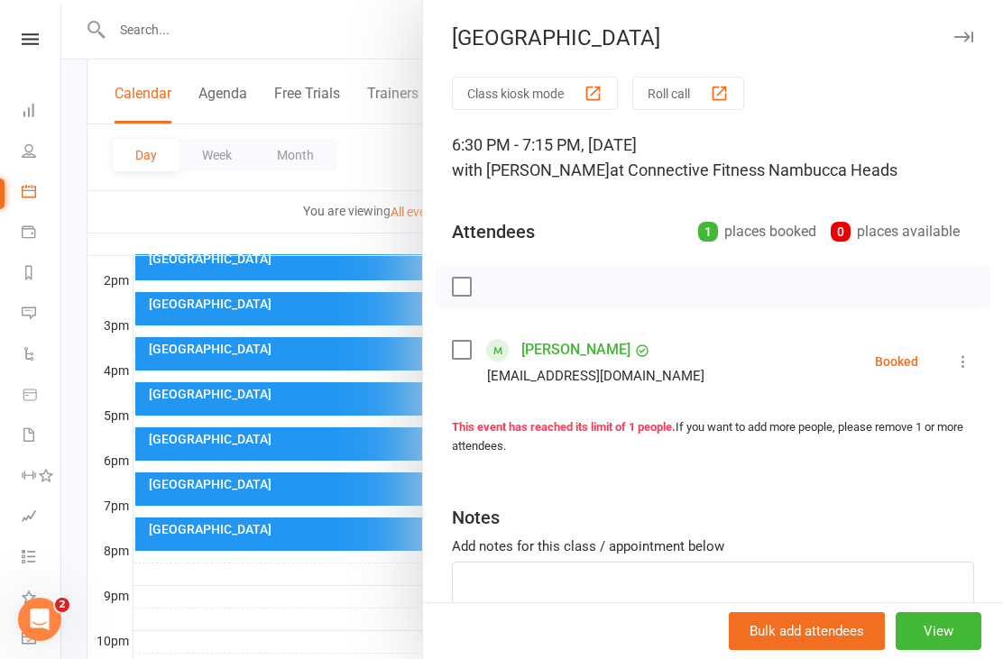
click at [337, 631] on div at bounding box center [532, 329] width 942 height 659
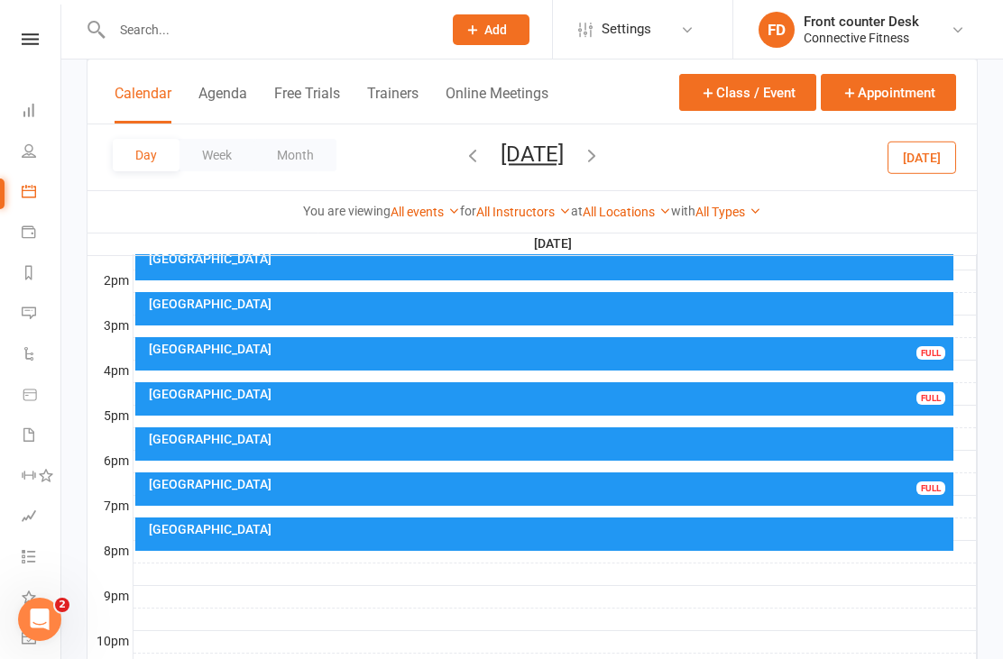
click at [509, 410] on div "Recovery Centre FULL" at bounding box center [544, 399] width 819 height 33
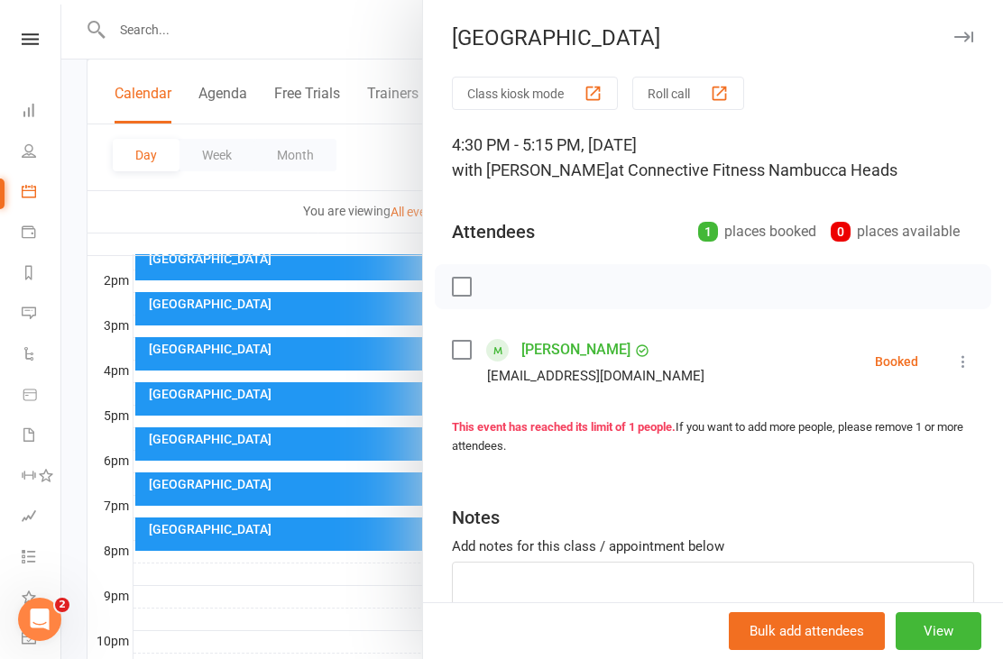
click at [410, 650] on div at bounding box center [532, 329] width 942 height 659
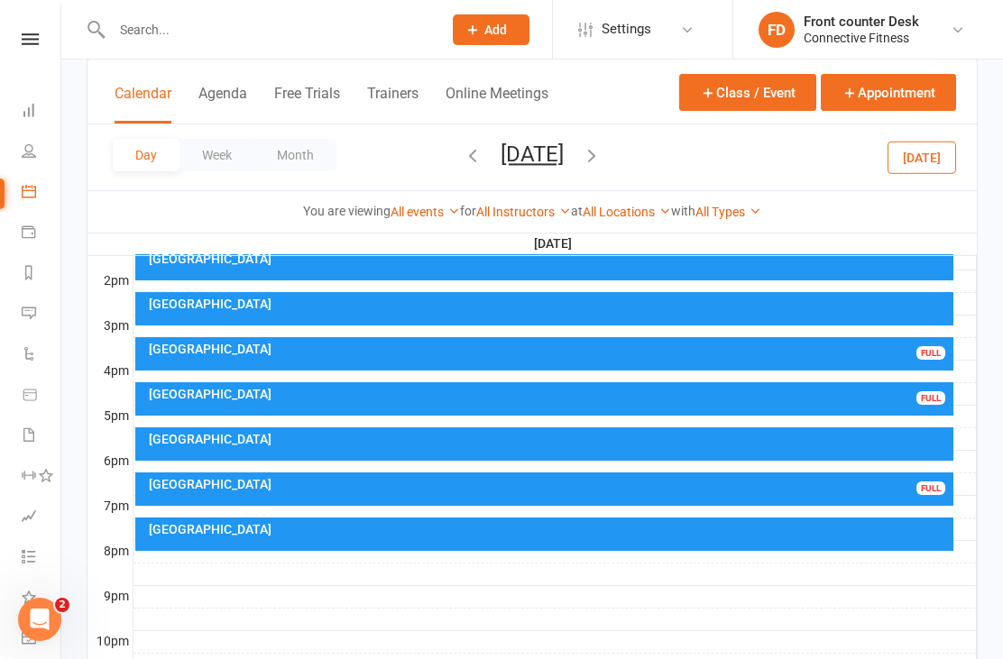
click at [506, 374] on div at bounding box center [555, 372] width 843 height 22
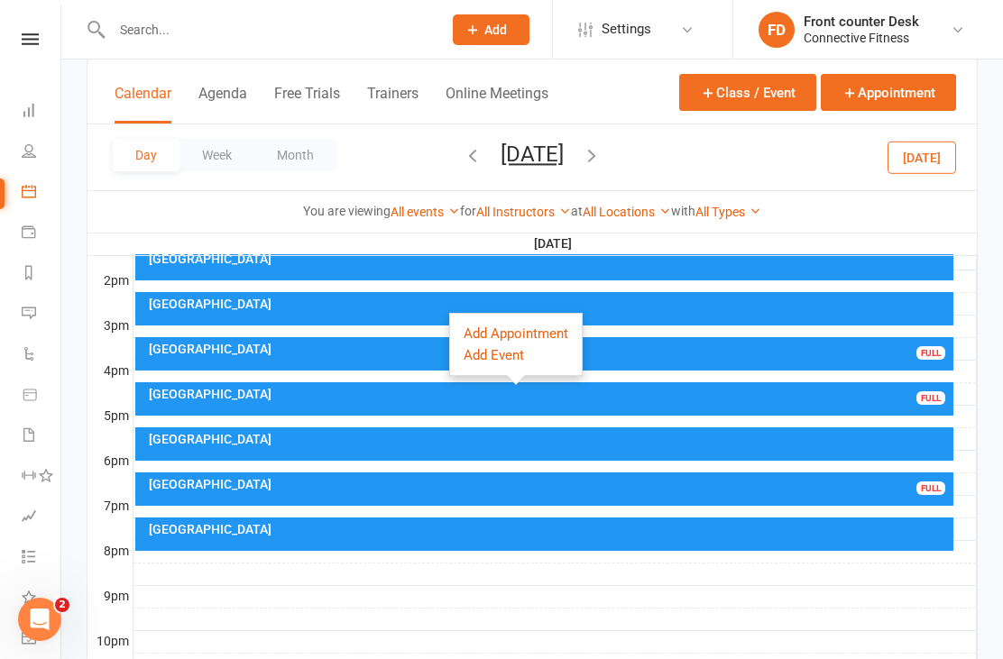
click at [418, 631] on div at bounding box center [555, 642] width 843 height 22
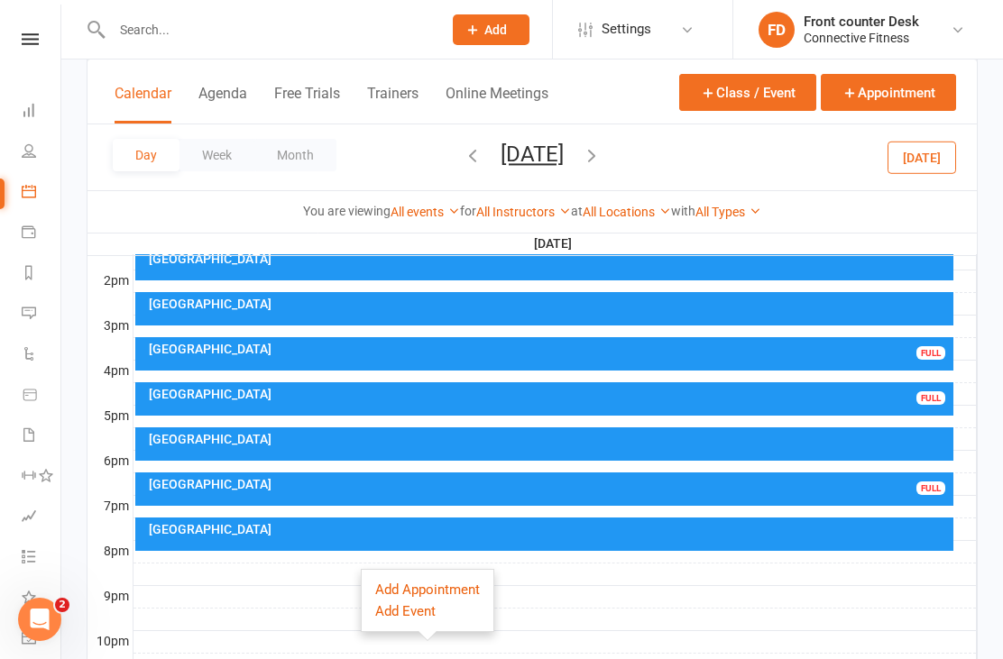
click at [451, 358] on div "Recovery Centre FULL" at bounding box center [544, 353] width 819 height 33
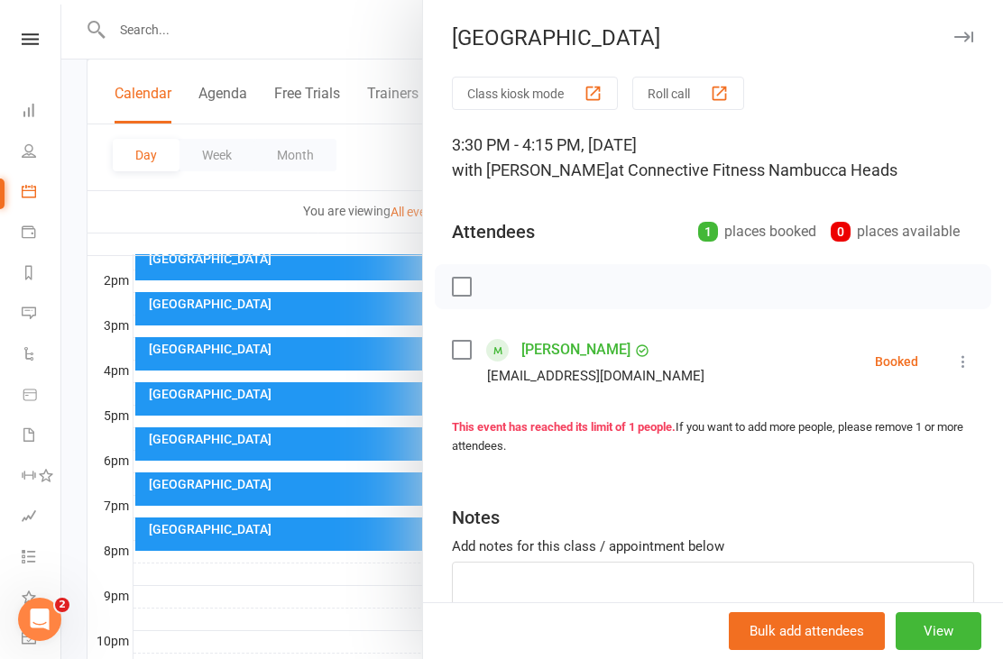
click at [343, 641] on div at bounding box center [532, 329] width 942 height 659
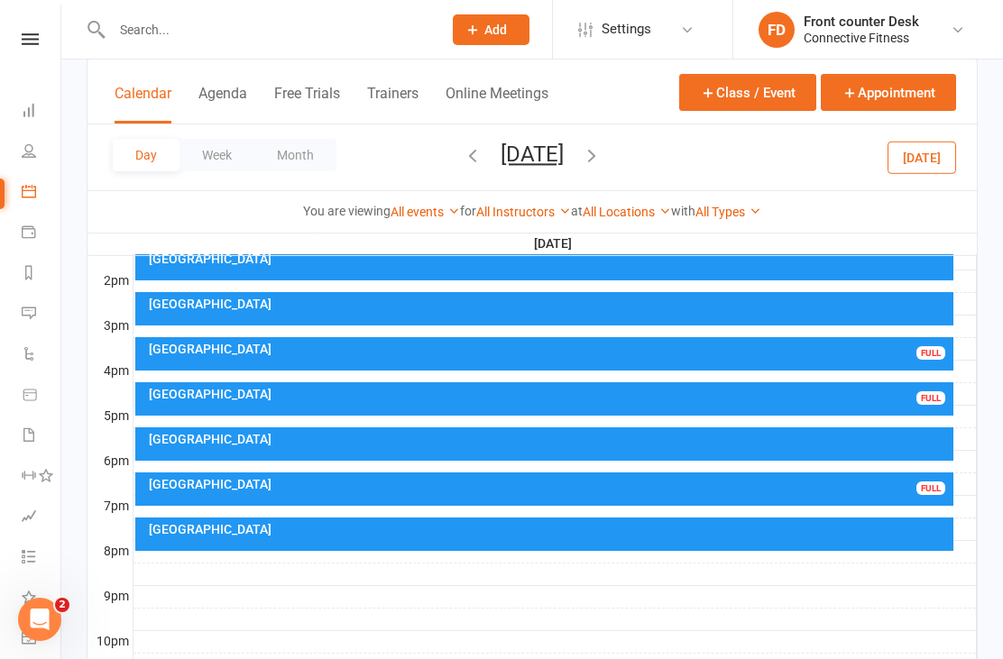
click at [602, 162] on icon "button" at bounding box center [592, 155] width 20 height 20
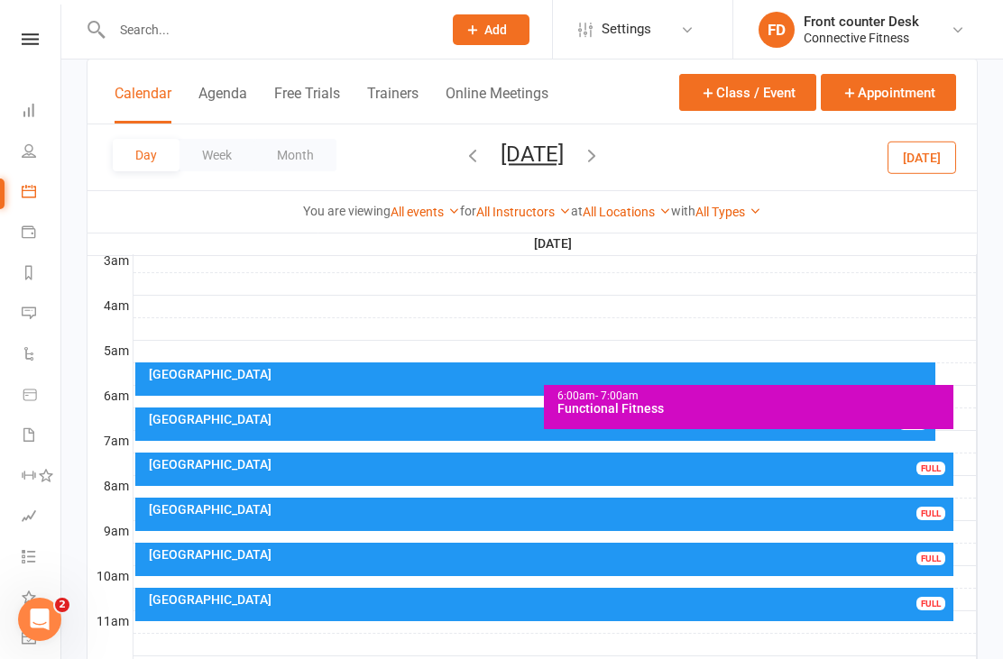
scroll to position [263, 0]
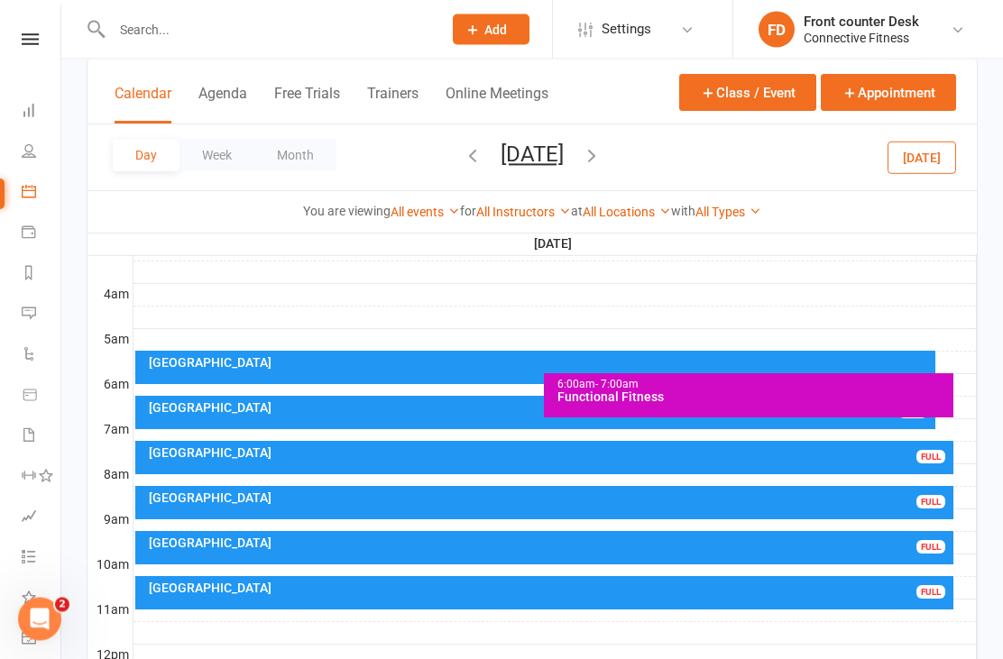
click at [440, 414] on div "Recovery Centre FULL" at bounding box center [535, 413] width 801 height 33
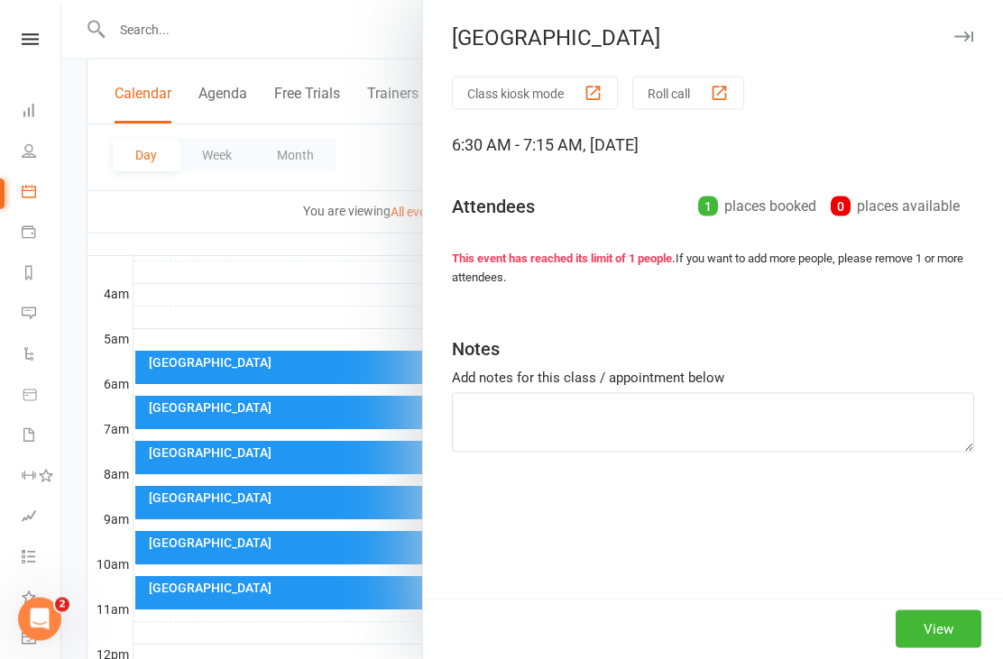
scroll to position [263, 0]
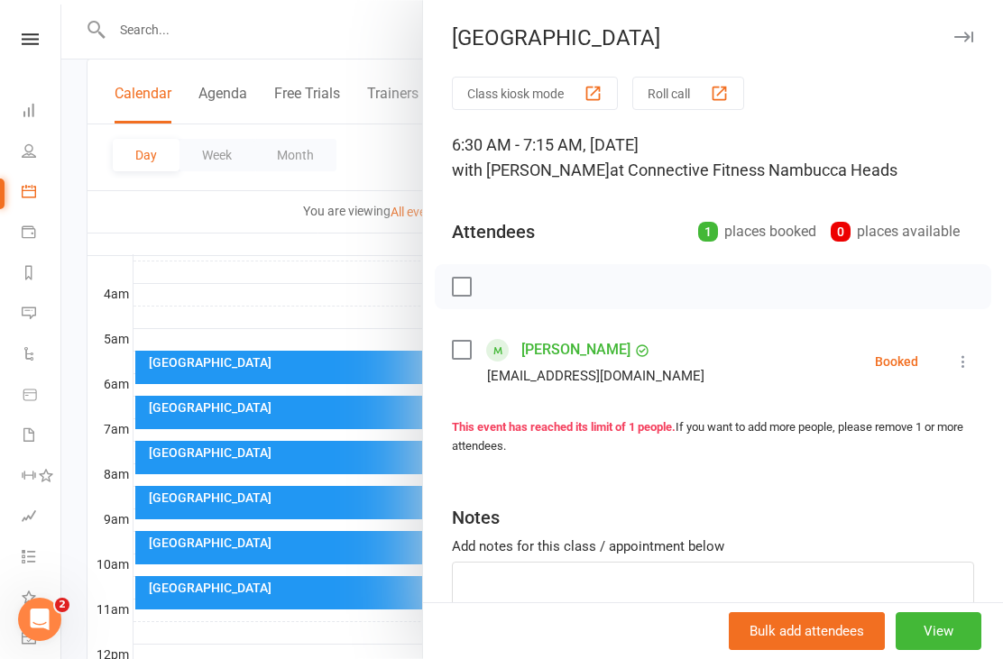
click at [360, 567] on div at bounding box center [532, 329] width 942 height 659
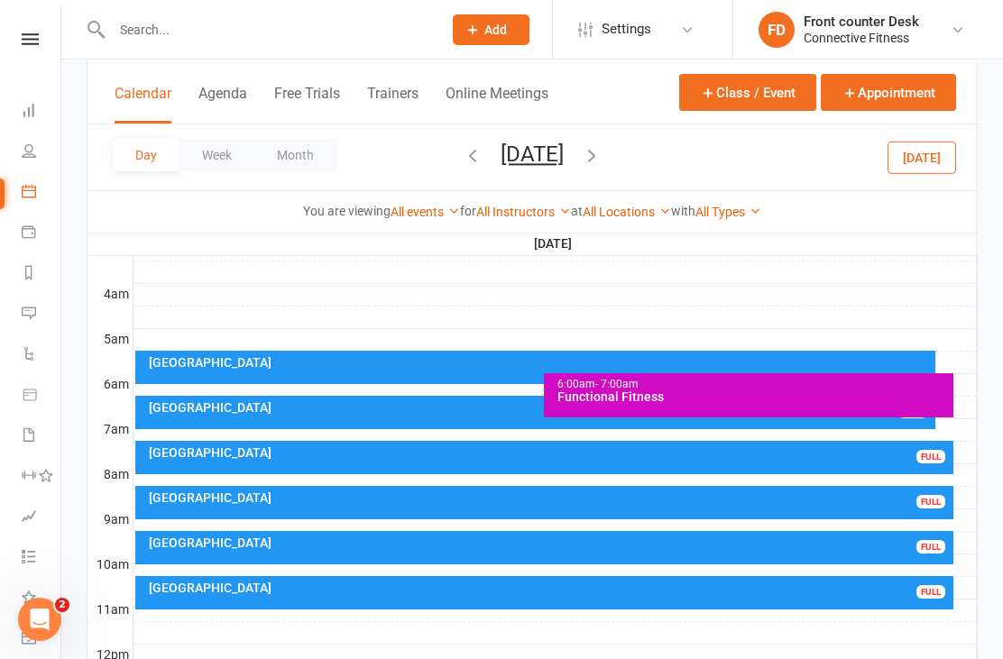
click at [602, 171] on button "button" at bounding box center [592, 158] width 20 height 32
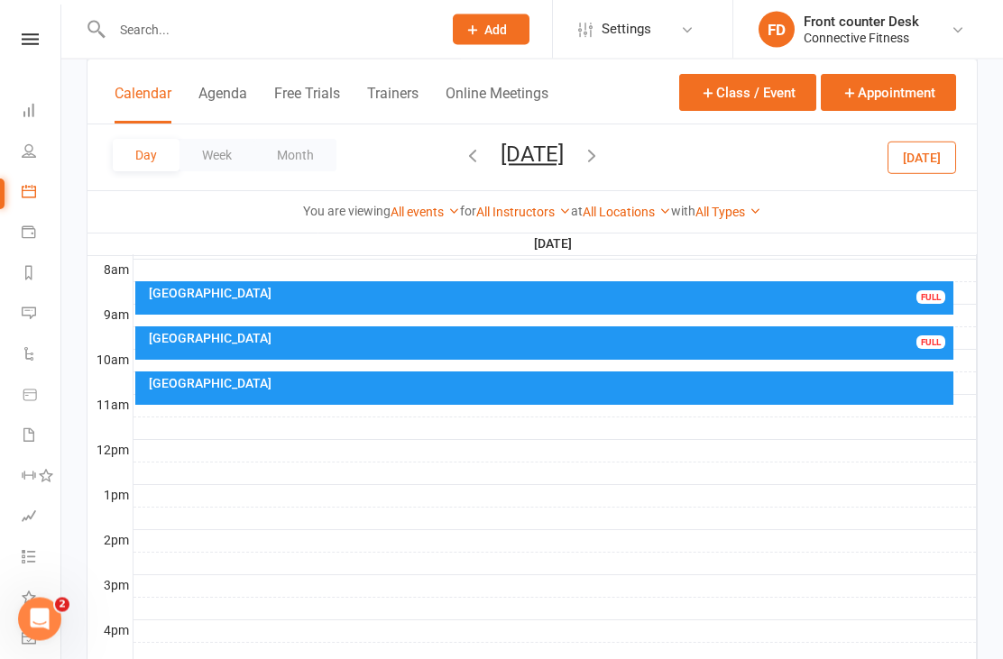
click at [602, 152] on icon "button" at bounding box center [592, 155] width 20 height 20
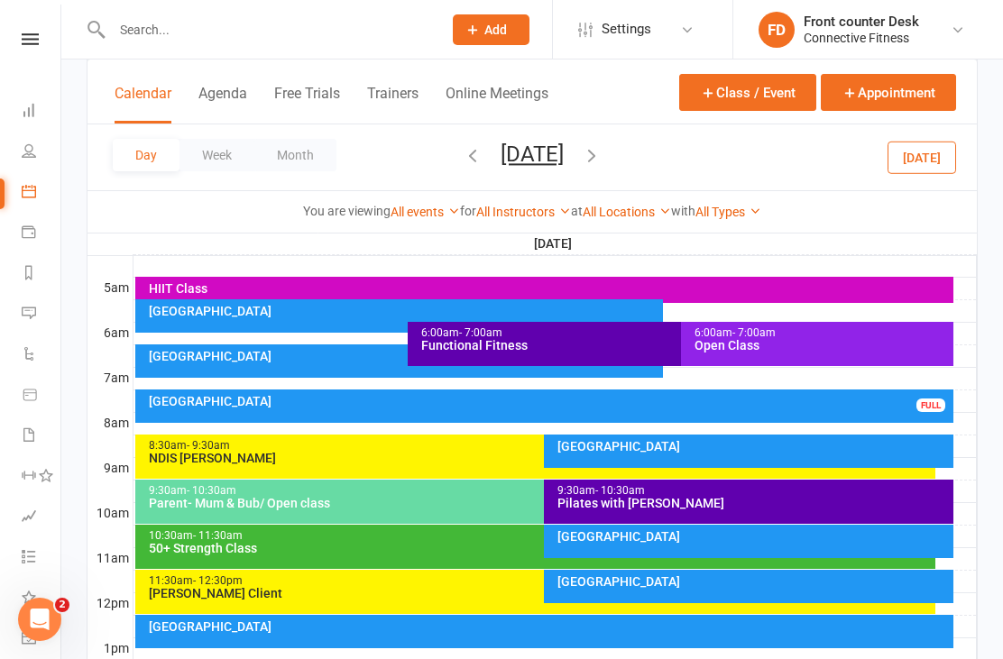
scroll to position [322, 0]
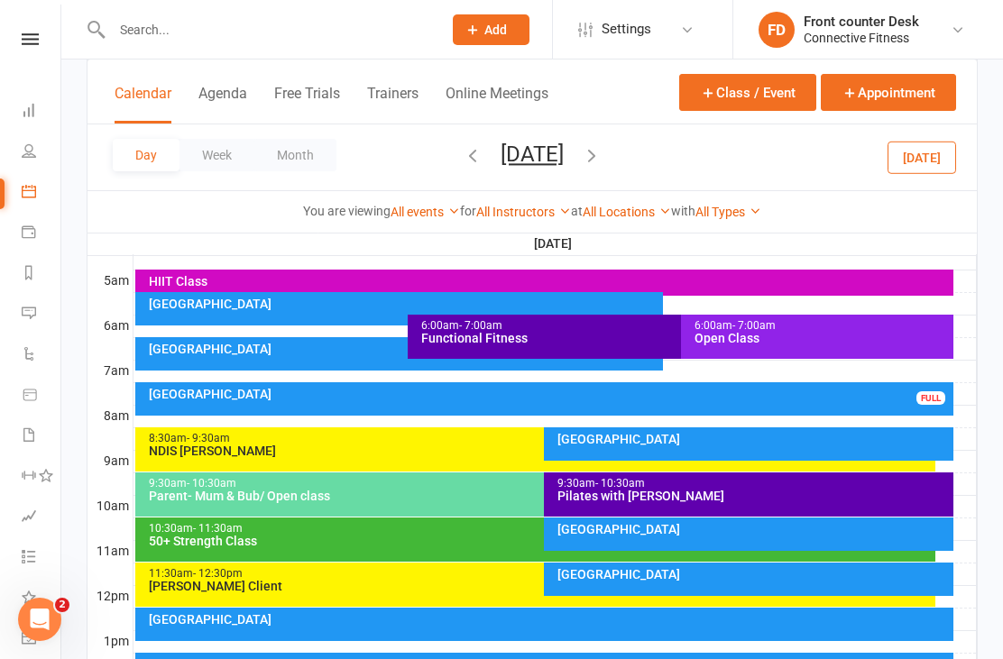
click at [886, 401] on div "Recovery Centre FULL" at bounding box center [544, 399] width 819 height 33
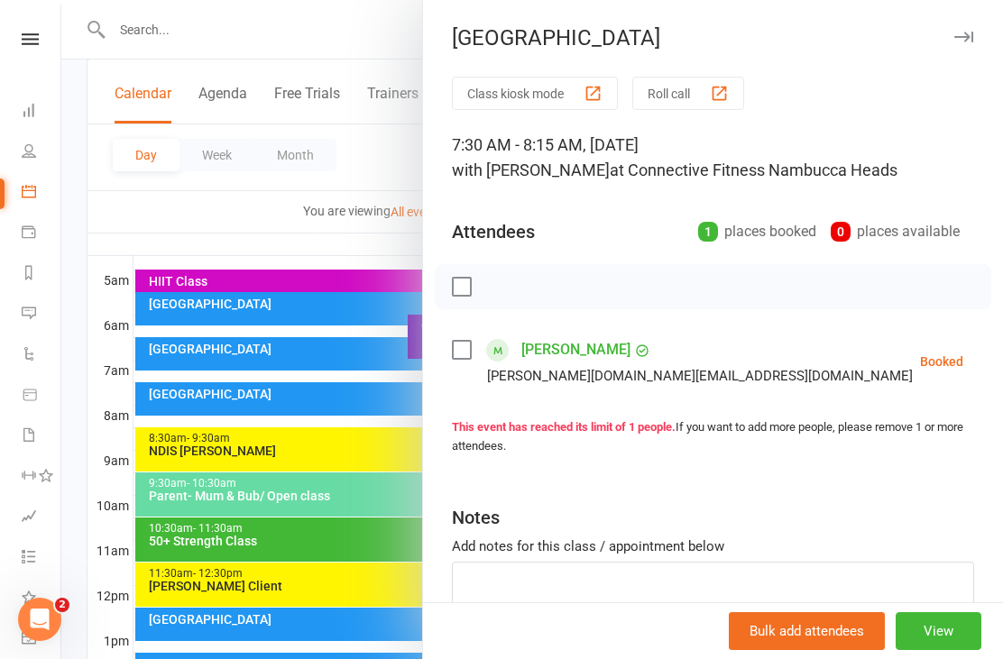
click at [373, 659] on div at bounding box center [532, 329] width 942 height 659
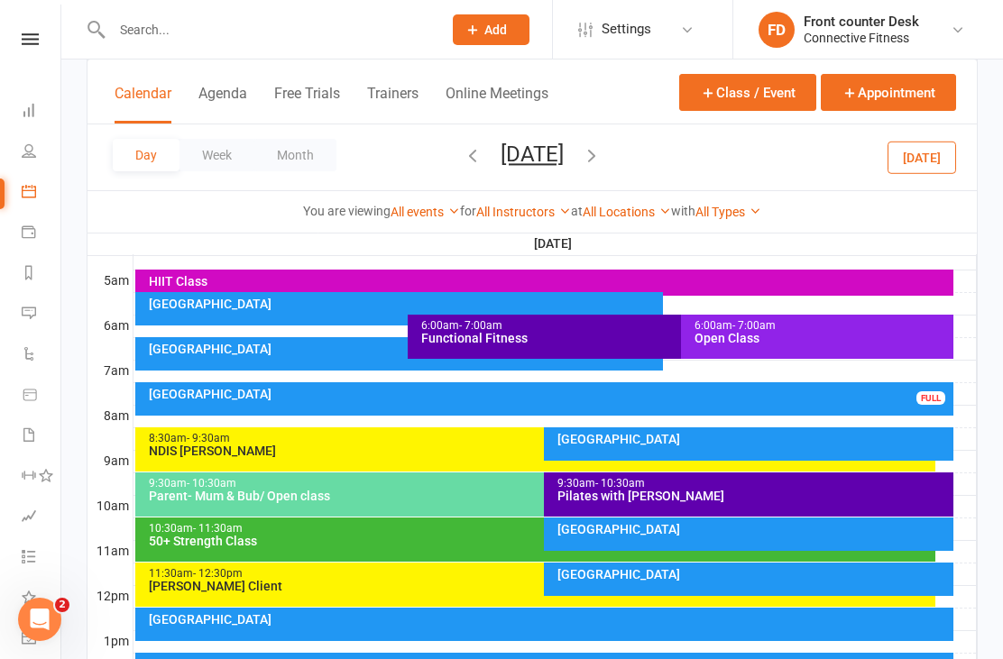
click at [887, 256] on div at bounding box center [555, 259] width 843 height 22
click at [976, 349] on td at bounding box center [555, 348] width 844 height 23
click at [974, 424] on div at bounding box center [555, 417] width 843 height 22
click at [984, 211] on div "Class kiosk mode Member self check-in Roll call kiosk mode Staff check-in for m…" at bounding box center [532, 444] width 942 height 1415
click at [38, 129] on link "Dashboard" at bounding box center [42, 112] width 41 height 41
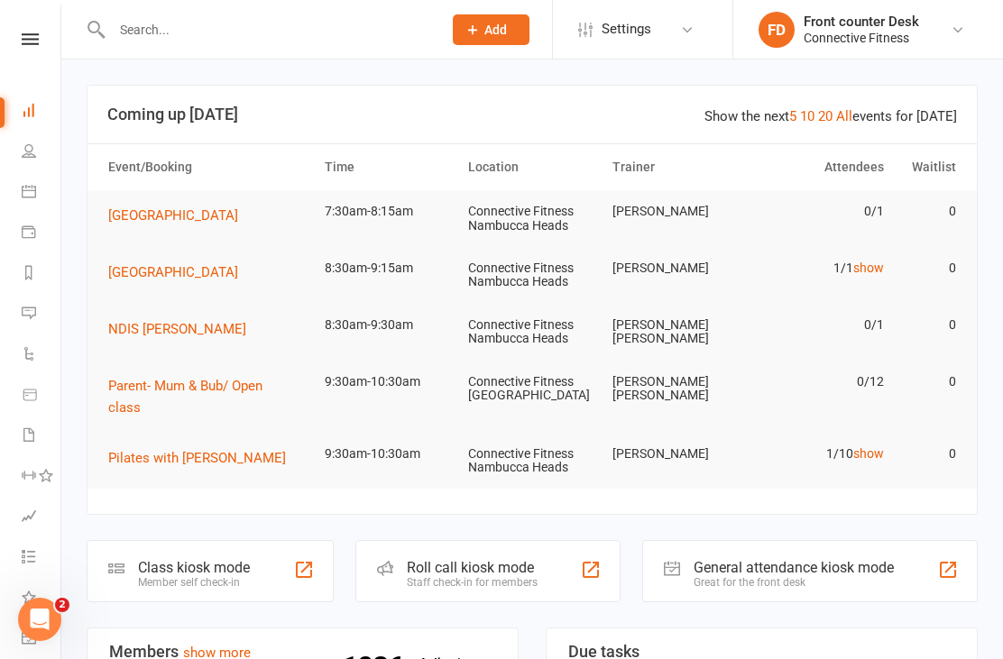
click at [29, 203] on link "Calendar" at bounding box center [42, 193] width 41 height 41
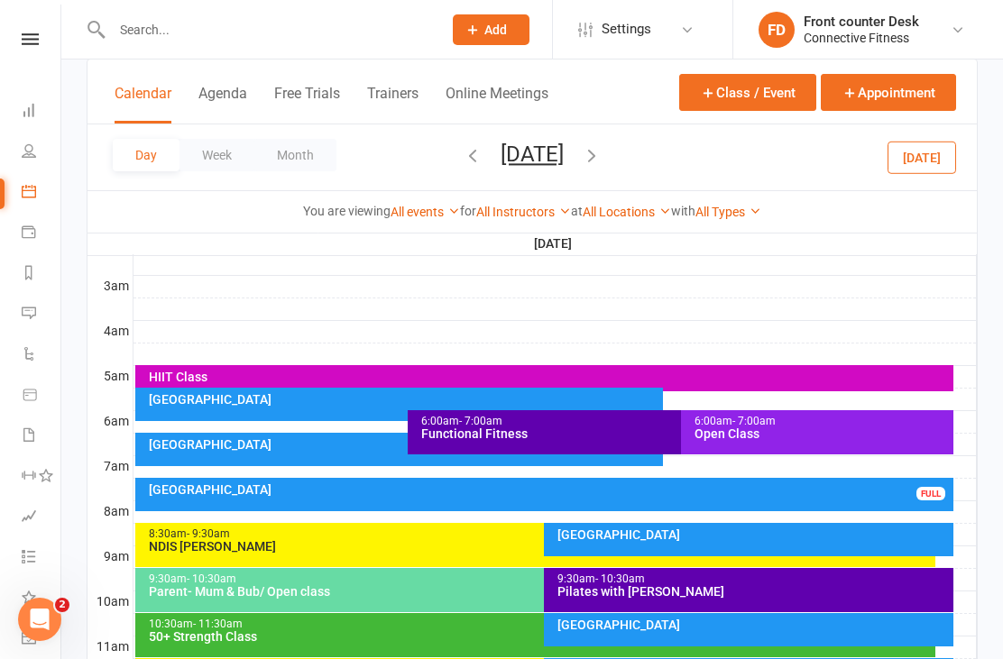
scroll to position [263, 0]
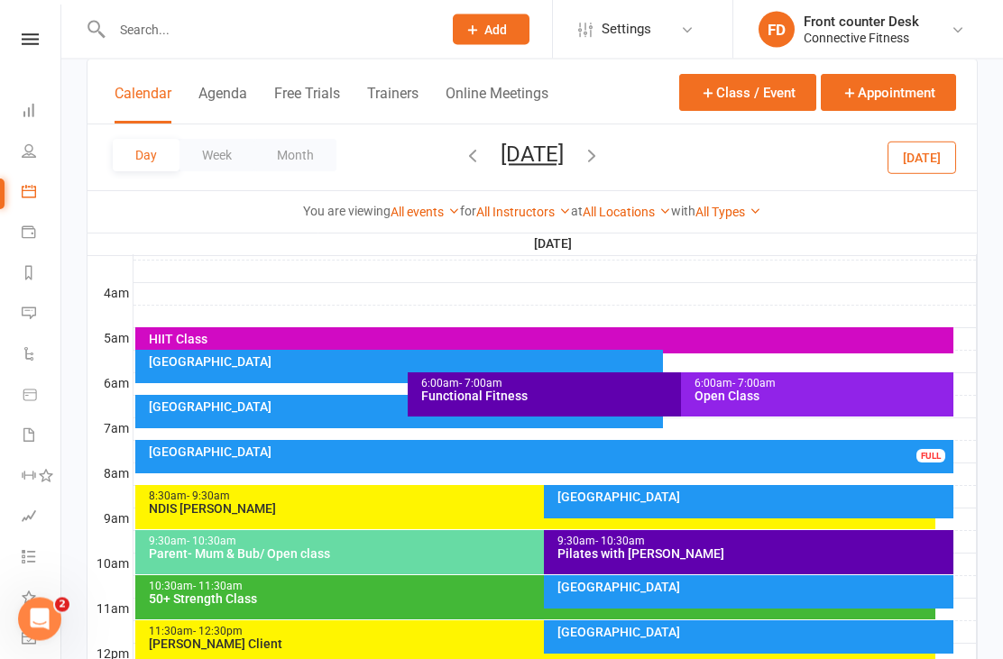
click at [924, 453] on div "FULL" at bounding box center [931, 457] width 29 height 14
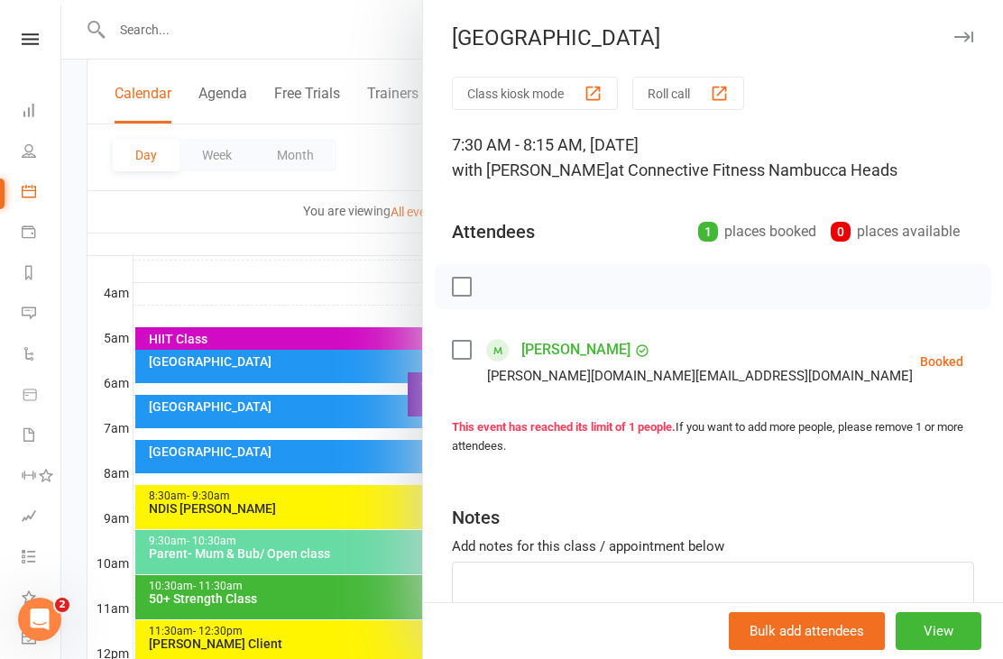
click at [353, 300] on div at bounding box center [532, 329] width 942 height 659
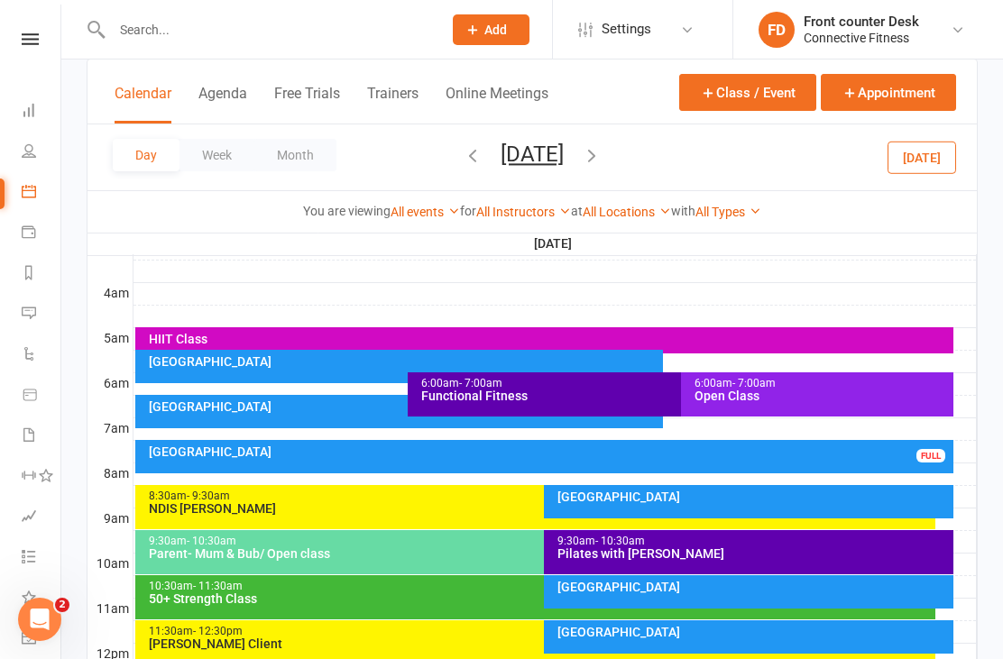
click at [463, 155] on icon "button" at bounding box center [473, 155] width 20 height 20
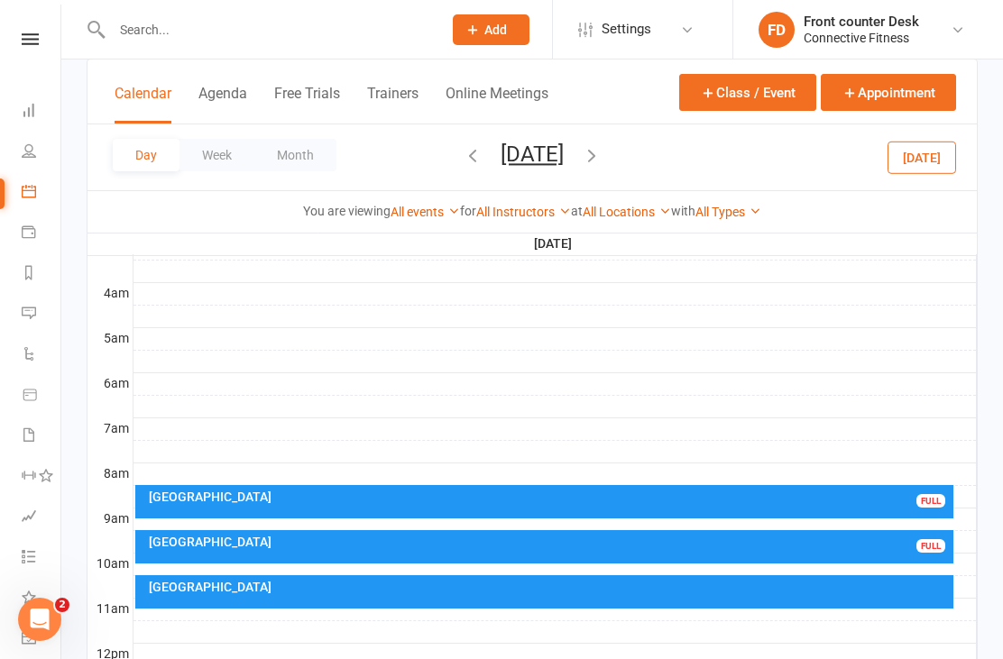
click at [463, 164] on icon "button" at bounding box center [473, 155] width 20 height 20
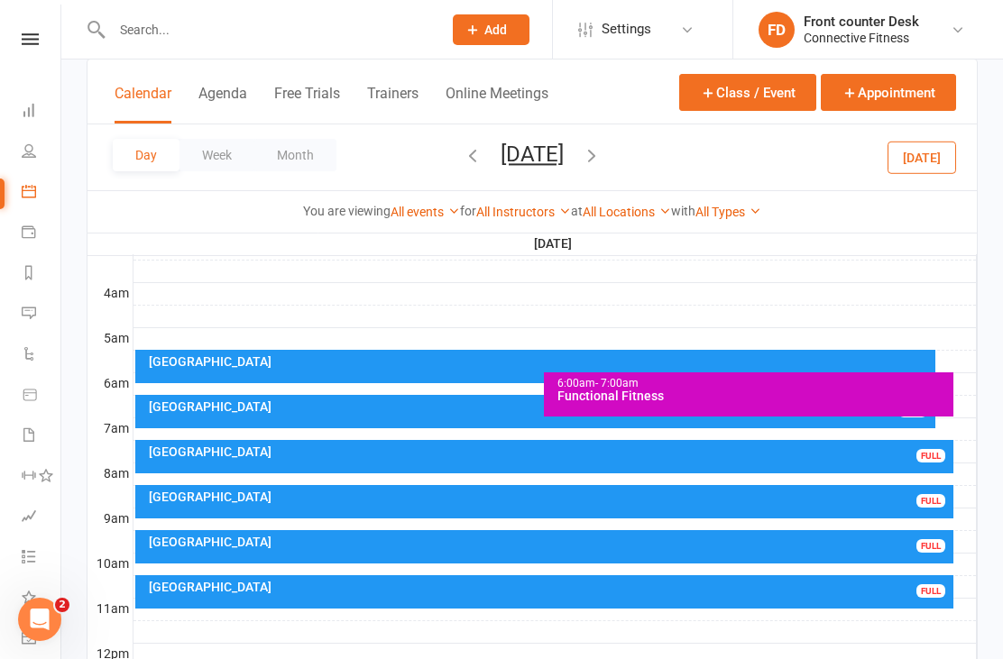
click at [463, 158] on icon "button" at bounding box center [473, 155] width 20 height 20
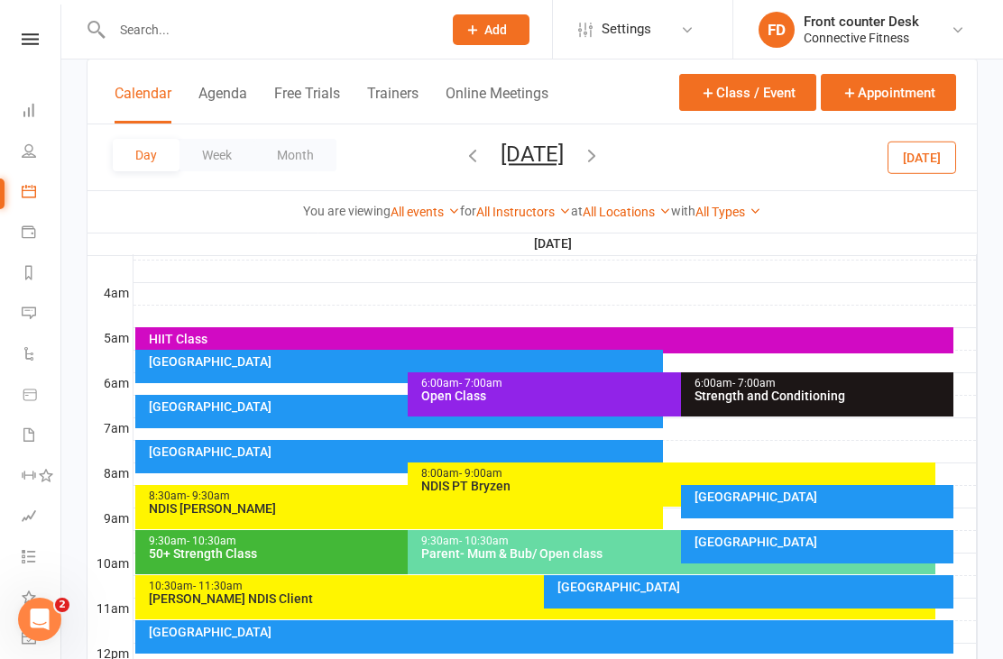
click at [463, 162] on icon "button" at bounding box center [473, 155] width 20 height 20
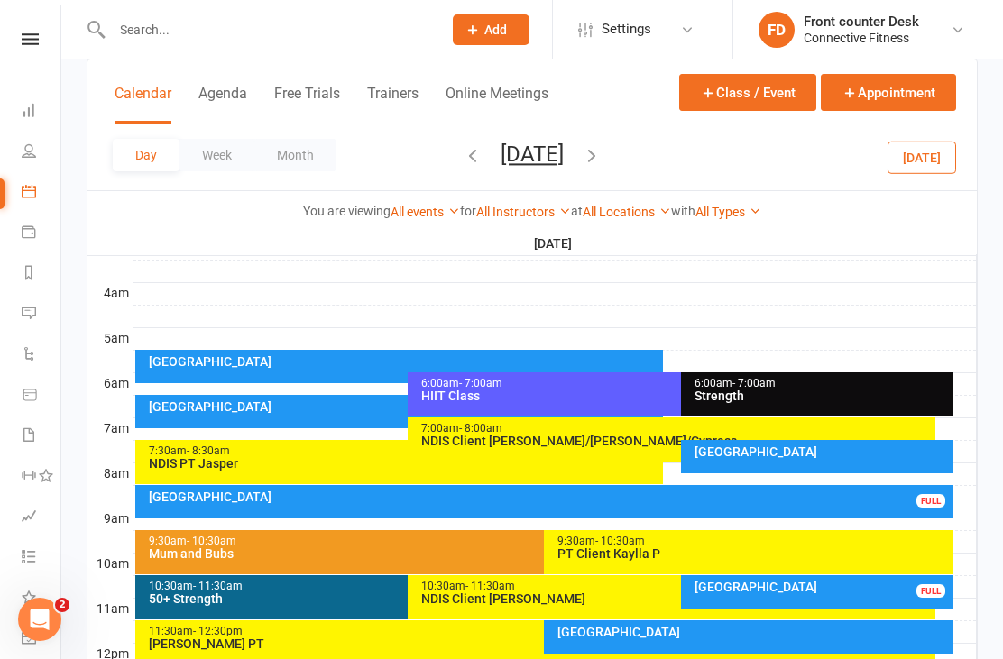
click at [501, 161] on button "Thursday, Aug 21, 2025" at bounding box center [532, 154] width 63 height 25
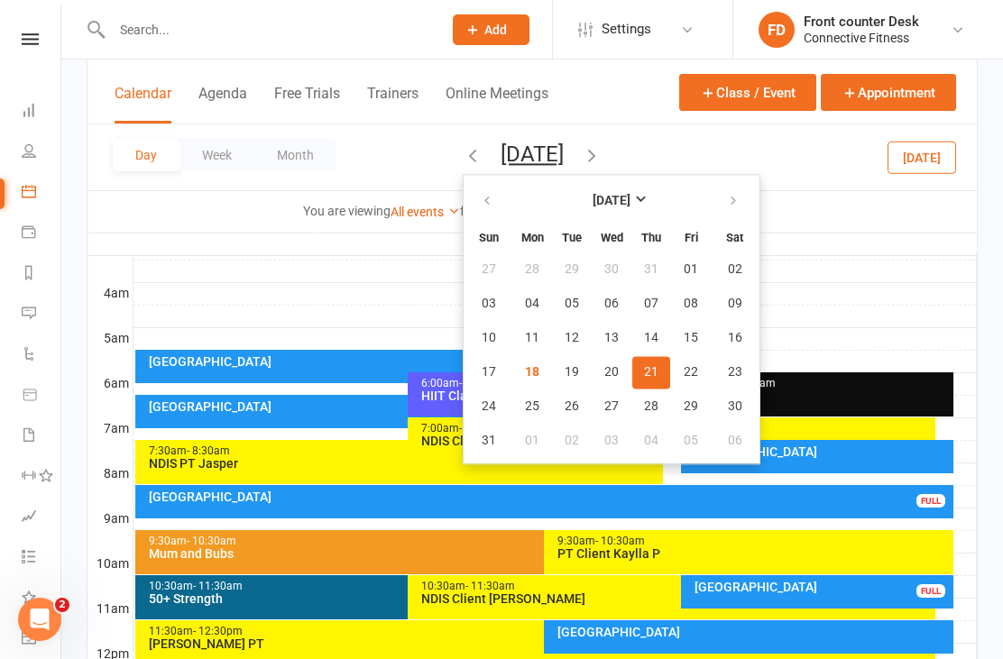
click at [602, 152] on icon "button" at bounding box center [592, 155] width 20 height 20
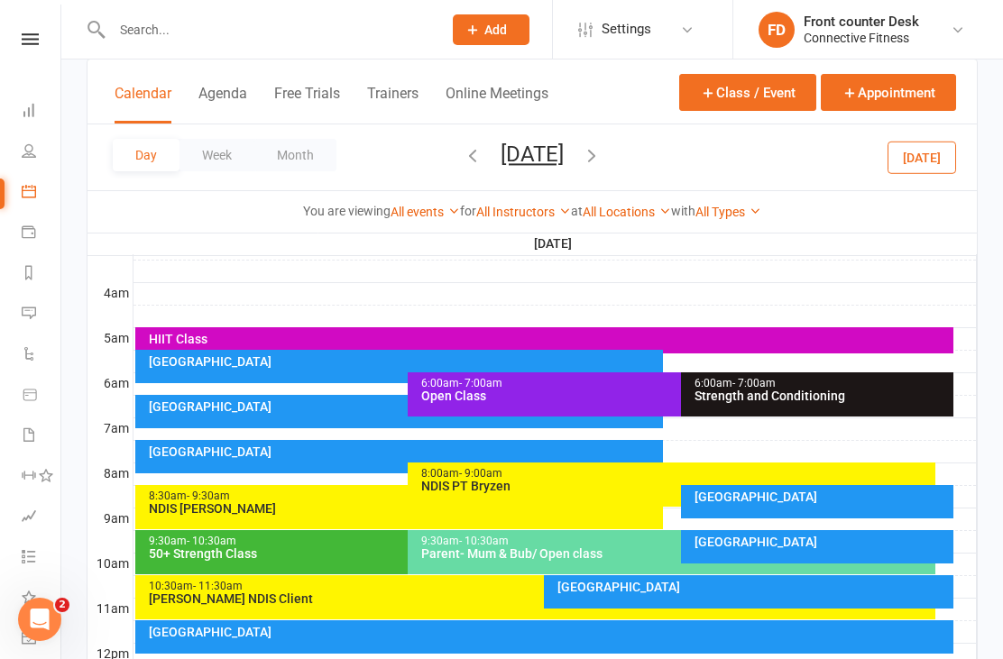
click at [602, 150] on icon "button" at bounding box center [592, 155] width 20 height 20
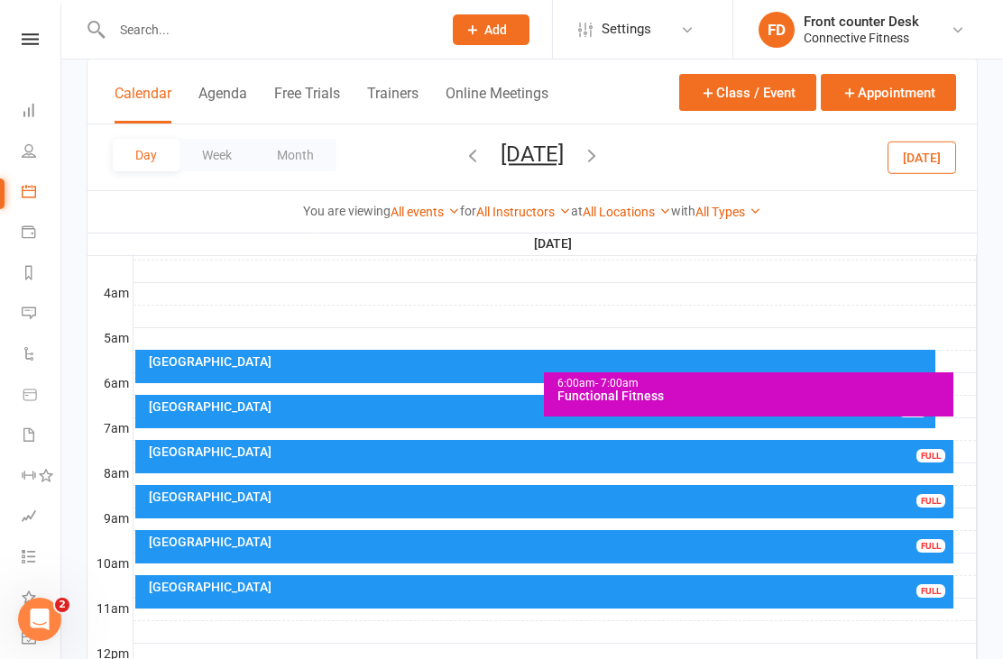
click at [602, 149] on icon "button" at bounding box center [592, 155] width 20 height 20
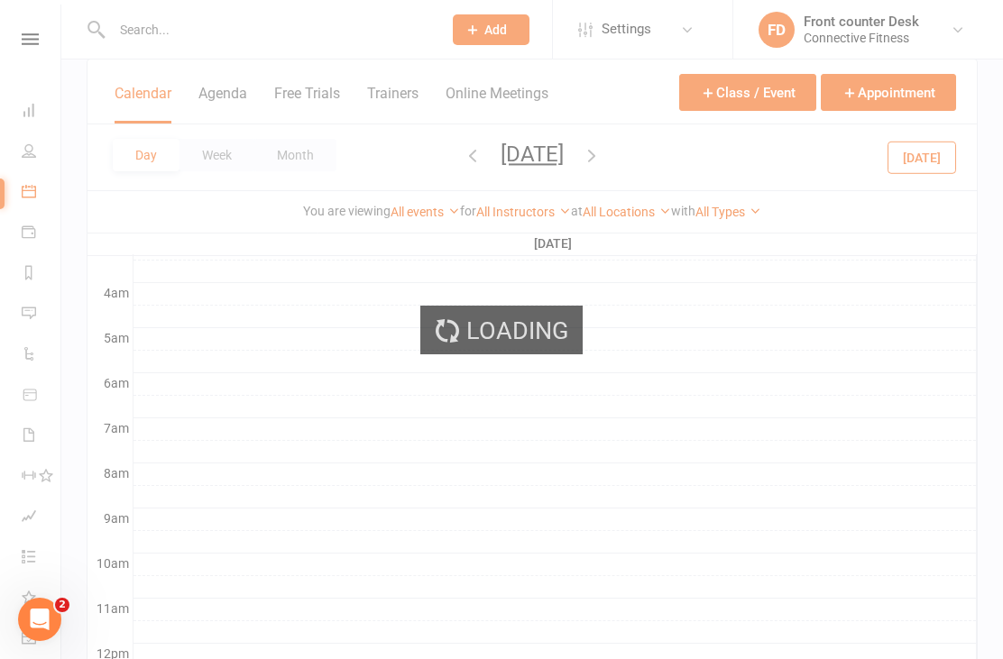
click at [602, 158] on icon "button" at bounding box center [592, 155] width 20 height 20
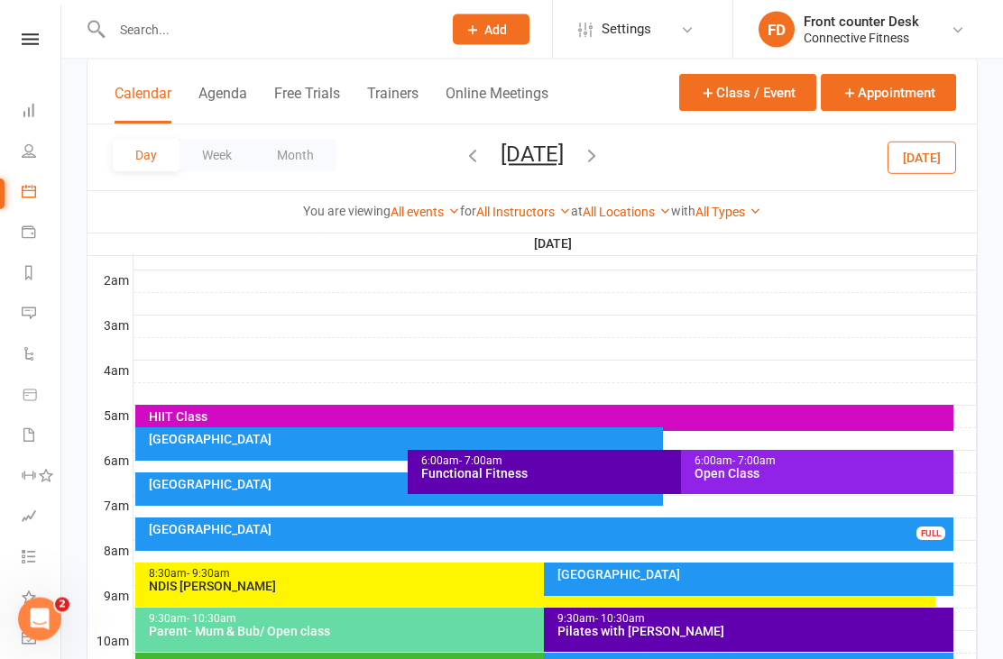
scroll to position [55, 0]
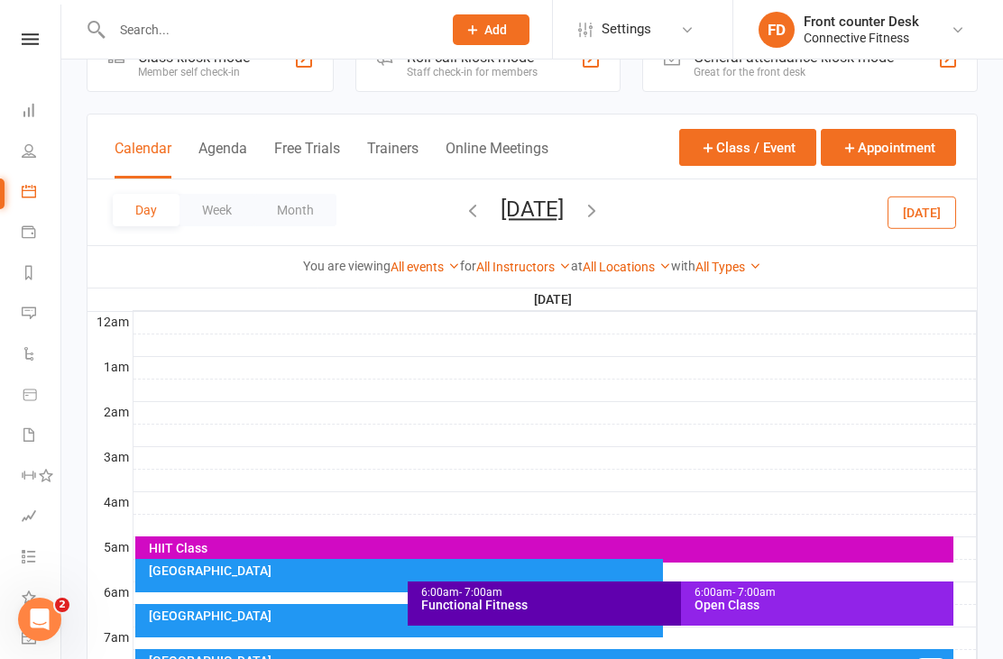
click at [665, 158] on div "Calendar Agenda Free Trials Trainers Online Meetings Class / Event Appointment" at bounding box center [533, 147] width 890 height 65
click at [602, 203] on icon "button" at bounding box center [592, 210] width 20 height 20
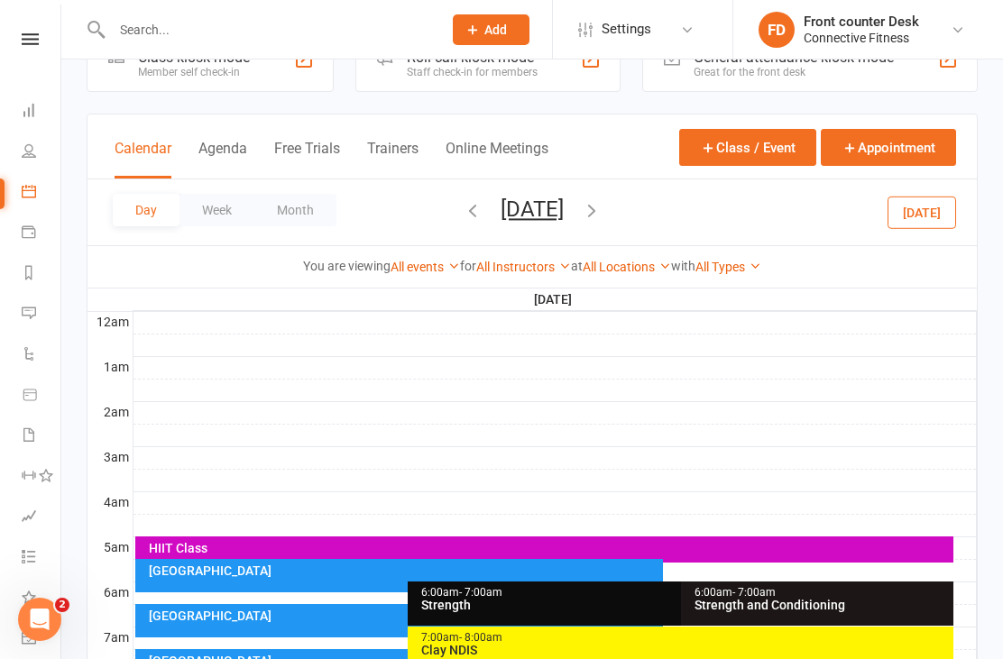
click at [276, 213] on button "Month" at bounding box center [295, 210] width 82 height 32
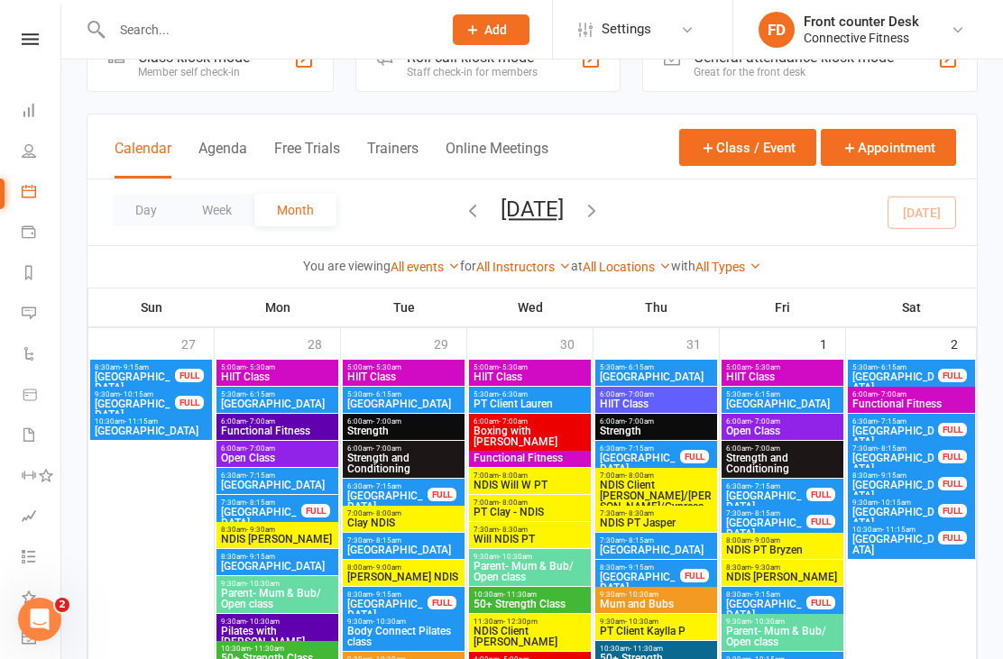
click at [206, 212] on button "Week" at bounding box center [217, 210] width 75 height 32
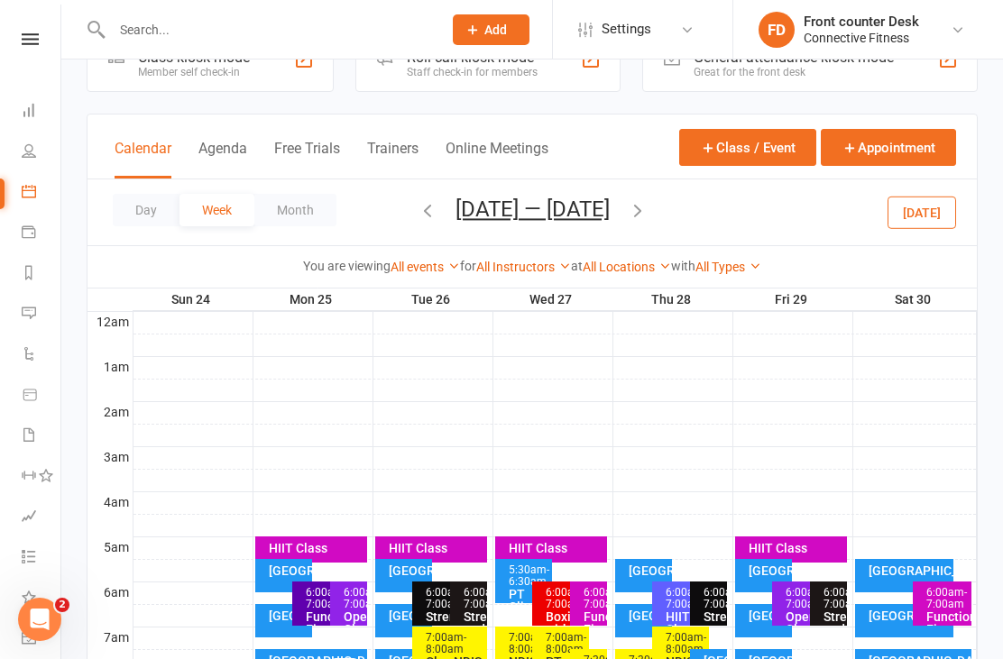
scroll to position [0, 0]
click at [648, 224] on button "button" at bounding box center [638, 213] width 20 height 32
click at [648, 226] on button "button" at bounding box center [638, 213] width 20 height 32
click at [648, 219] on icon "button" at bounding box center [638, 210] width 20 height 20
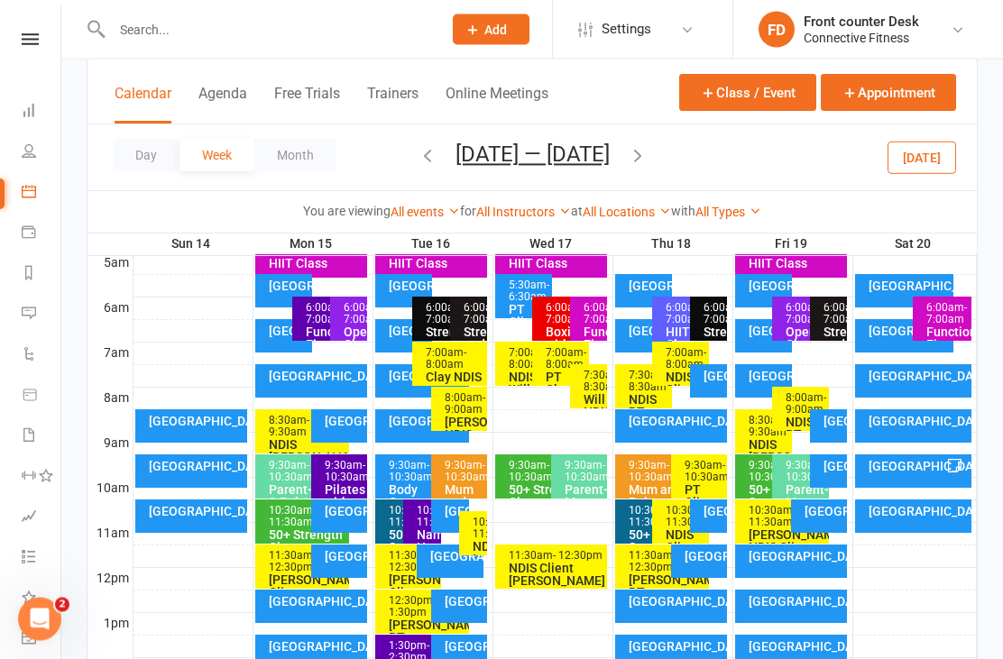
scroll to position [355, 0]
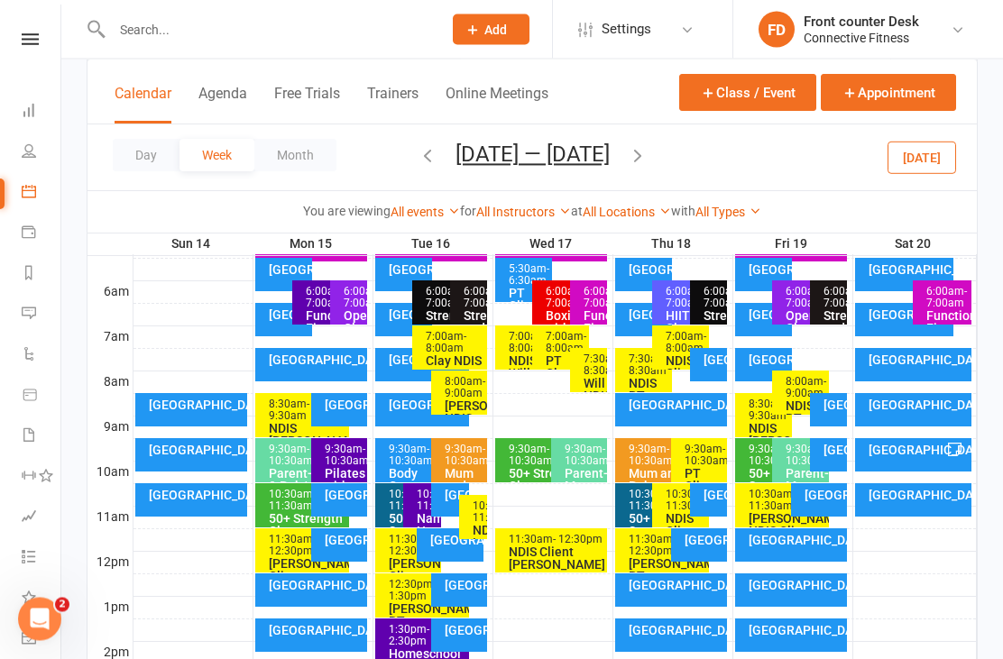
click at [419, 160] on icon "button" at bounding box center [428, 155] width 20 height 20
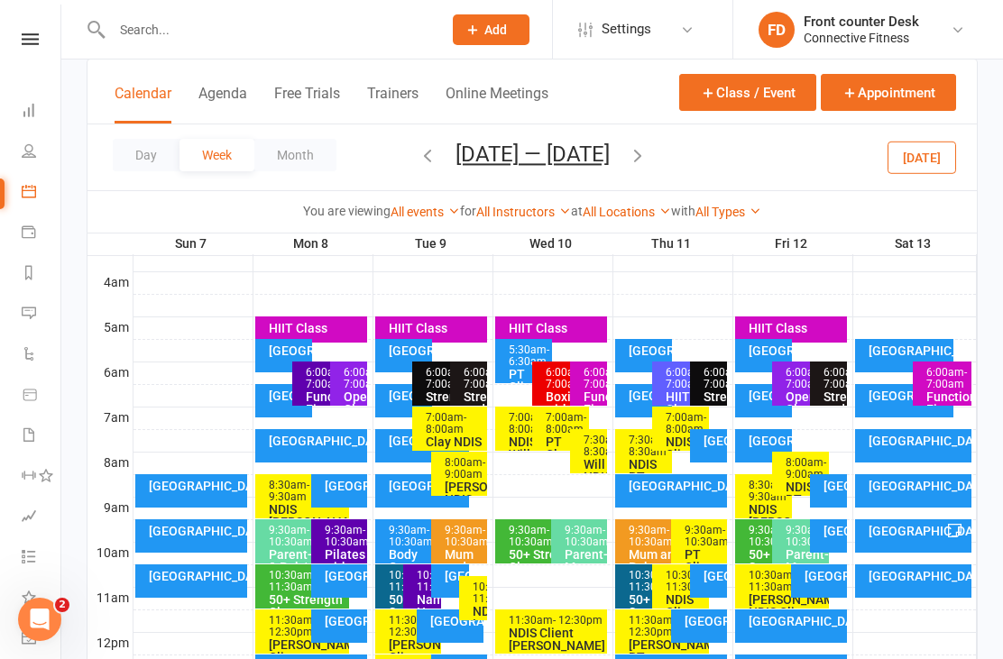
scroll to position [267, 0]
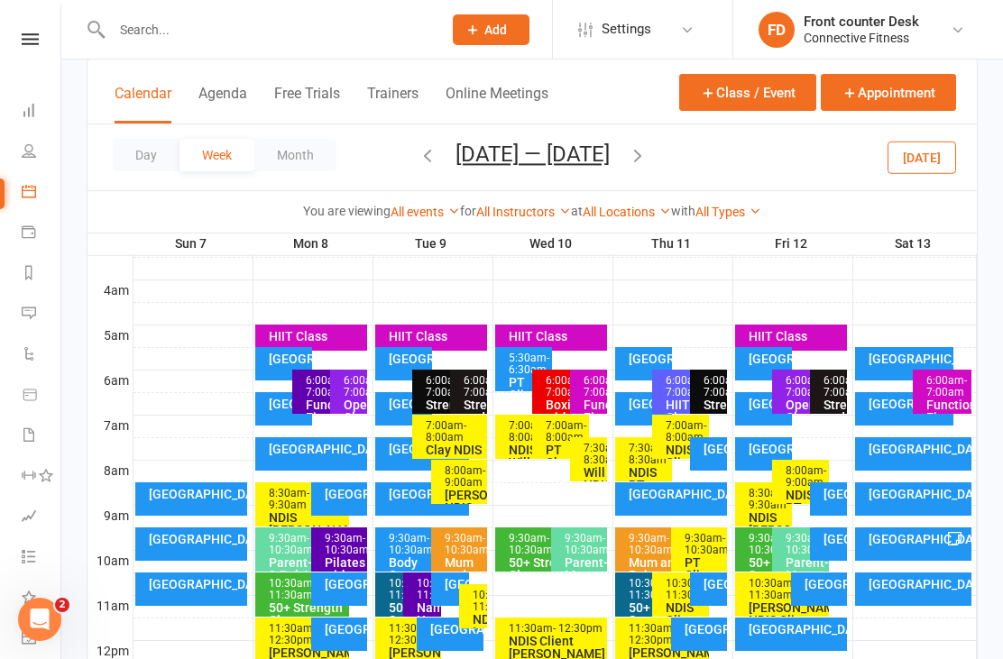
click at [652, 143] on div "Day Week Month Sep 7 — 13 2025 August 2025 Sun Mon Tue Wed Thu Fri Sat 27 28 29…" at bounding box center [533, 157] width 890 height 66
click at [646, 164] on icon "button" at bounding box center [638, 155] width 20 height 20
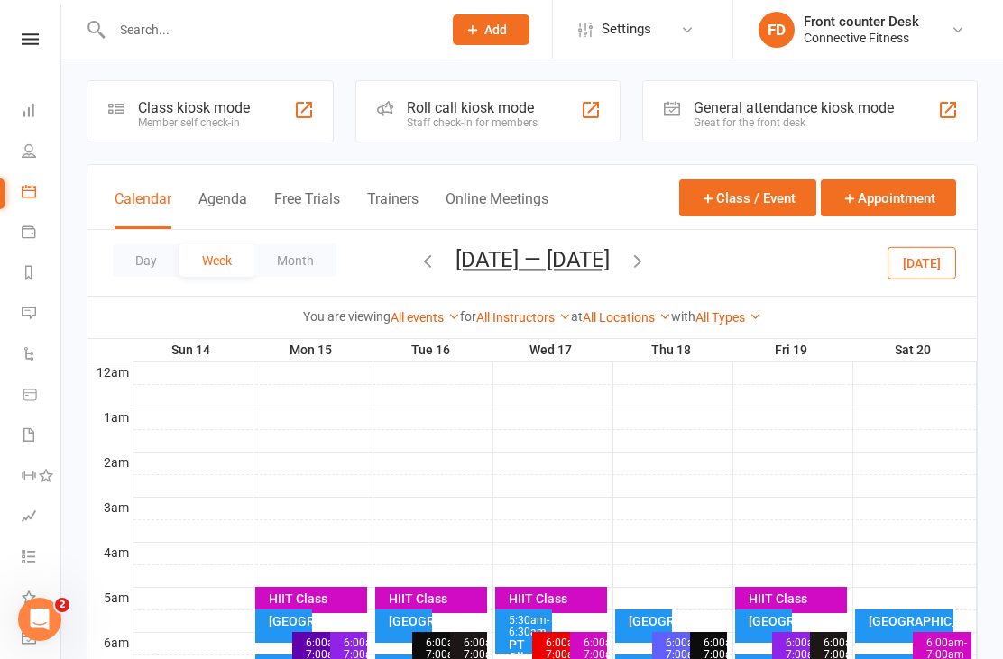
scroll to position [0, 0]
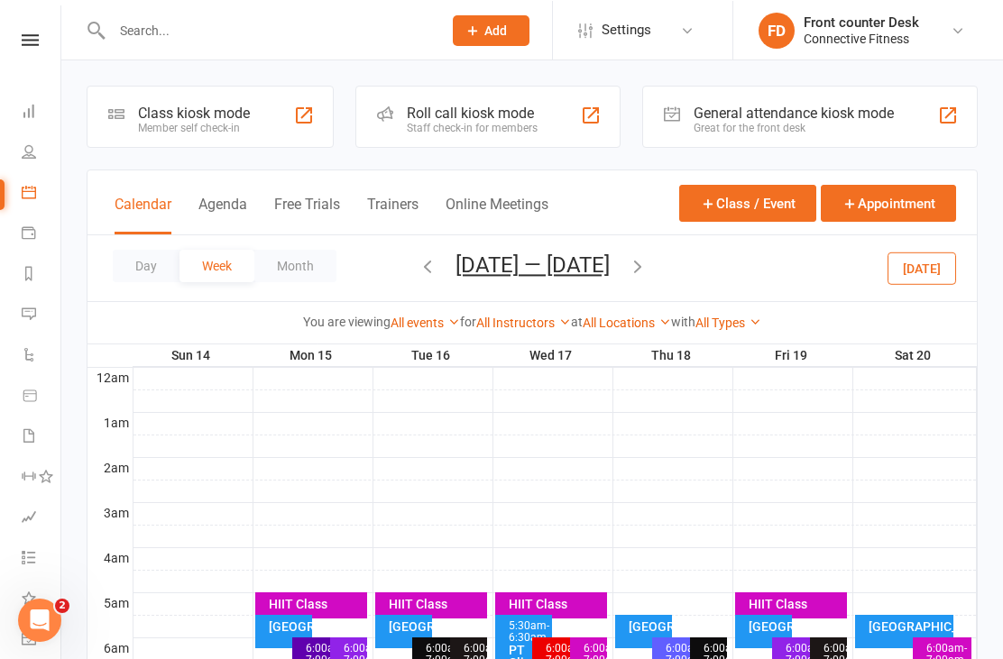
click at [23, 119] on link "Dashboard" at bounding box center [42, 112] width 41 height 41
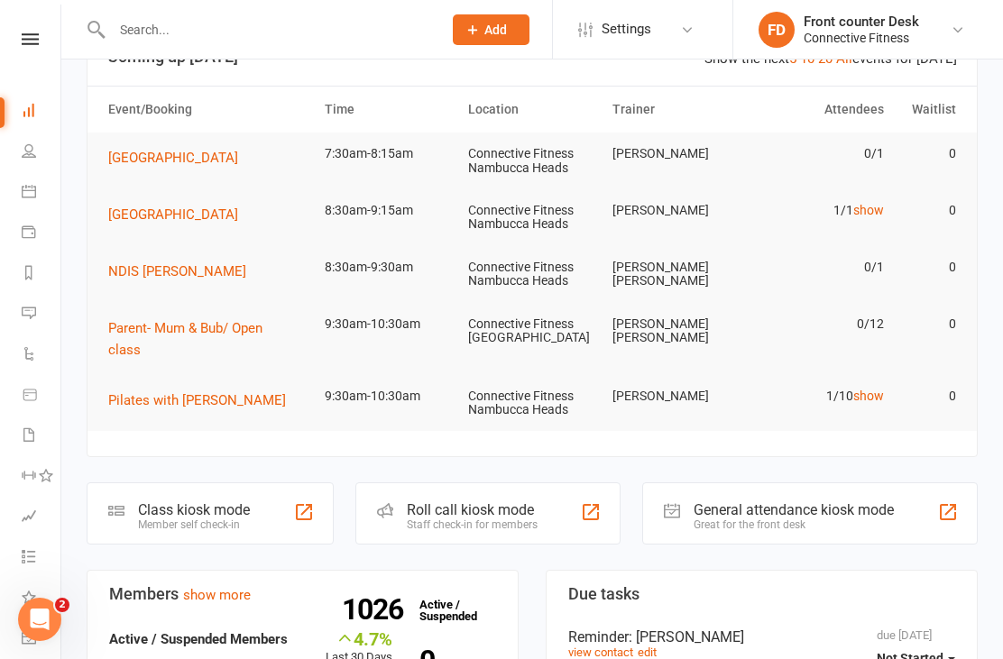
click at [399, 333] on td "9:30am-10:30am" at bounding box center [389, 324] width 144 height 42
